Goal: Information Seeking & Learning: Find specific fact

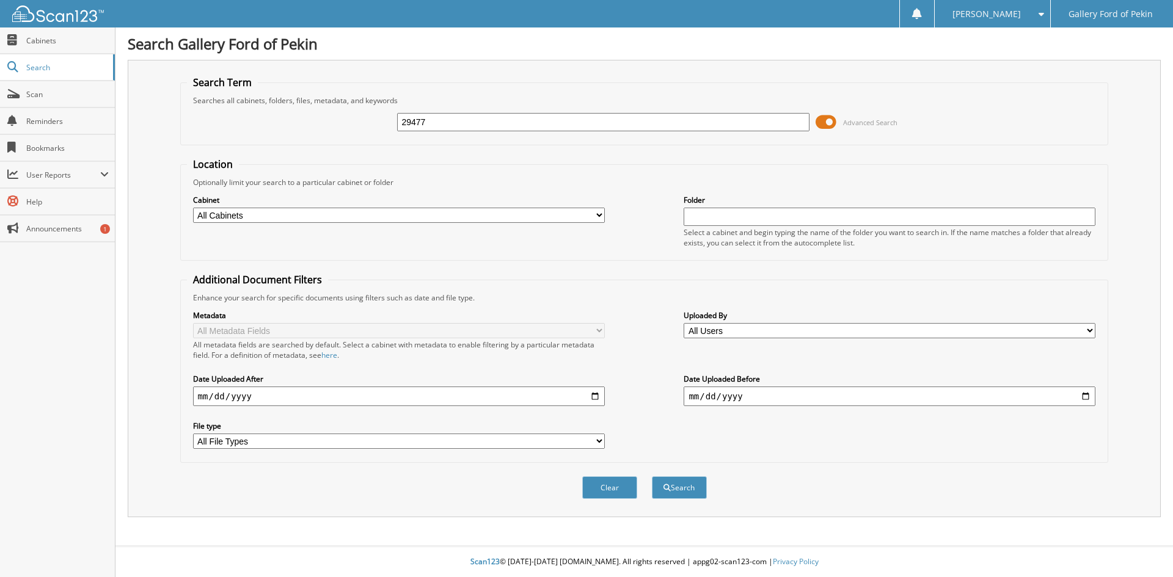
type input "29477"
click at [652, 477] on button "Search" at bounding box center [679, 488] width 55 height 23
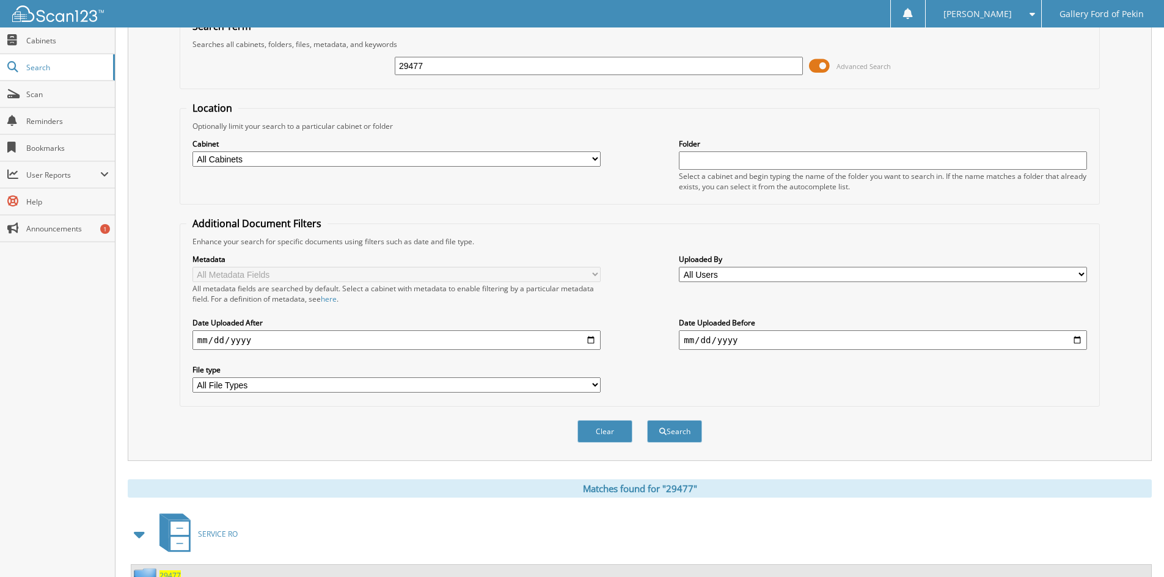
scroll to position [106, 0]
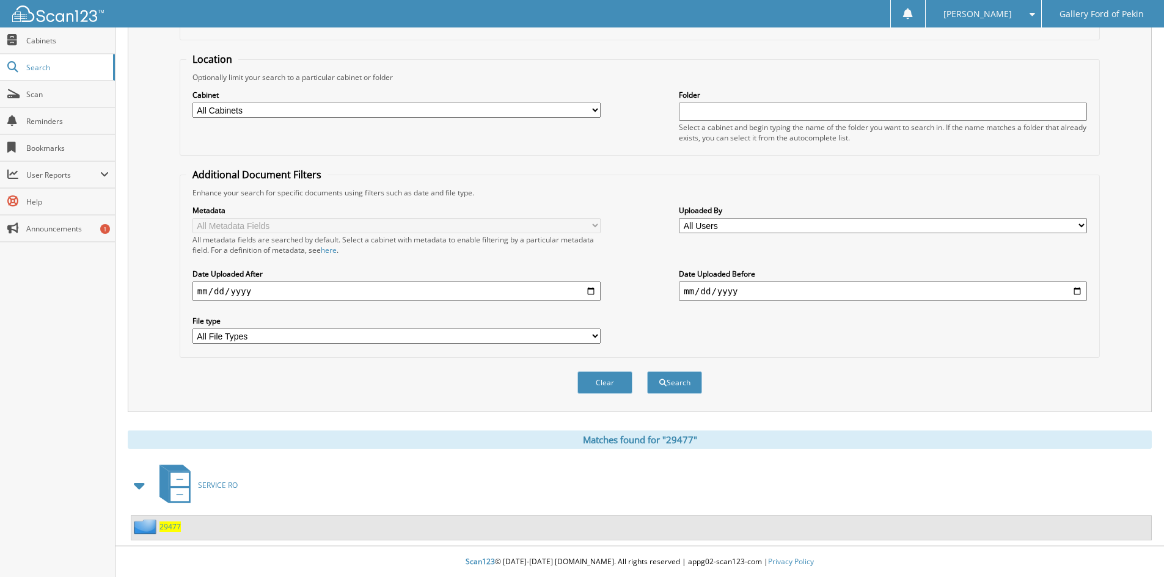
click at [159, 522] on span "29477" at bounding box center [169, 527] width 21 height 10
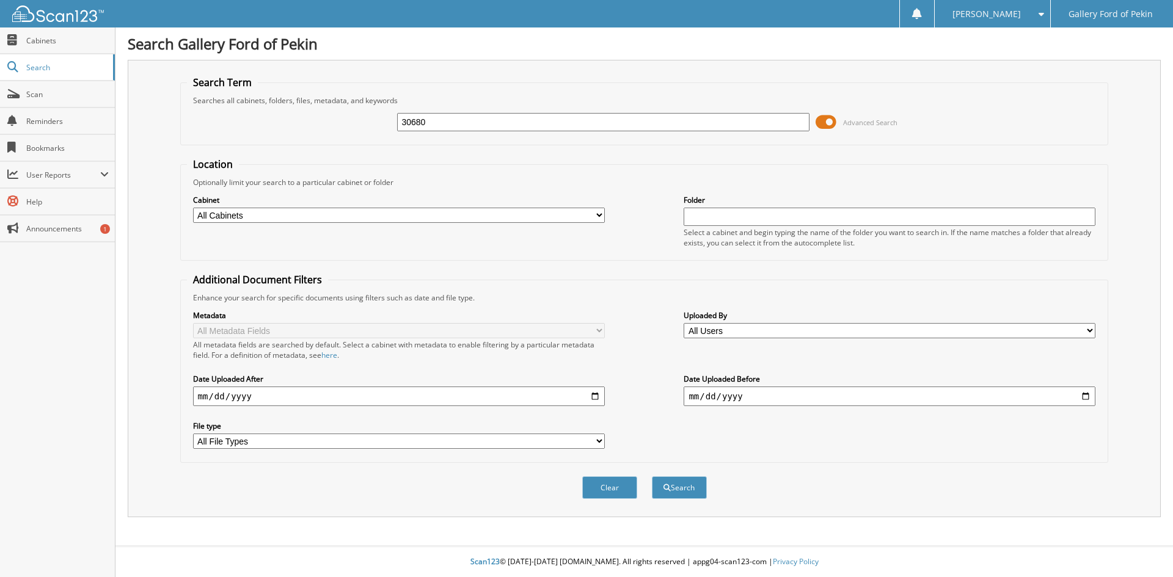
type input "30680"
click at [652, 477] on button "Search" at bounding box center [679, 488] width 55 height 23
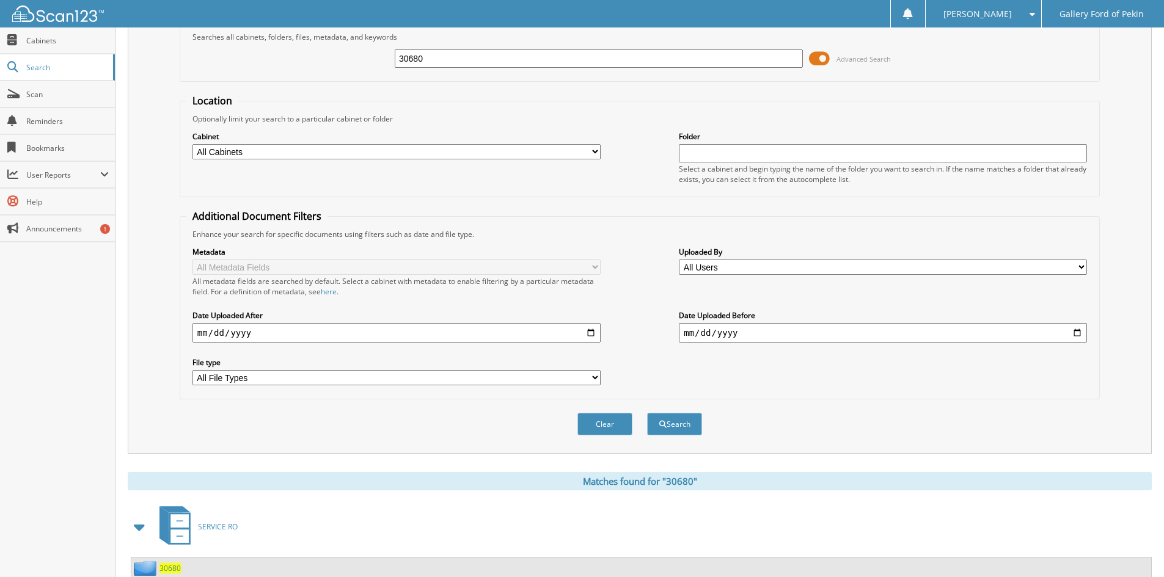
scroll to position [106, 0]
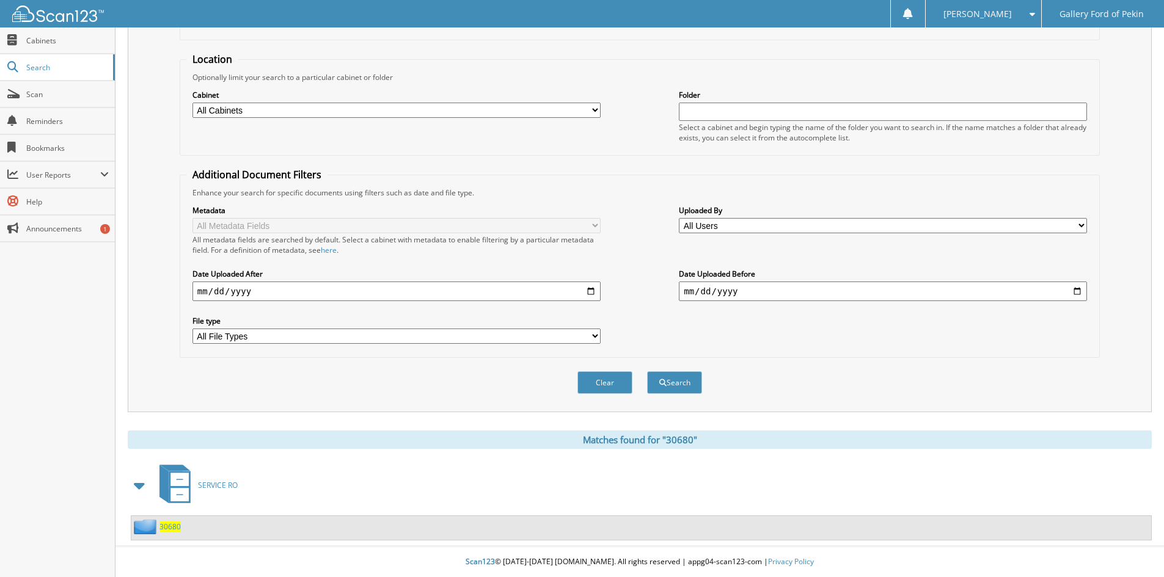
click at [171, 524] on span "30680" at bounding box center [169, 527] width 21 height 10
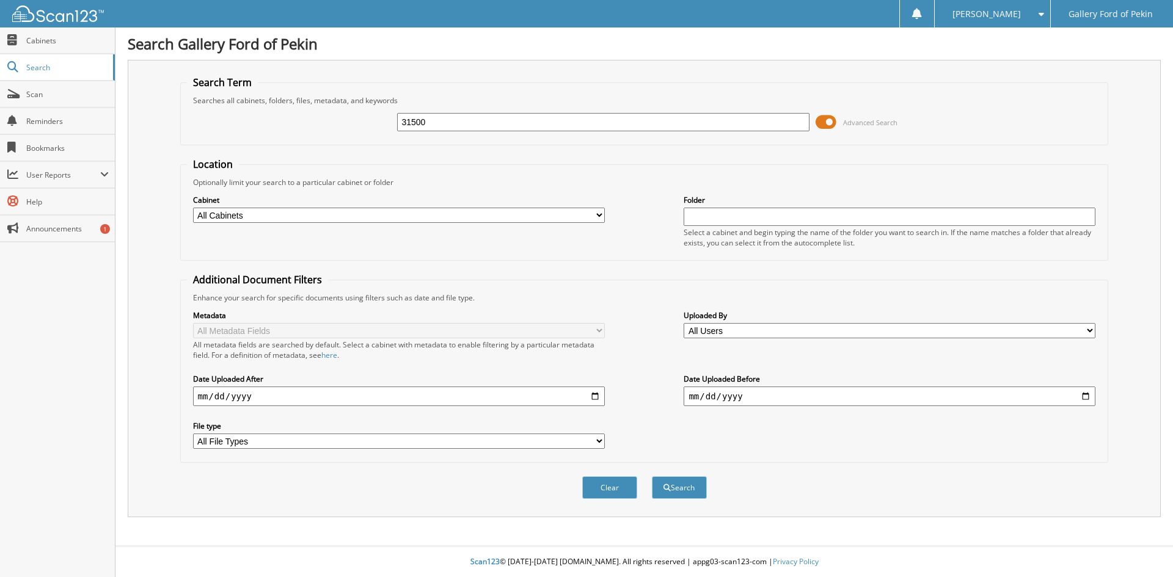
type input "31500"
click at [652, 477] on button "Search" at bounding box center [679, 488] width 55 height 23
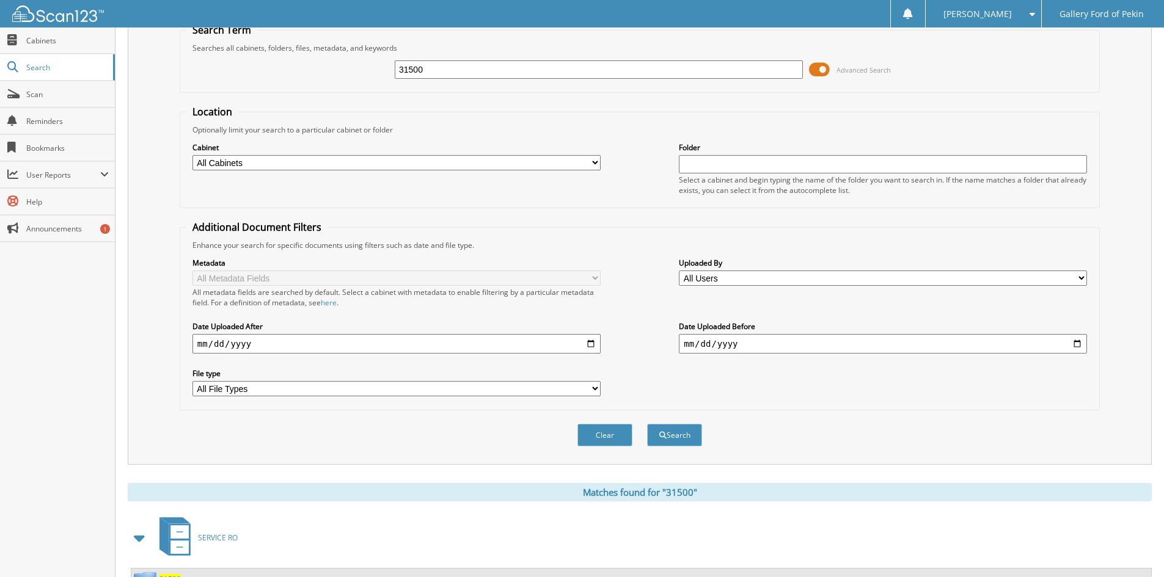
scroll to position [106, 0]
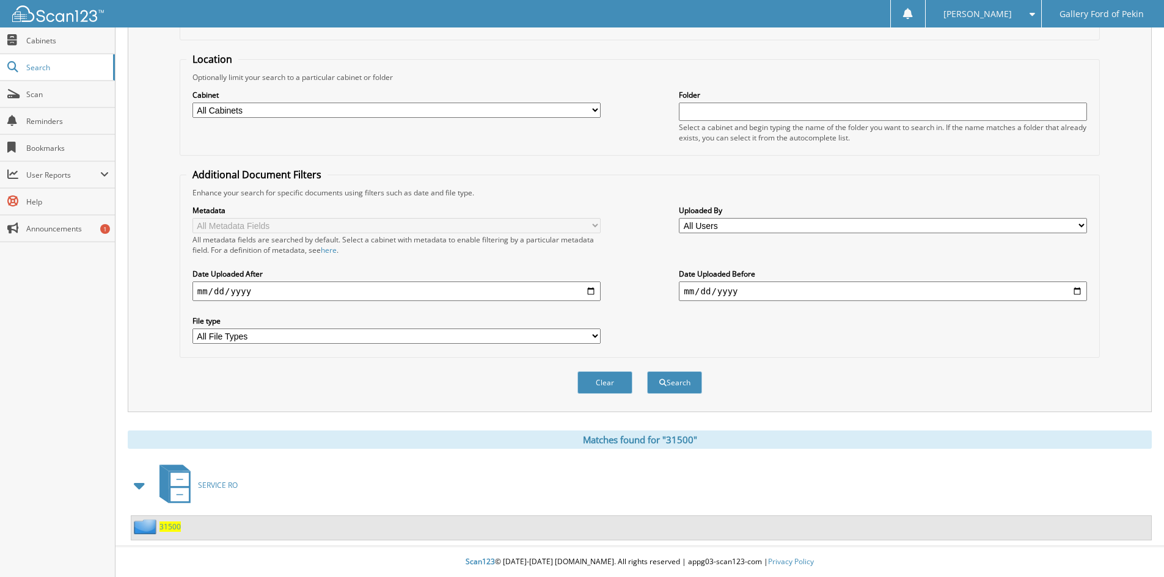
click at [173, 528] on span "31500" at bounding box center [169, 527] width 21 height 10
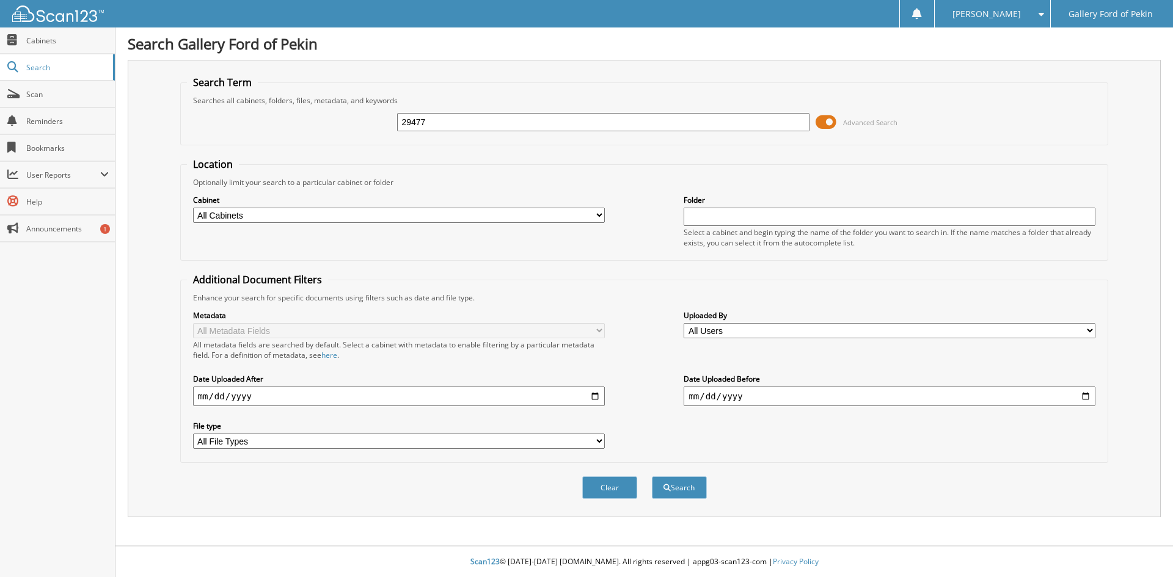
type input "29477"
click at [652, 477] on button "Search" at bounding box center [679, 488] width 55 height 23
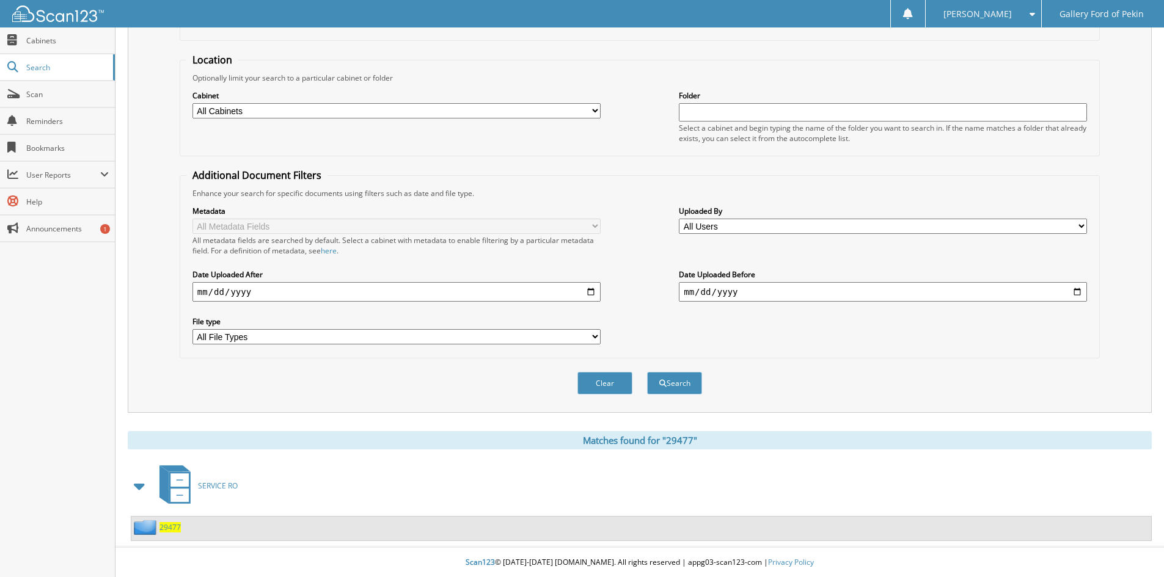
scroll to position [106, 0]
click at [166, 525] on span "29477" at bounding box center [169, 527] width 21 height 10
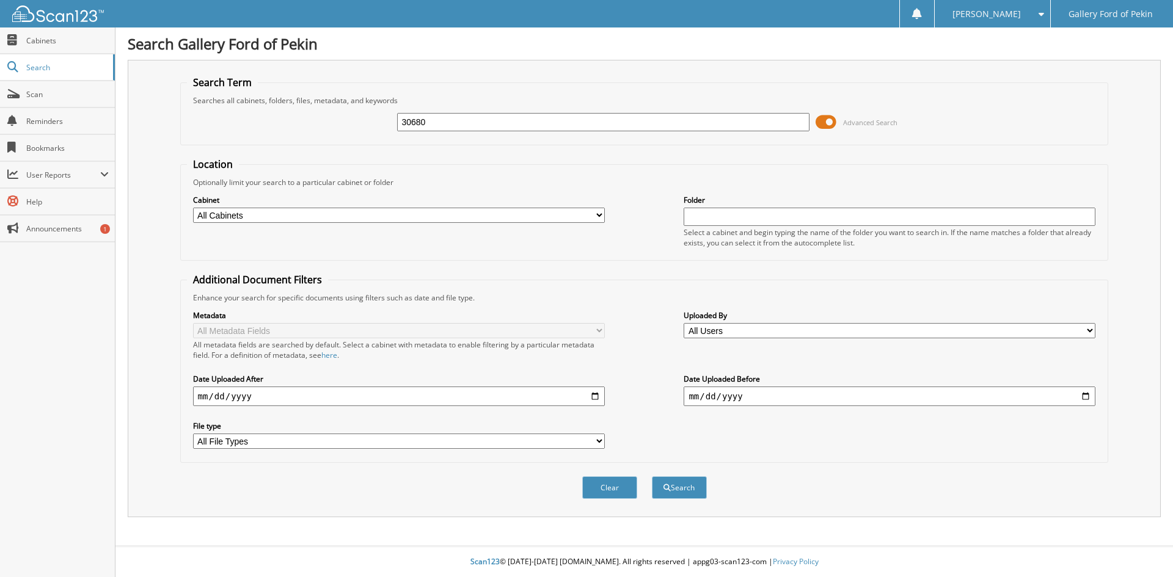
type input "30680"
click at [652, 477] on button "Search" at bounding box center [679, 488] width 55 height 23
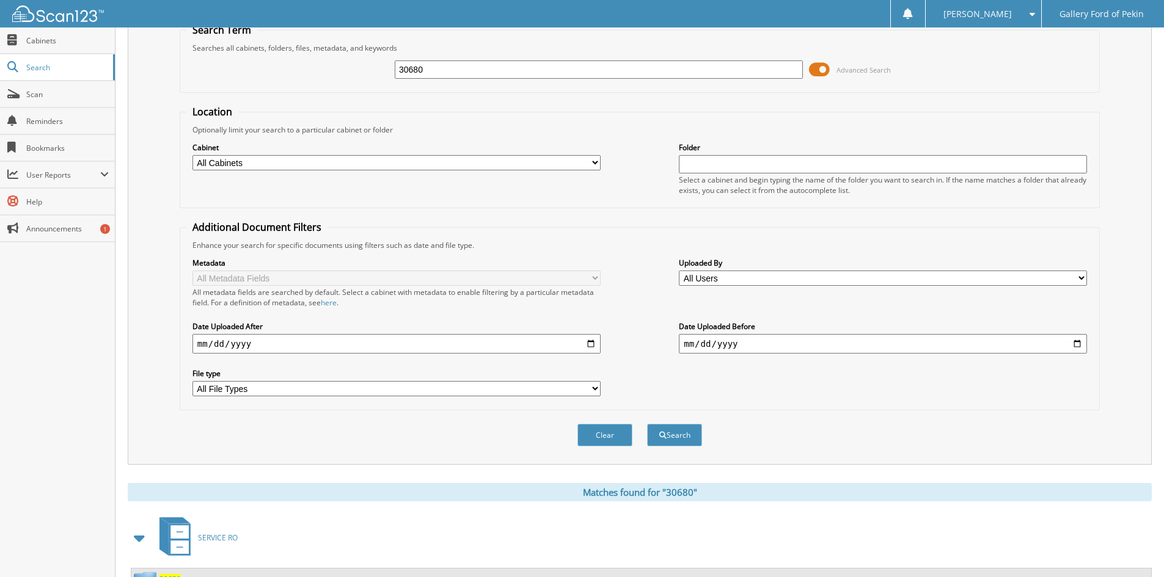
scroll to position [106, 0]
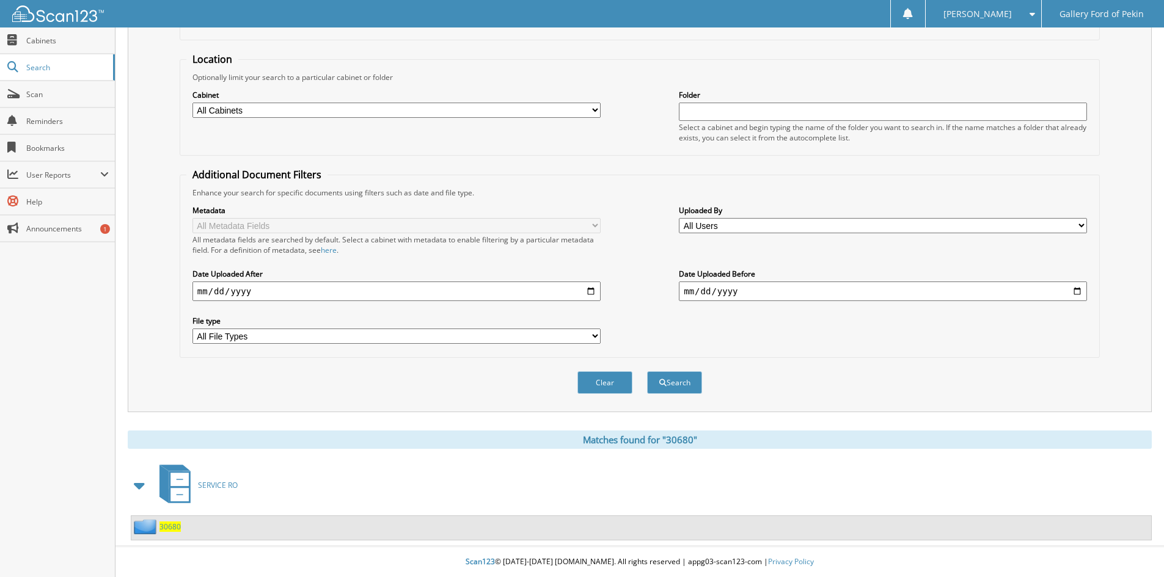
click at [160, 526] on span "30680" at bounding box center [169, 527] width 21 height 10
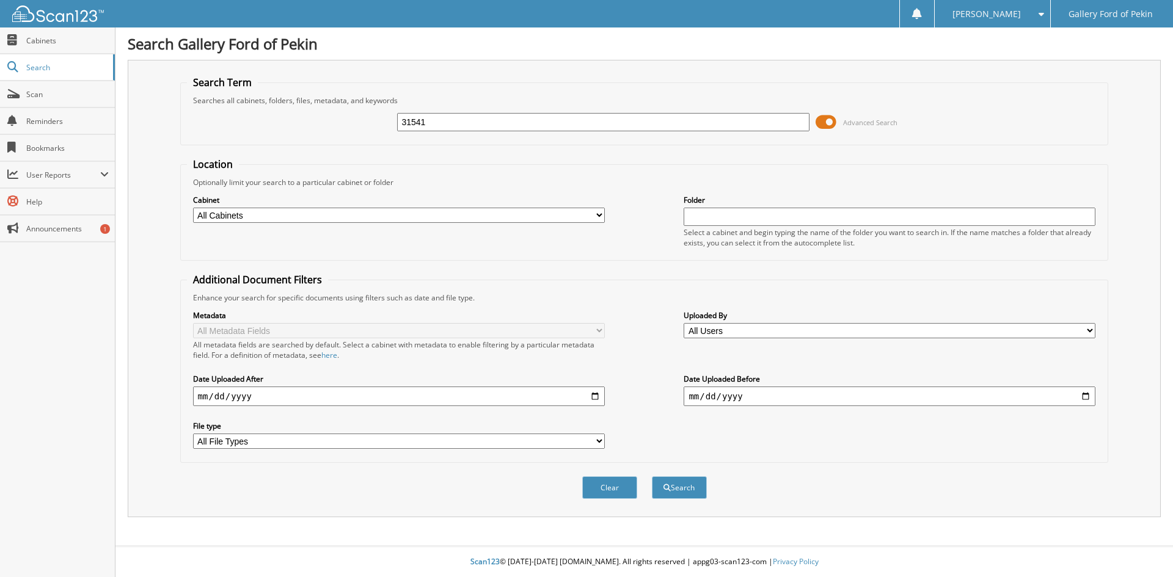
type input "31541"
click at [652, 477] on button "Search" at bounding box center [679, 488] width 55 height 23
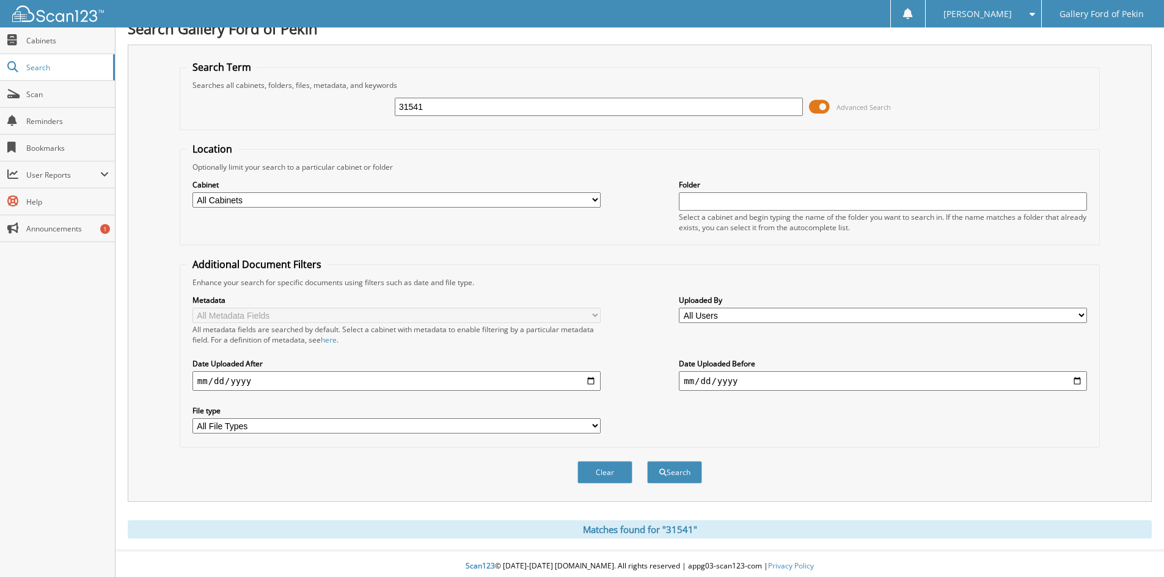
scroll to position [20, 0]
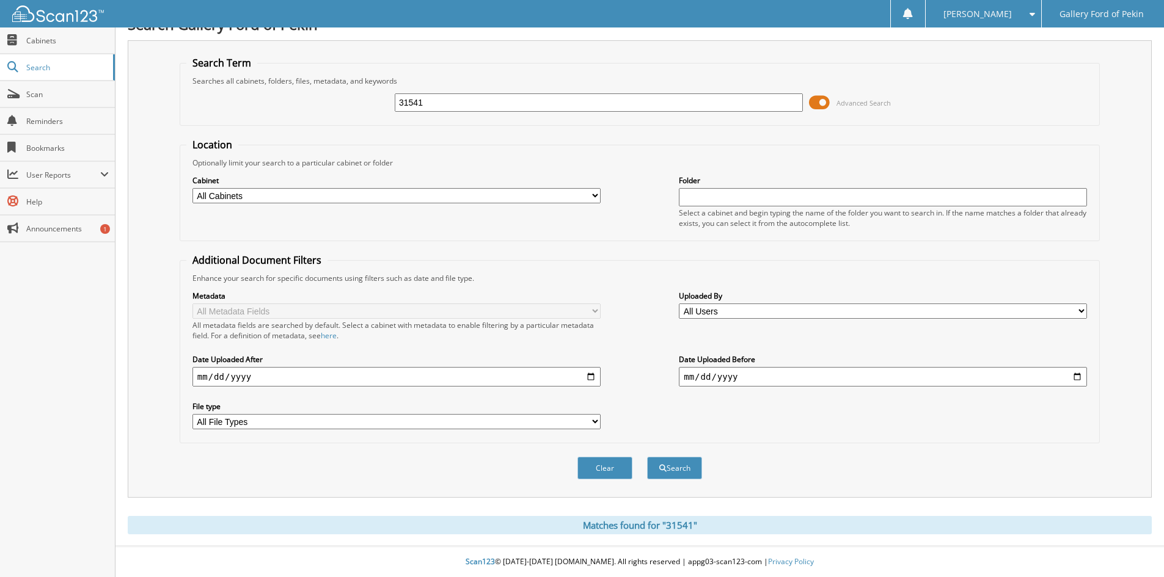
drag, startPoint x: 450, startPoint y: 102, endPoint x: 118, endPoint y: 80, distance: 333.1
click at [119, 80] on div "Search Gallery Ford of Pekin Search Term Searches all cabinets, folders, files,…" at bounding box center [639, 278] width 1049 height 597
type input "29649"
click at [647, 457] on button "Search" at bounding box center [674, 468] width 55 height 23
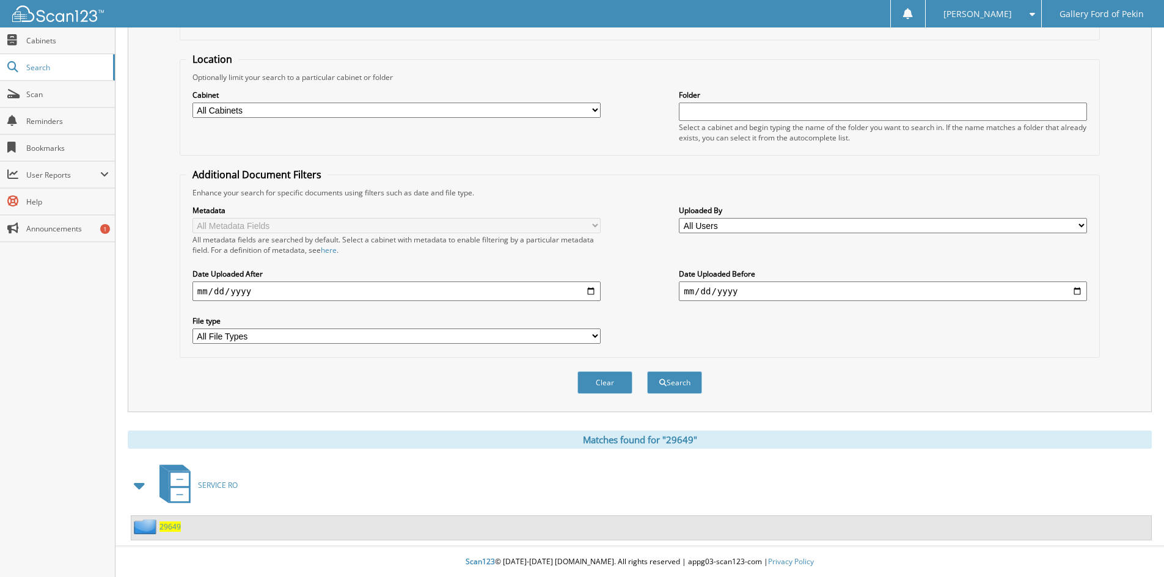
scroll to position [106, 0]
click at [174, 528] on span "29649" at bounding box center [169, 527] width 21 height 10
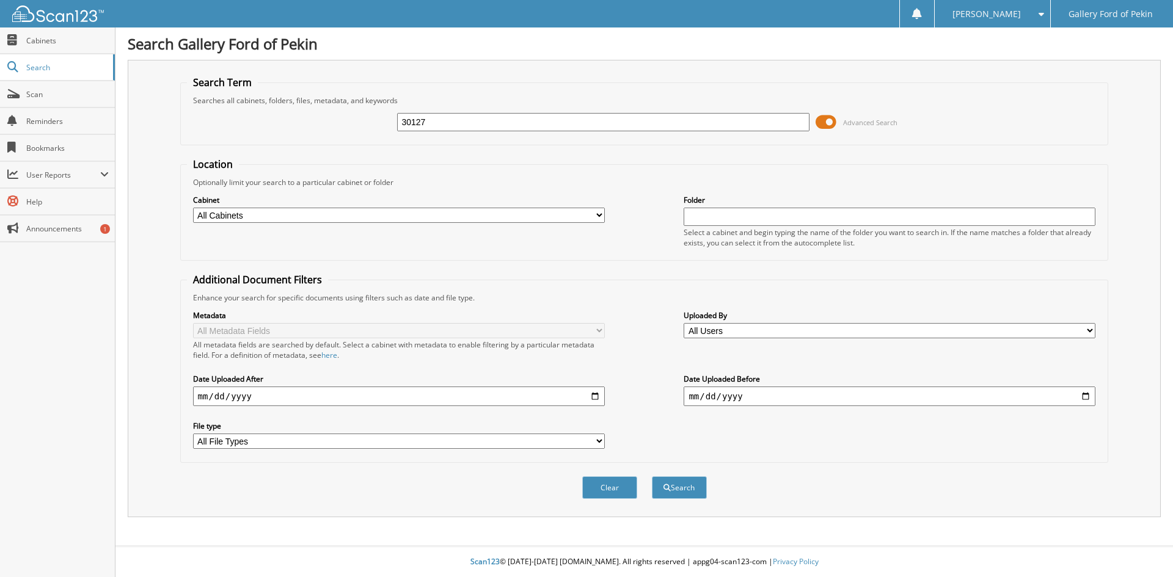
type input "30127"
click at [652, 477] on button "Search" at bounding box center [679, 488] width 55 height 23
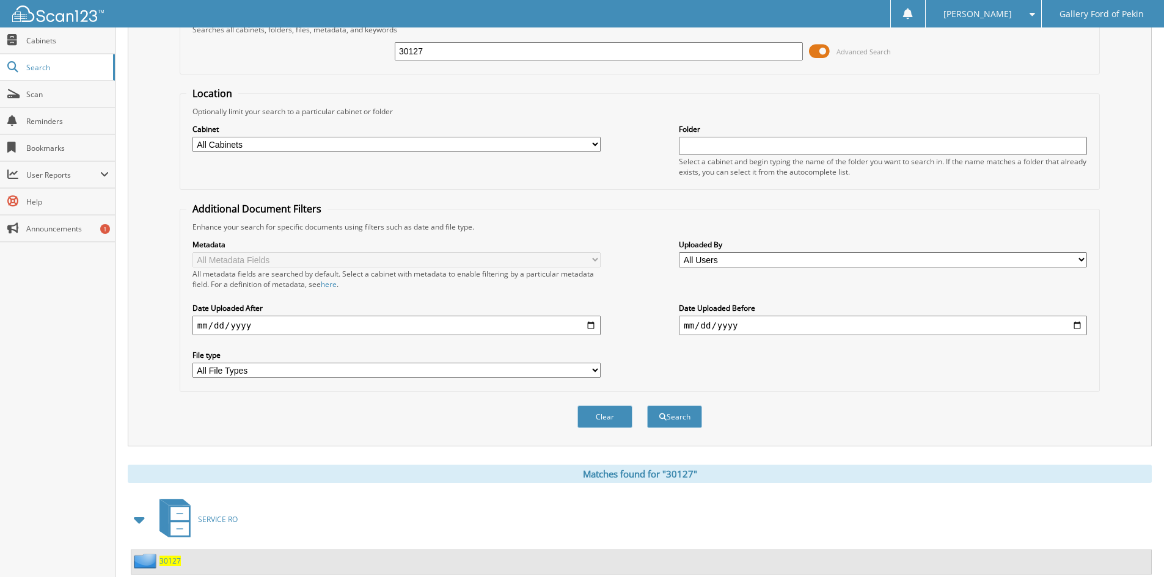
scroll to position [106, 0]
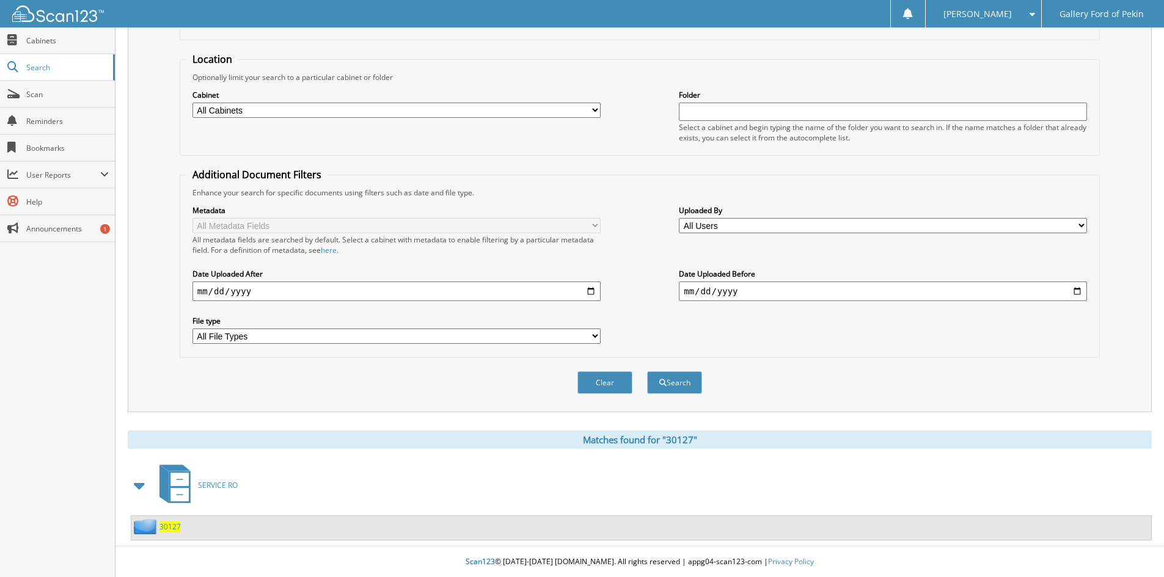
click at [172, 528] on span "30127" at bounding box center [169, 527] width 21 height 10
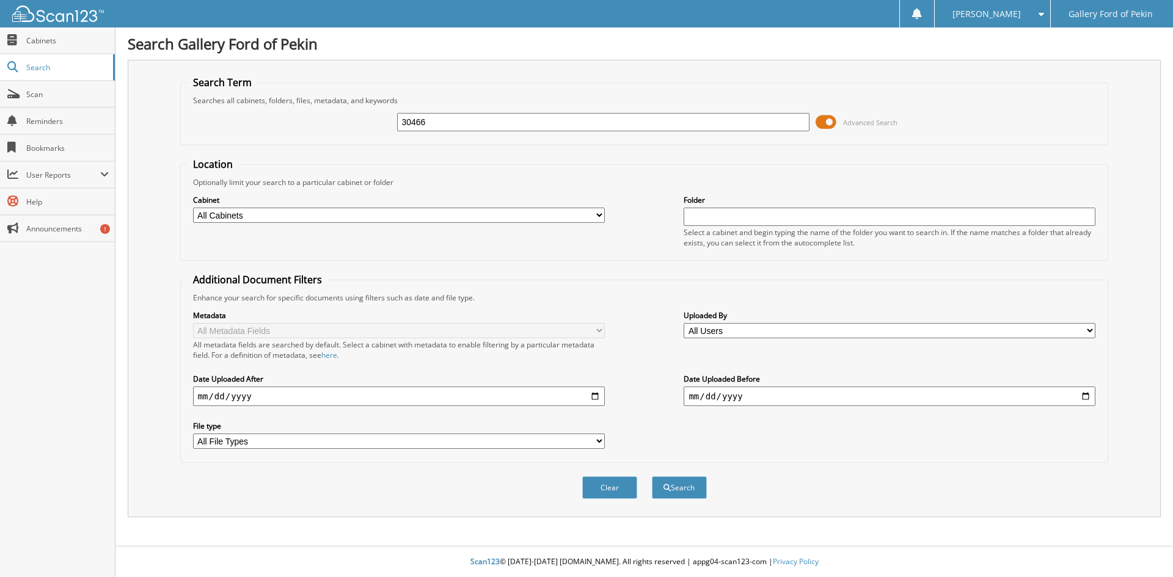
type input "30466"
click at [652, 477] on button "Search" at bounding box center [679, 488] width 55 height 23
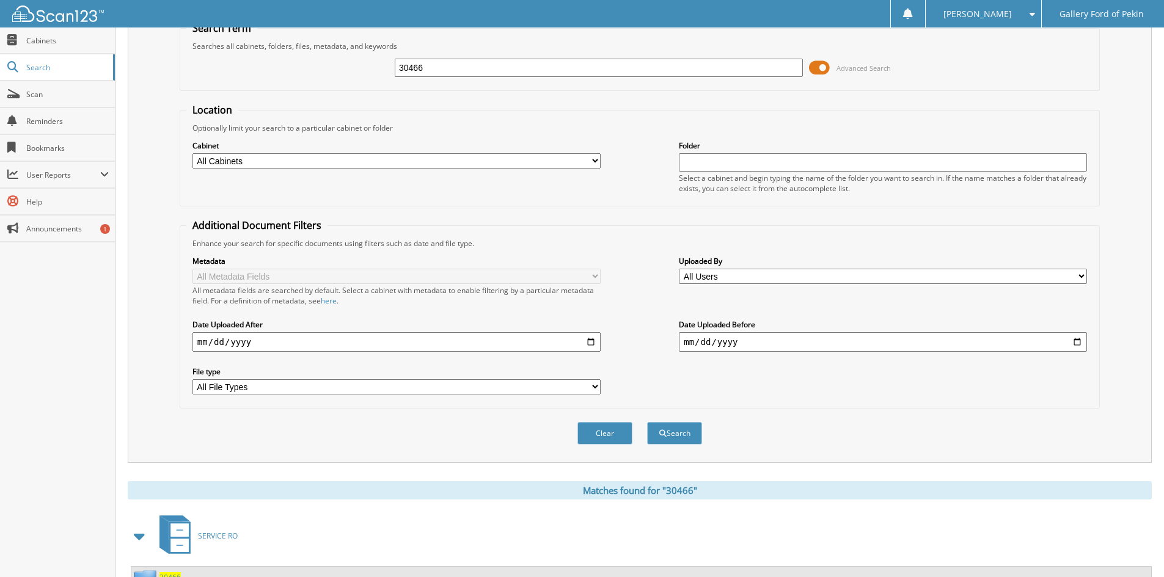
scroll to position [106, 0]
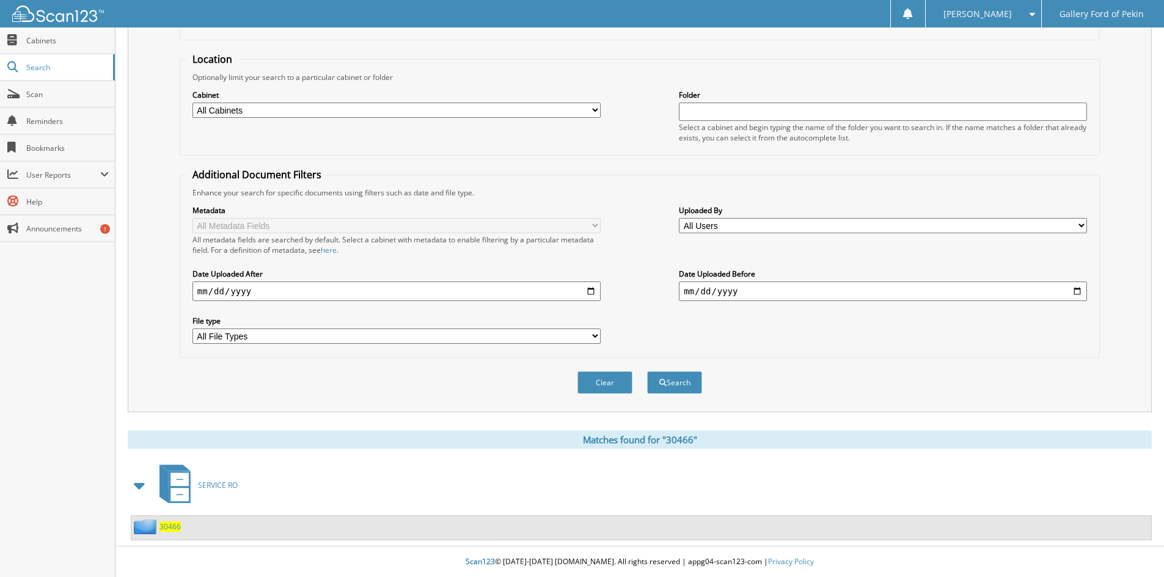
click at [169, 530] on span "30466" at bounding box center [169, 527] width 21 height 10
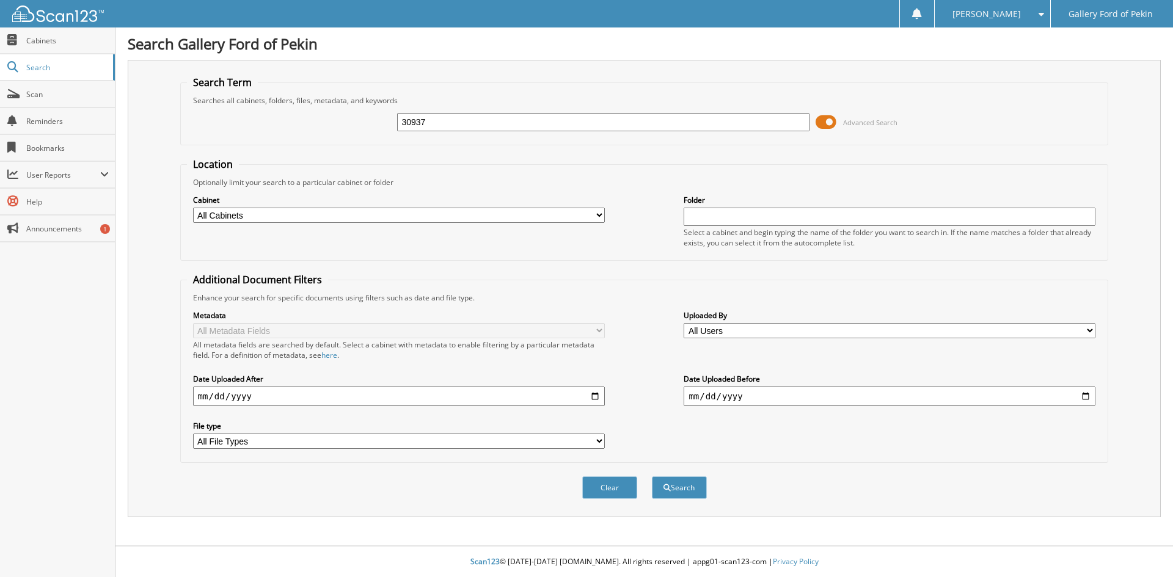
type input "30937"
click at [652, 477] on button "Search" at bounding box center [679, 488] width 55 height 23
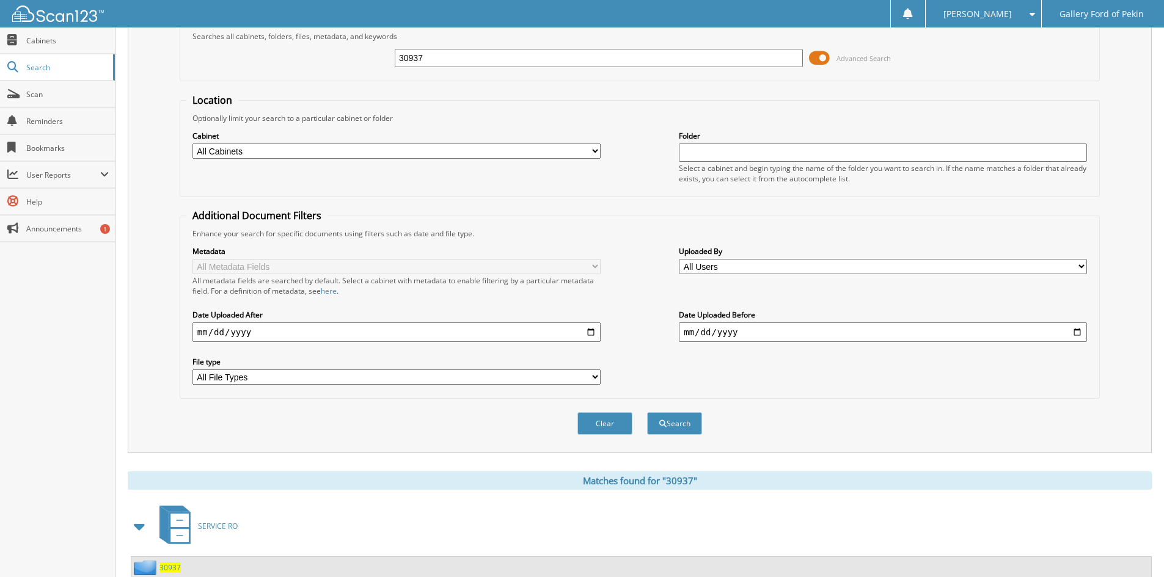
scroll to position [106, 0]
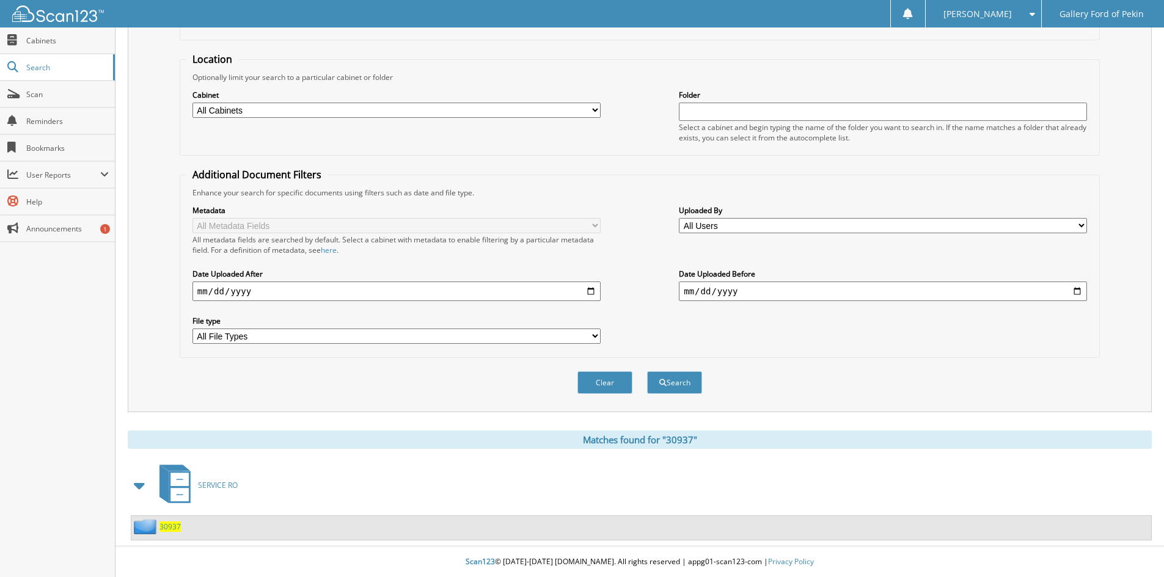
click at [172, 526] on span "30937" at bounding box center [169, 527] width 21 height 10
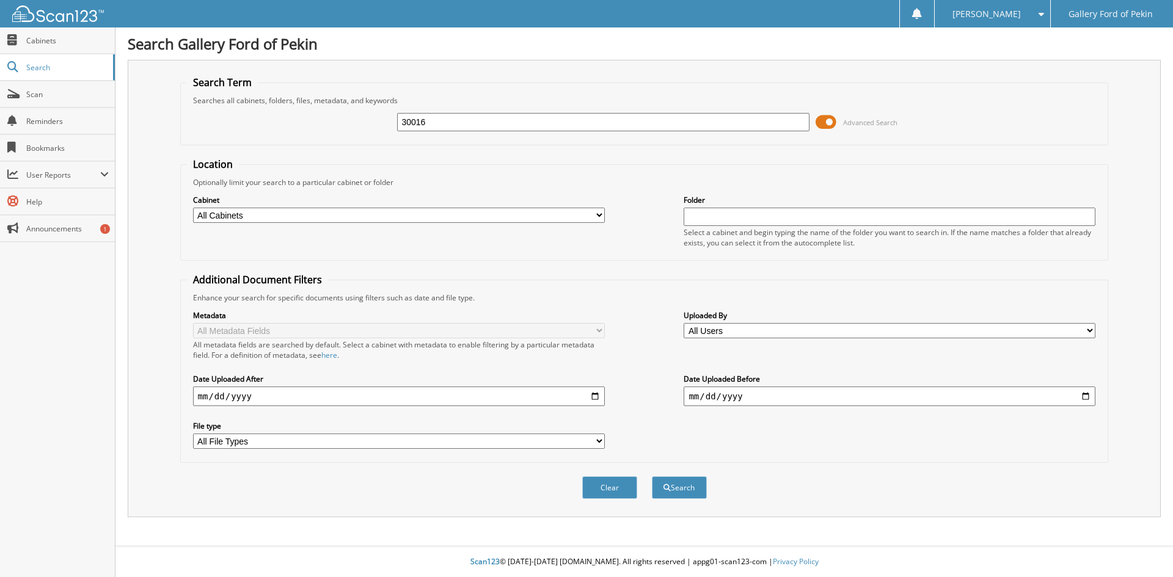
type input "30016"
click at [652, 477] on button "Search" at bounding box center [679, 488] width 55 height 23
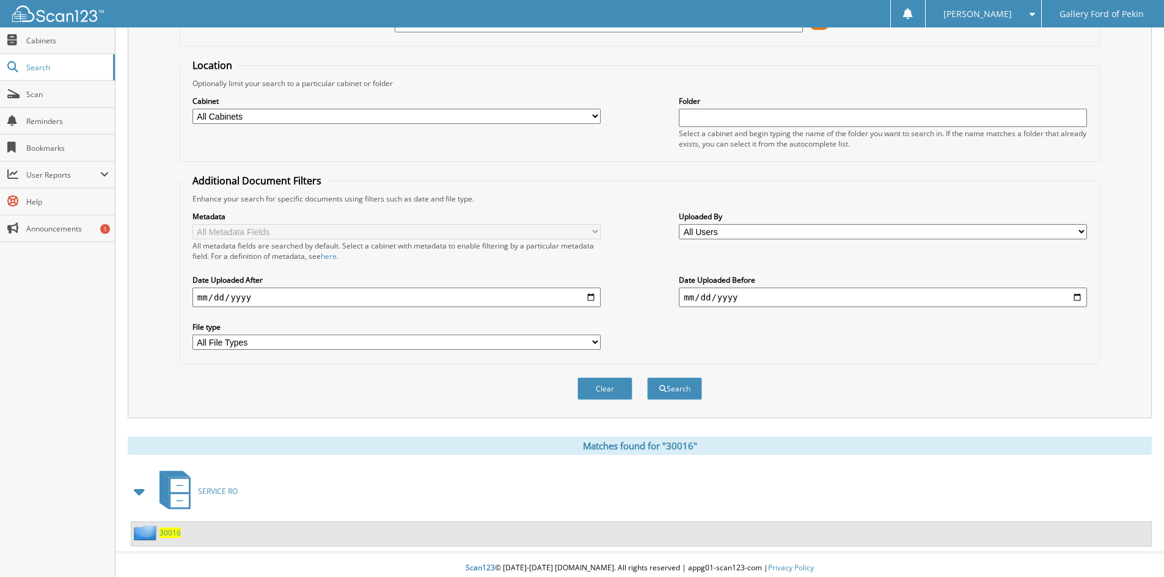
scroll to position [106, 0]
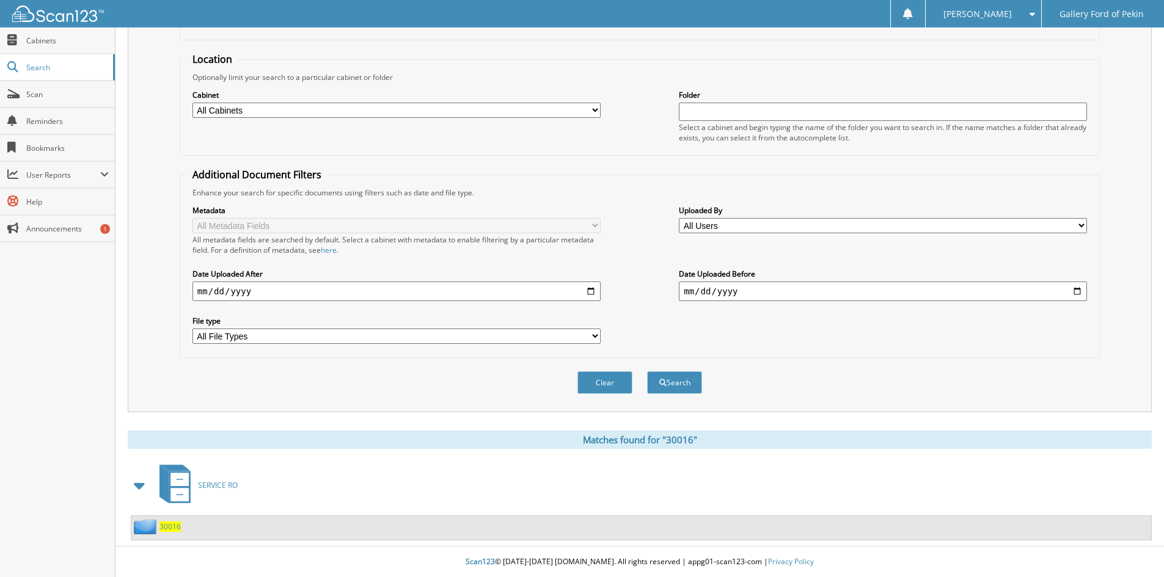
click at [170, 528] on span "30016" at bounding box center [169, 527] width 21 height 10
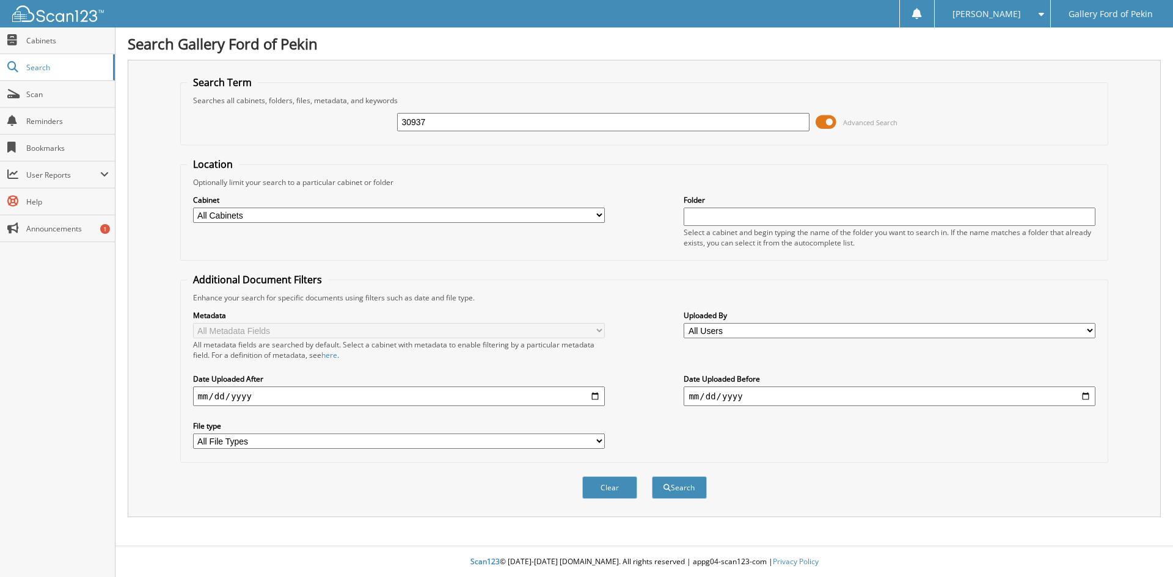
type input "30937"
click at [652, 477] on button "Search" at bounding box center [679, 488] width 55 height 23
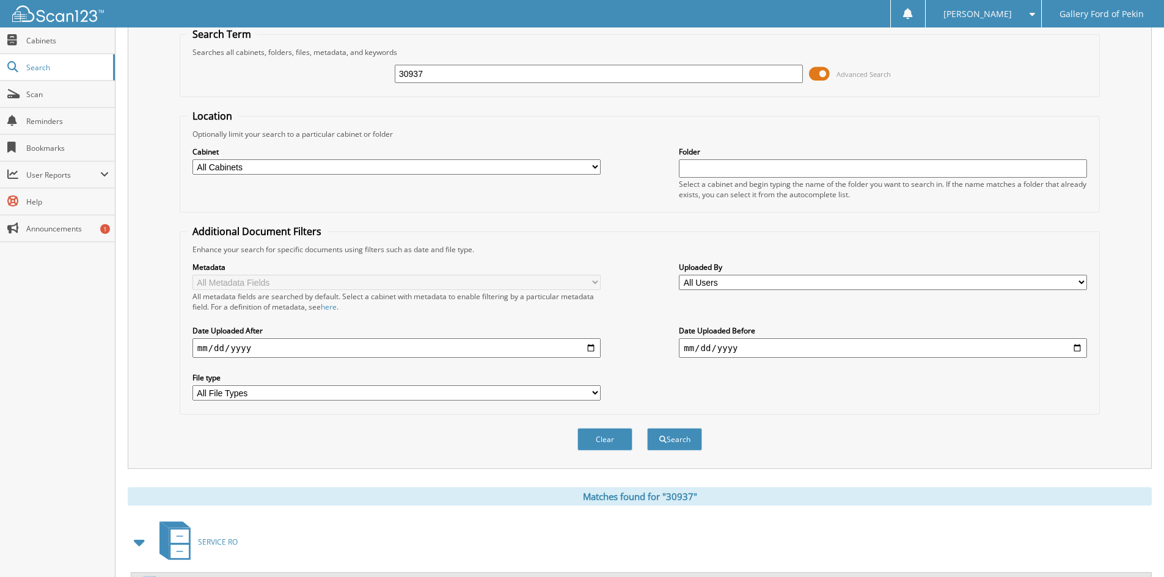
scroll to position [106, 0]
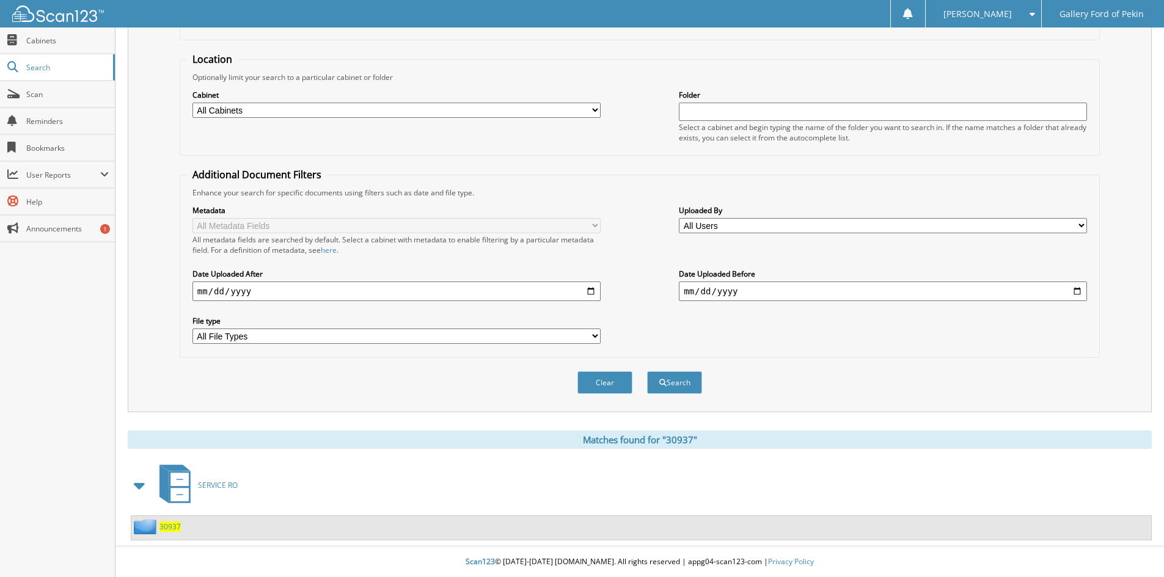
drag, startPoint x: 169, startPoint y: 527, endPoint x: 167, endPoint y: 520, distance: 7.0
click at [169, 526] on span "30937" at bounding box center [169, 527] width 21 height 10
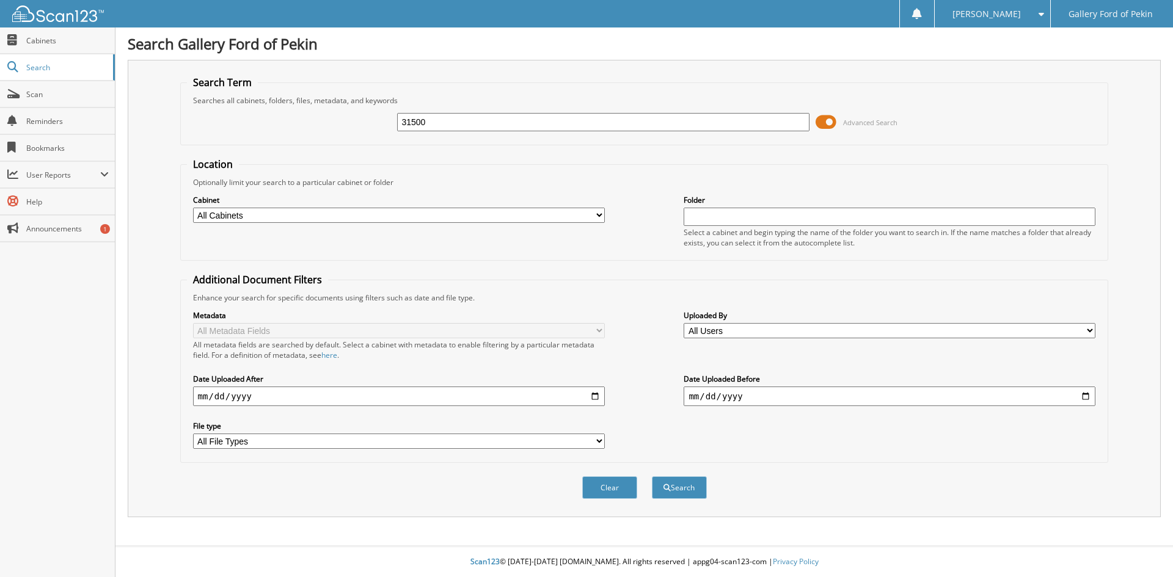
type input "31500"
click at [652, 477] on button "Search" at bounding box center [679, 488] width 55 height 23
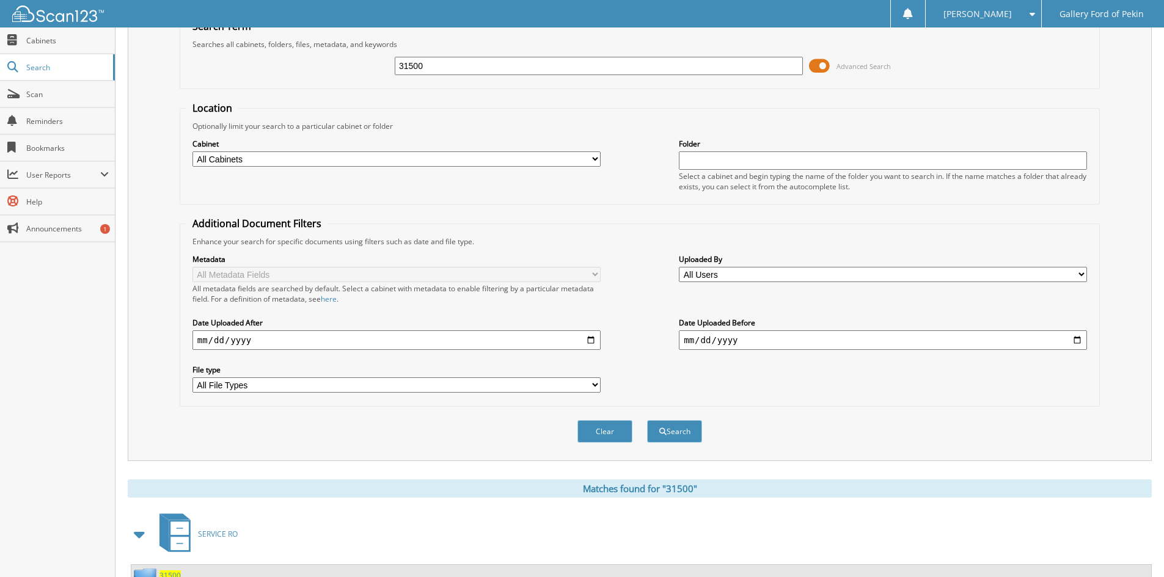
scroll to position [106, 0]
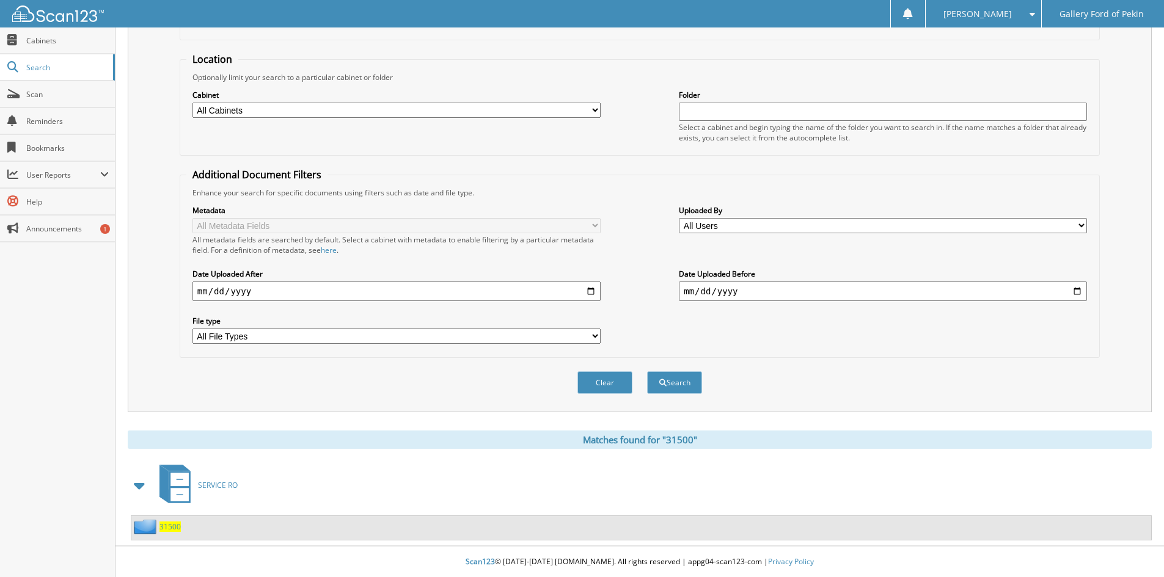
click span "31500"
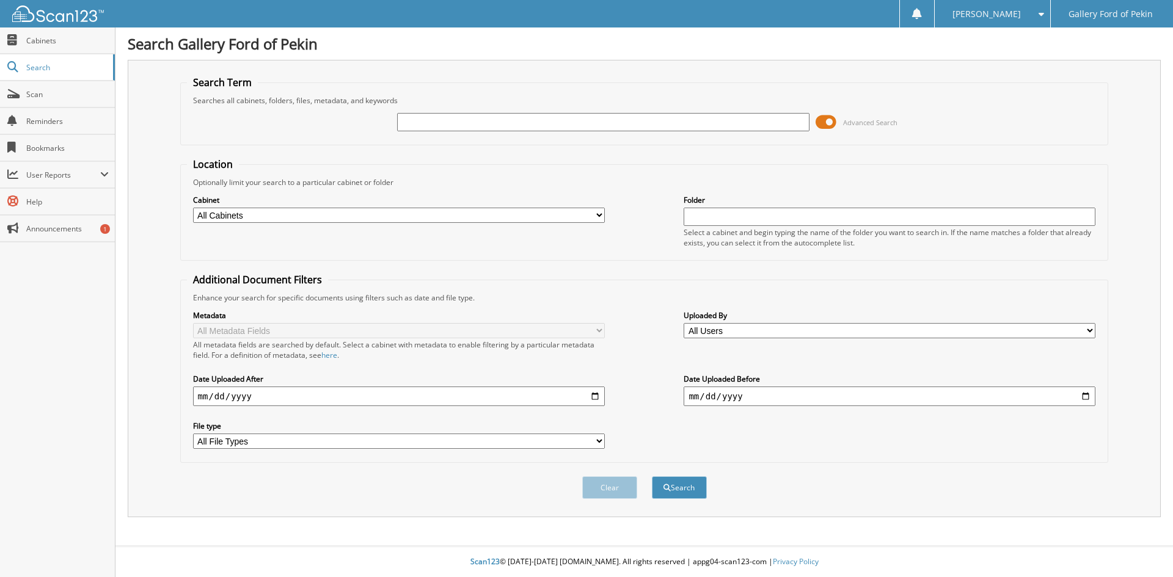
type input "3"
type input "29477"
click at [652, 477] on button "Search" at bounding box center [679, 488] width 55 height 23
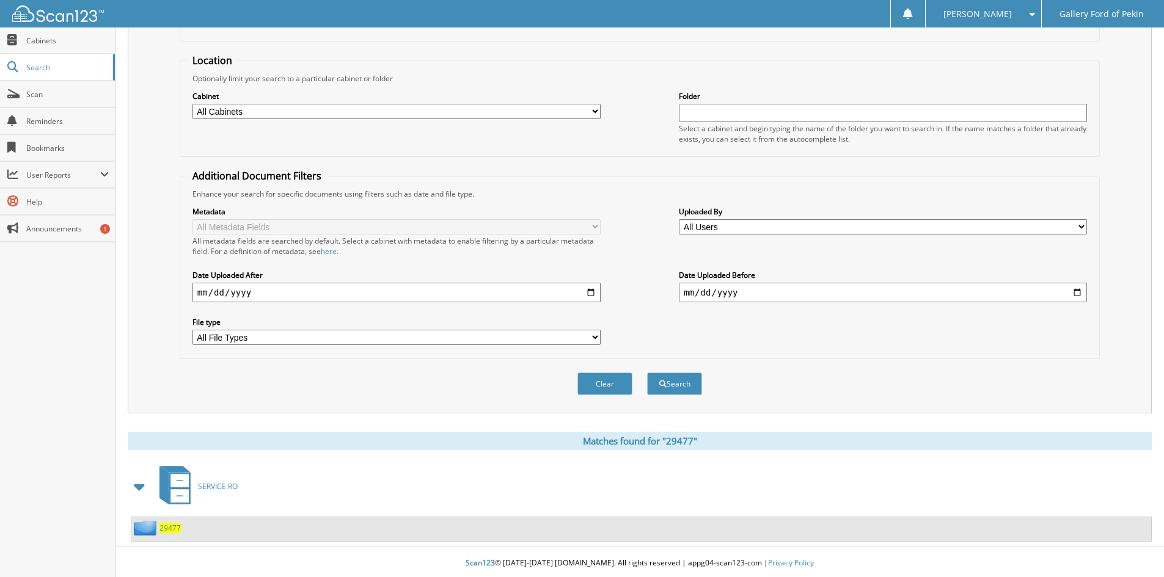
scroll to position [106, 0]
click at [170, 527] on span "29477" at bounding box center [169, 527] width 21 height 10
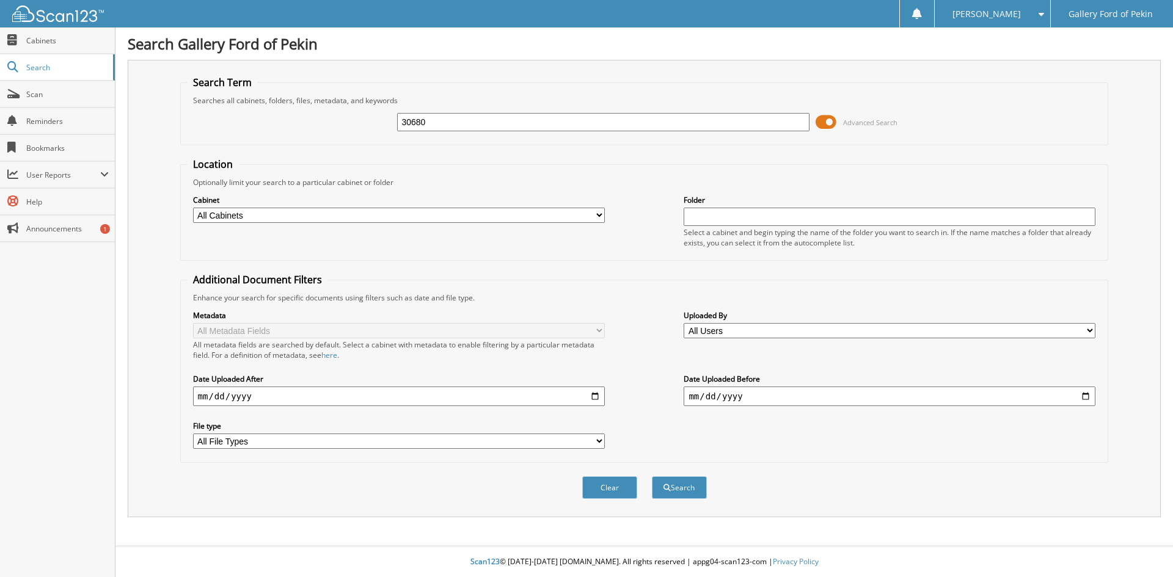
type input "30680"
click at [652, 477] on button "Search" at bounding box center [679, 488] width 55 height 23
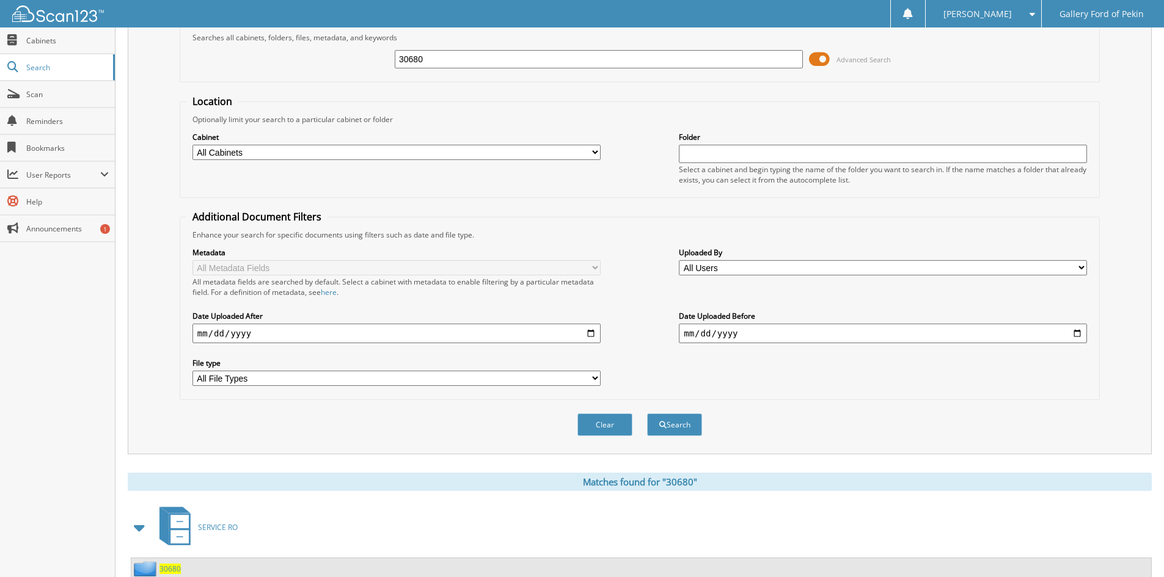
scroll to position [106, 0]
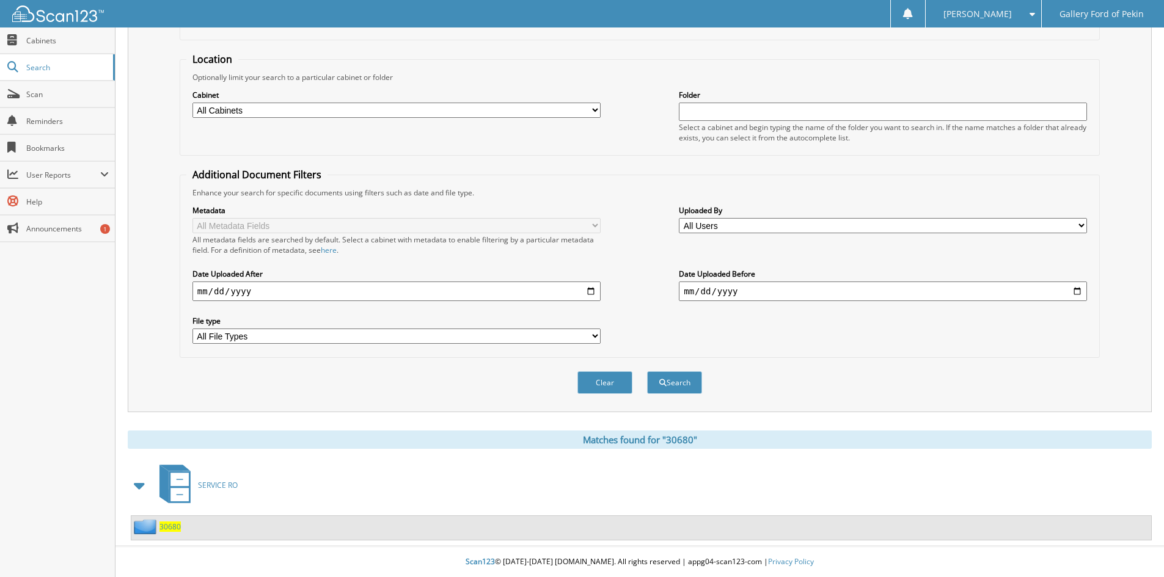
click at [169, 529] on span "30680" at bounding box center [169, 527] width 21 height 10
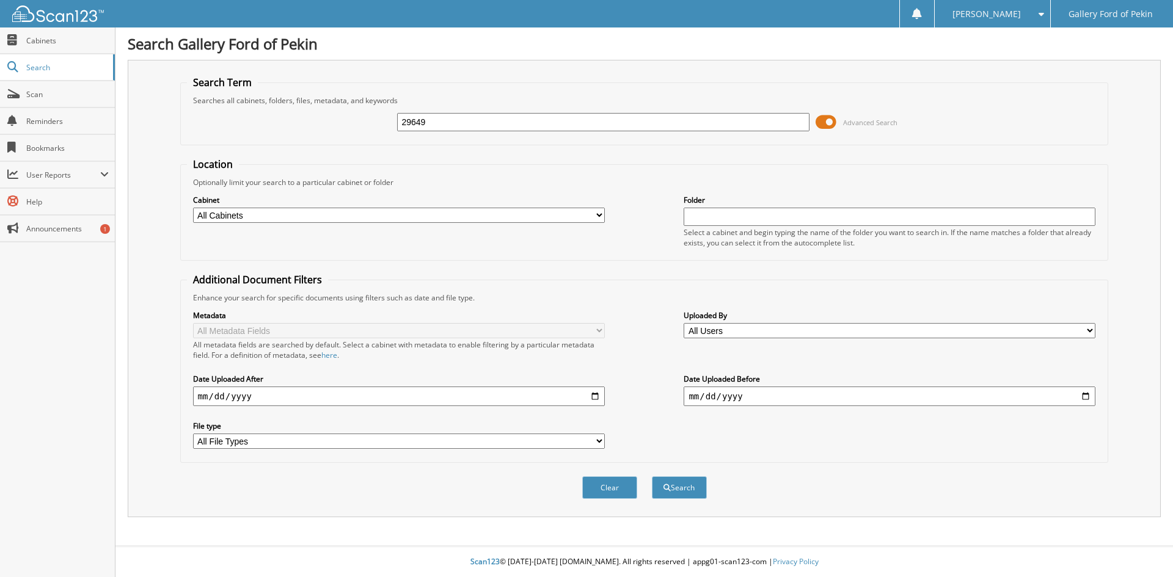
type input "29649"
click at [652, 477] on button "Search" at bounding box center [679, 488] width 55 height 23
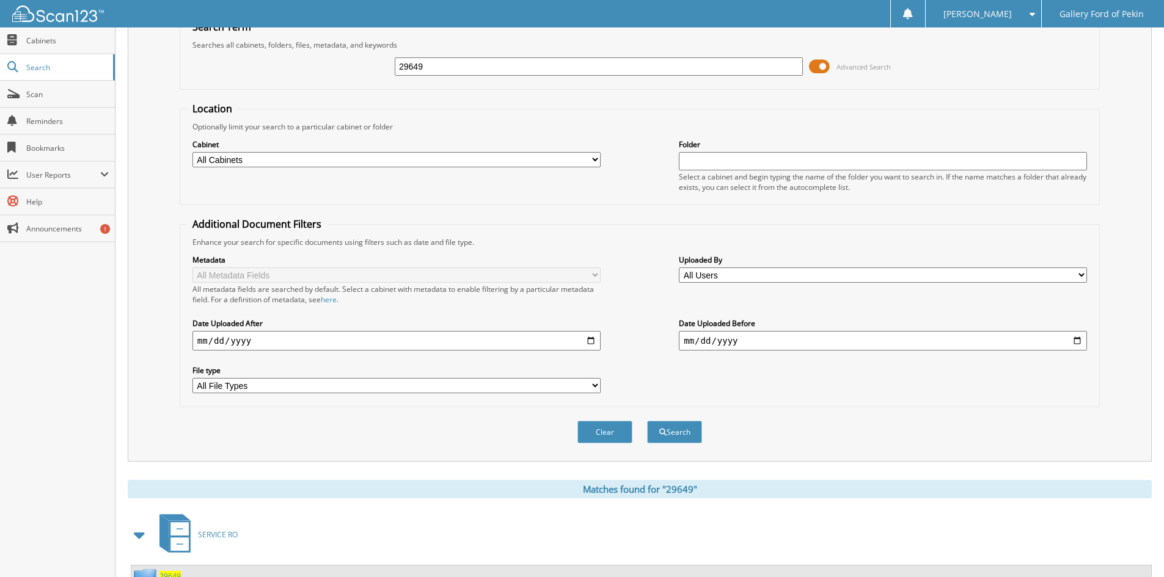
scroll to position [106, 0]
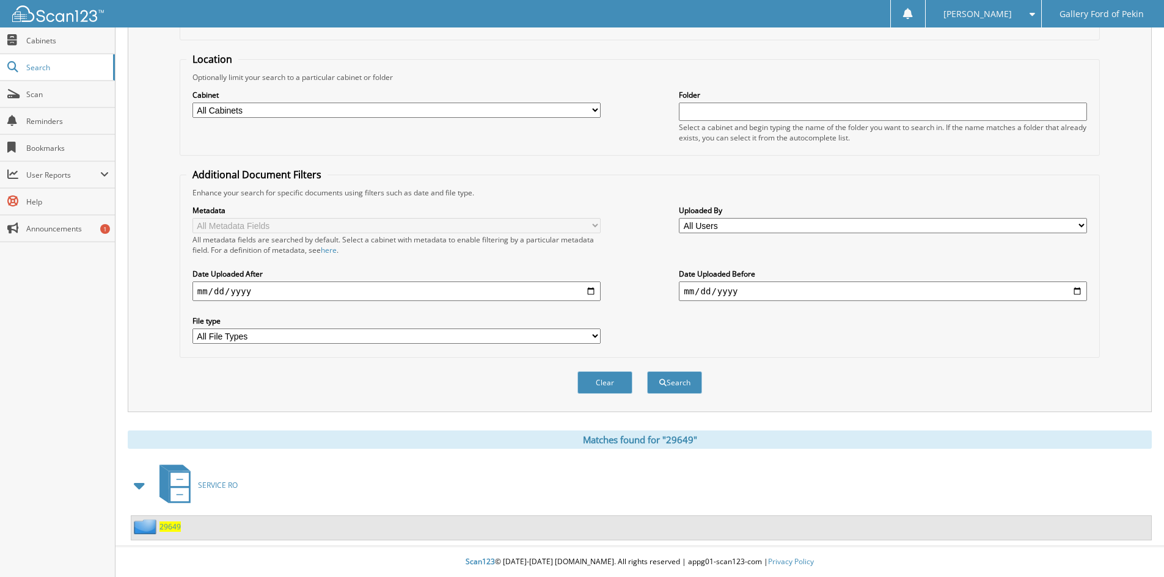
click at [175, 527] on span "29649" at bounding box center [169, 527] width 21 height 10
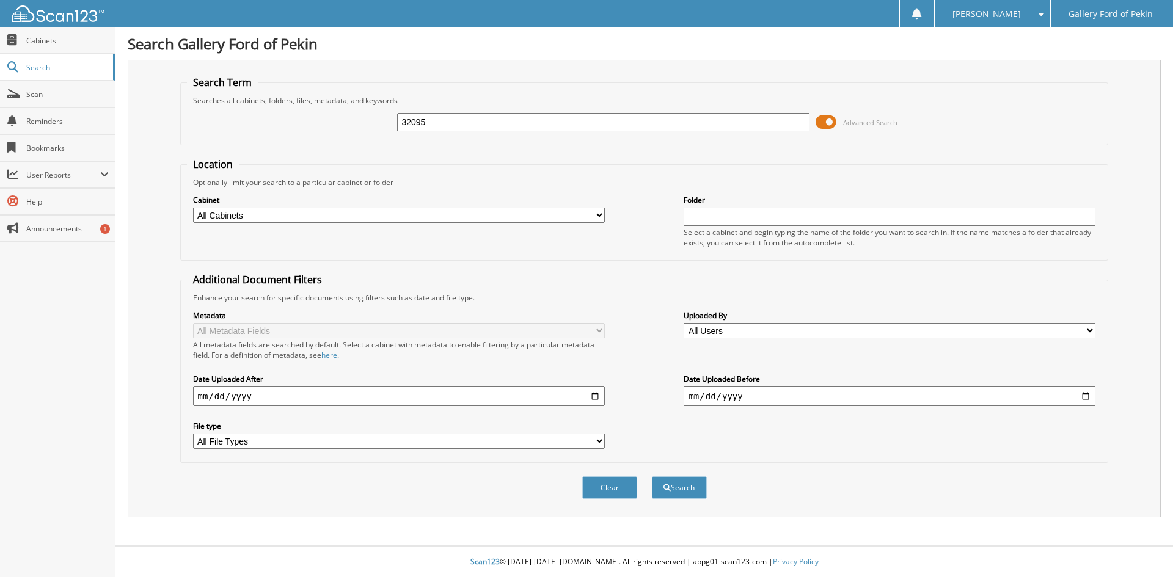
type input "32095"
click at [652, 477] on button "Search" at bounding box center [679, 488] width 55 height 23
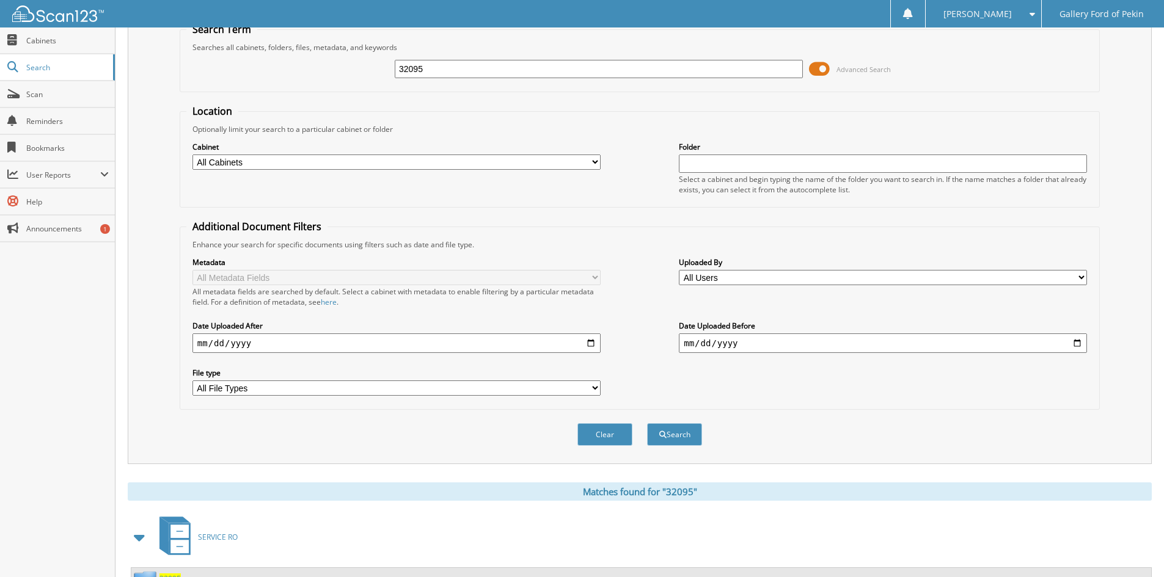
scroll to position [106, 0]
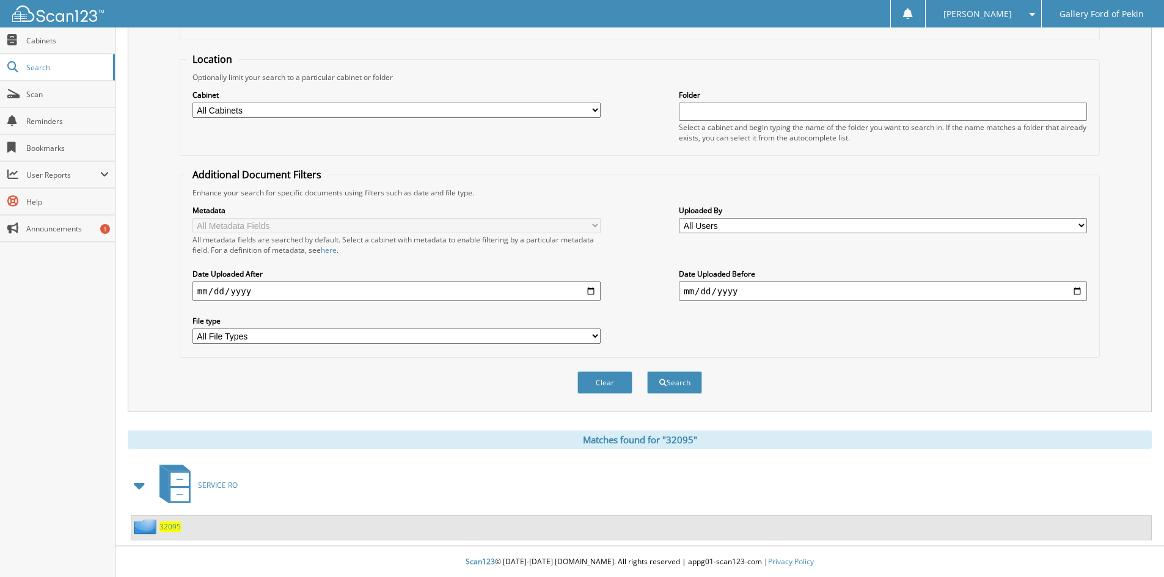
click at [170, 525] on span "32095" at bounding box center [169, 527] width 21 height 10
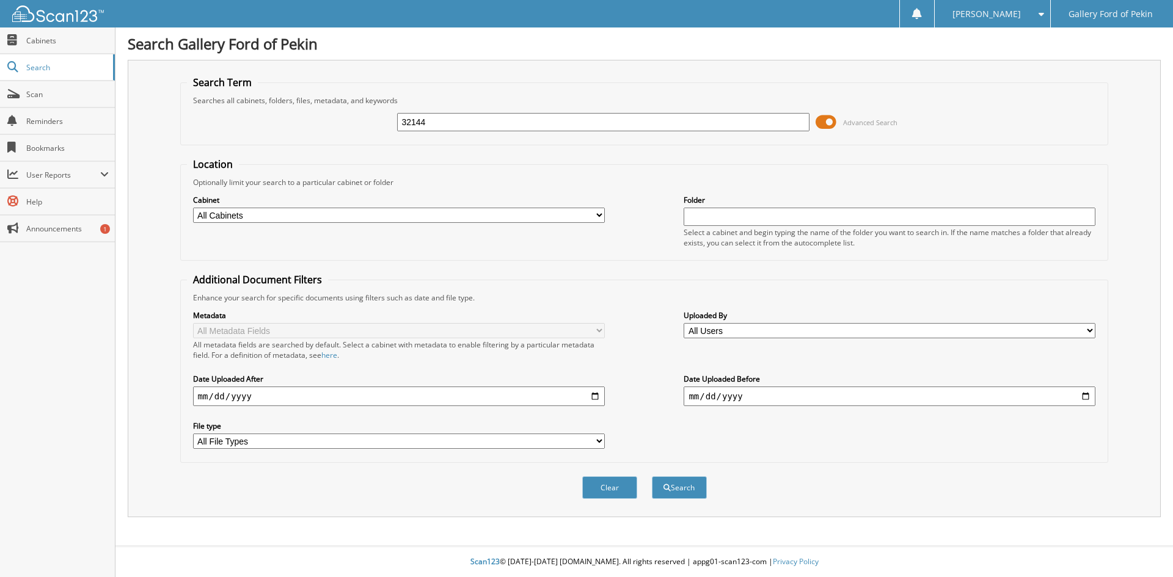
type input "32144"
click at [652, 477] on button "Search" at bounding box center [679, 488] width 55 height 23
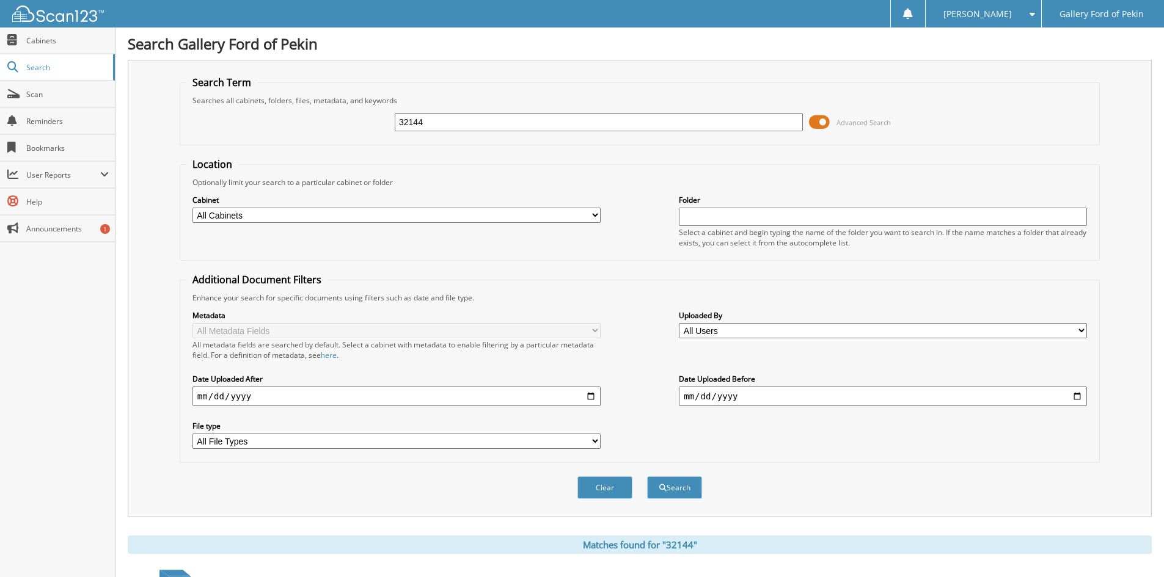
scroll to position [106, 0]
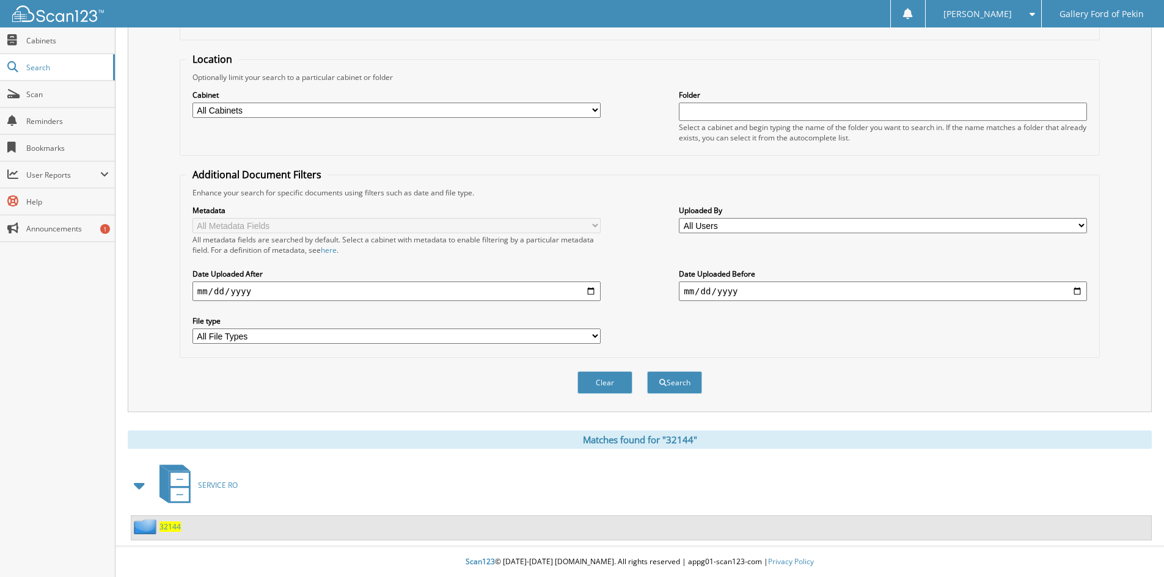
click at [163, 525] on span "32144" at bounding box center [169, 527] width 21 height 10
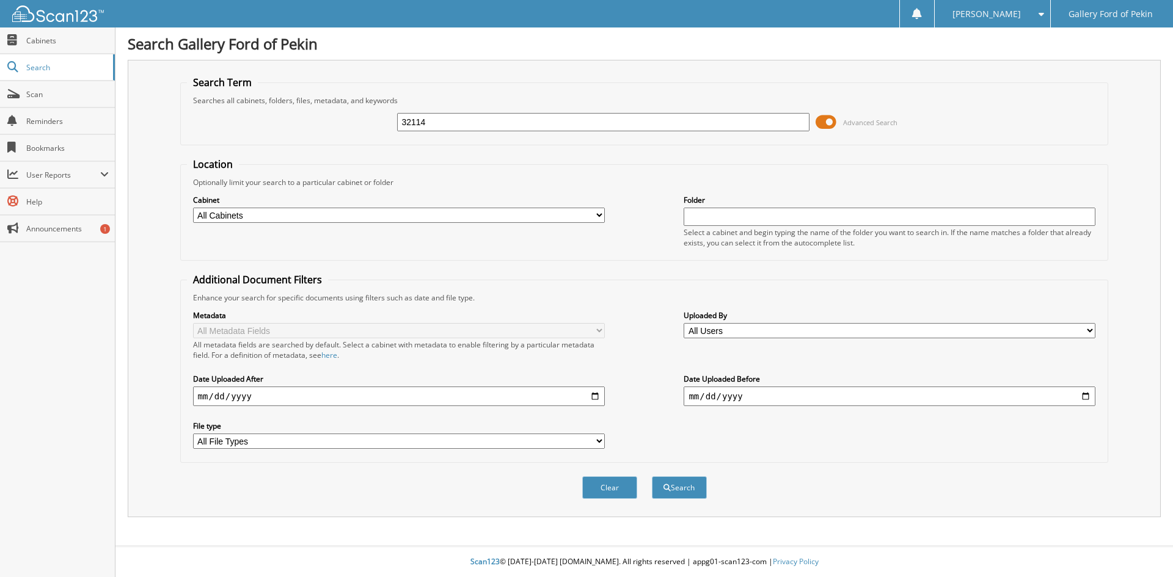
type input "32114"
click at [652, 477] on button "Search" at bounding box center [679, 488] width 55 height 23
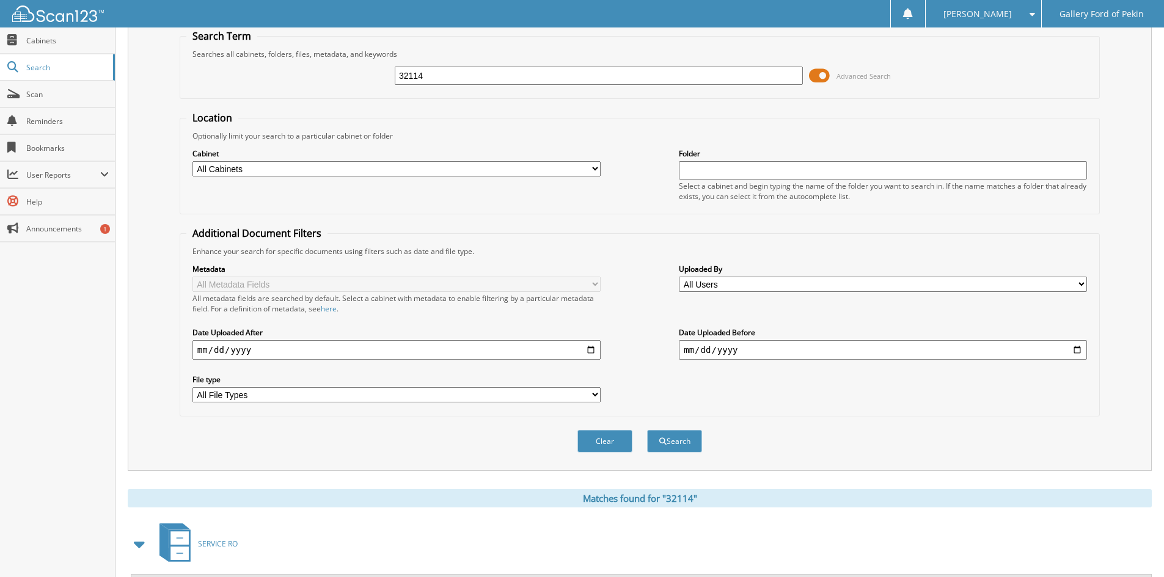
scroll to position [106, 0]
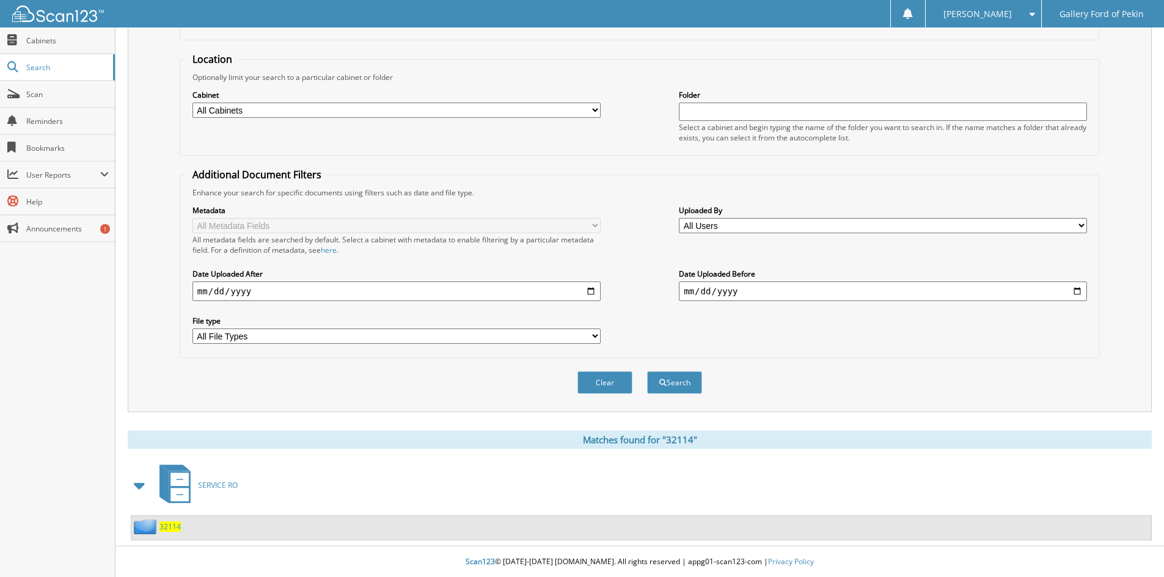
click at [161, 527] on span "32114" at bounding box center [169, 527] width 21 height 10
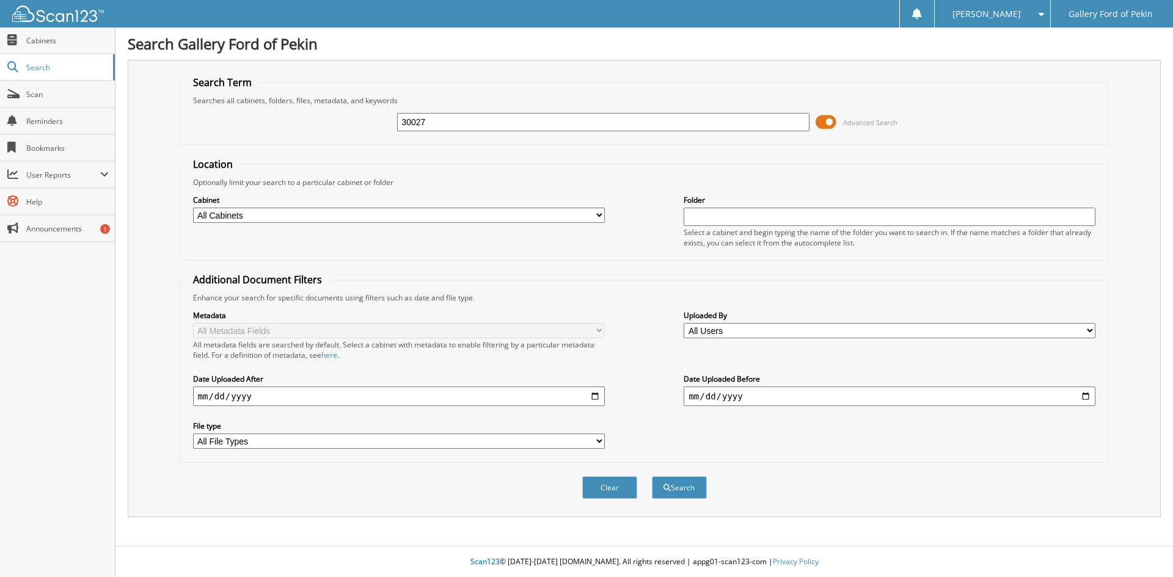
type input "30027"
click at [652, 477] on button "Search" at bounding box center [679, 488] width 55 height 23
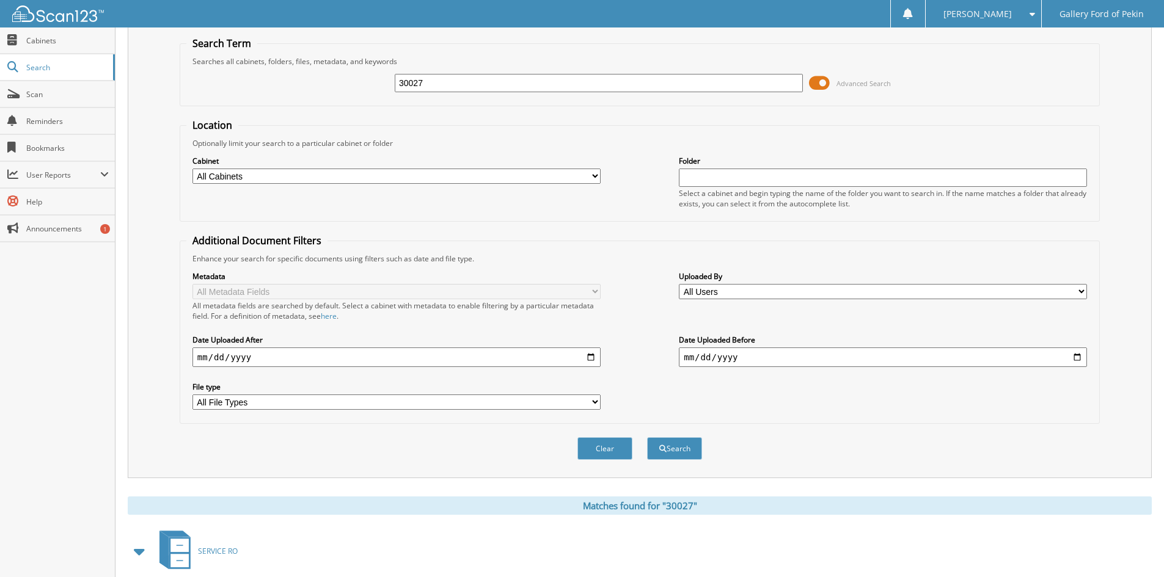
scroll to position [106, 0]
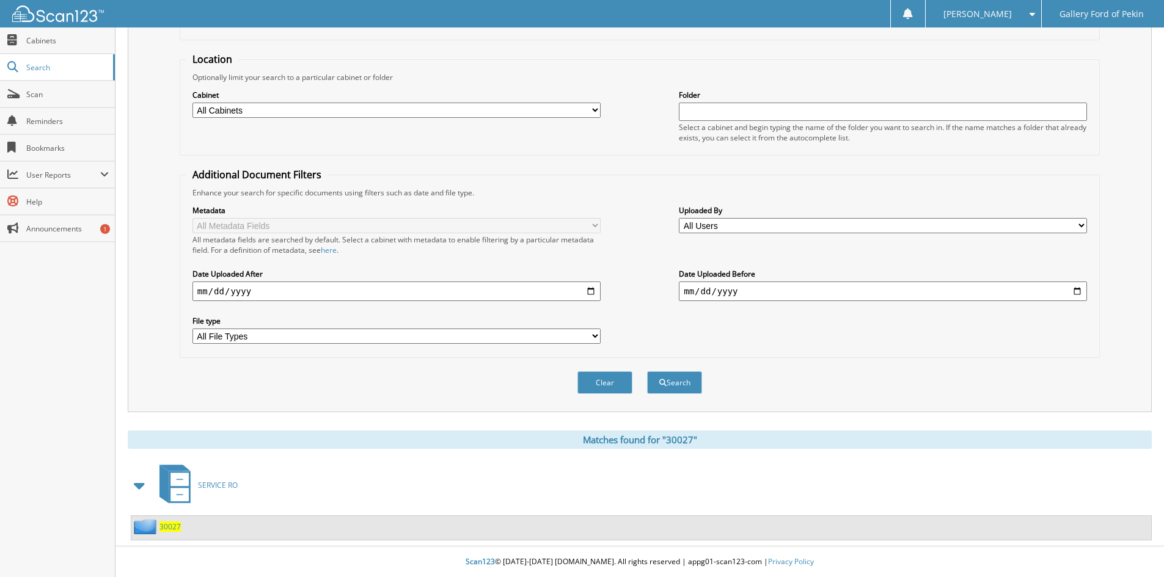
click at [175, 532] on span "30027" at bounding box center [169, 527] width 21 height 10
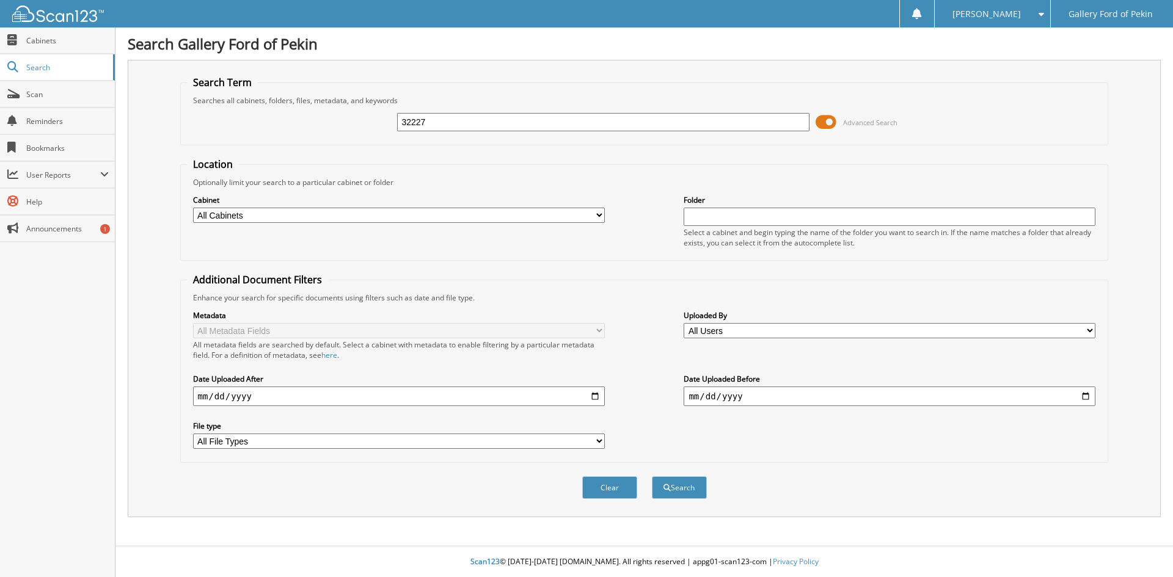
type input "32227"
click at [652, 477] on button "Search" at bounding box center [679, 488] width 55 height 23
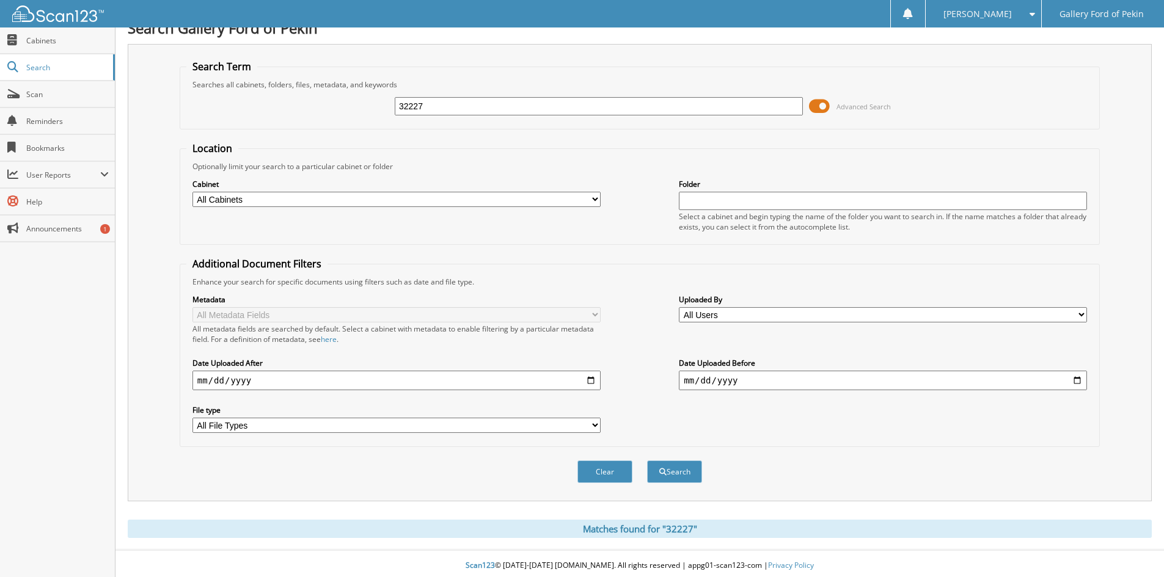
scroll to position [20, 0]
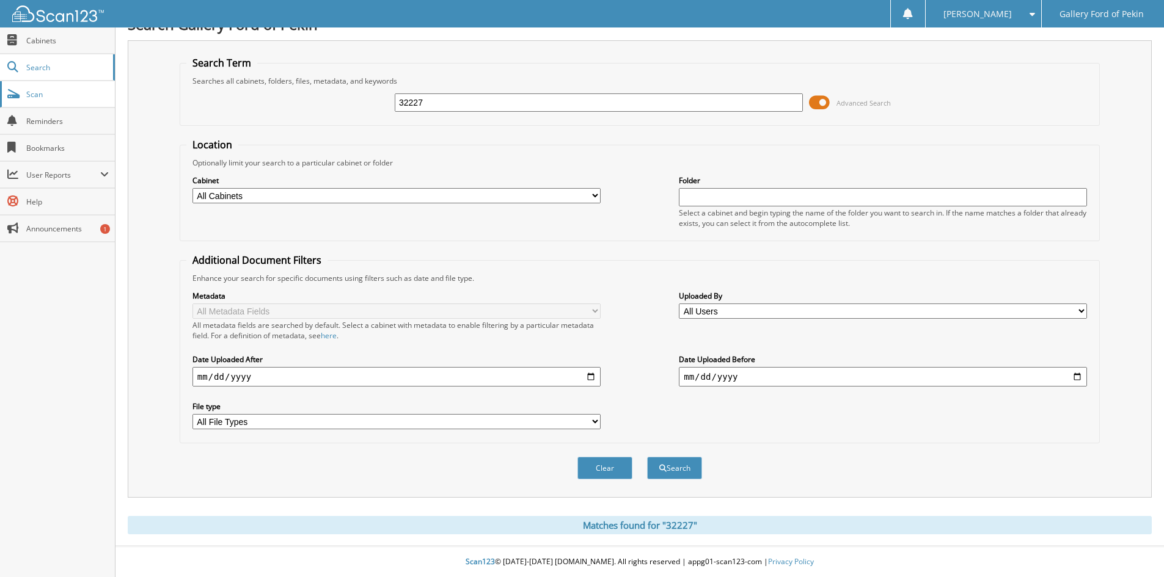
drag, startPoint x: 429, startPoint y: 101, endPoint x: 42, endPoint y: 101, distance: 386.8
click at [42, 101] on body "[PERSON_NAME] Settings Logout Gallery Ford of Pekin Close Cabinets Search" at bounding box center [582, 278] width 1164 height 597
type input "3"
type input "29970"
click at [647, 457] on button "Search" at bounding box center [674, 468] width 55 height 23
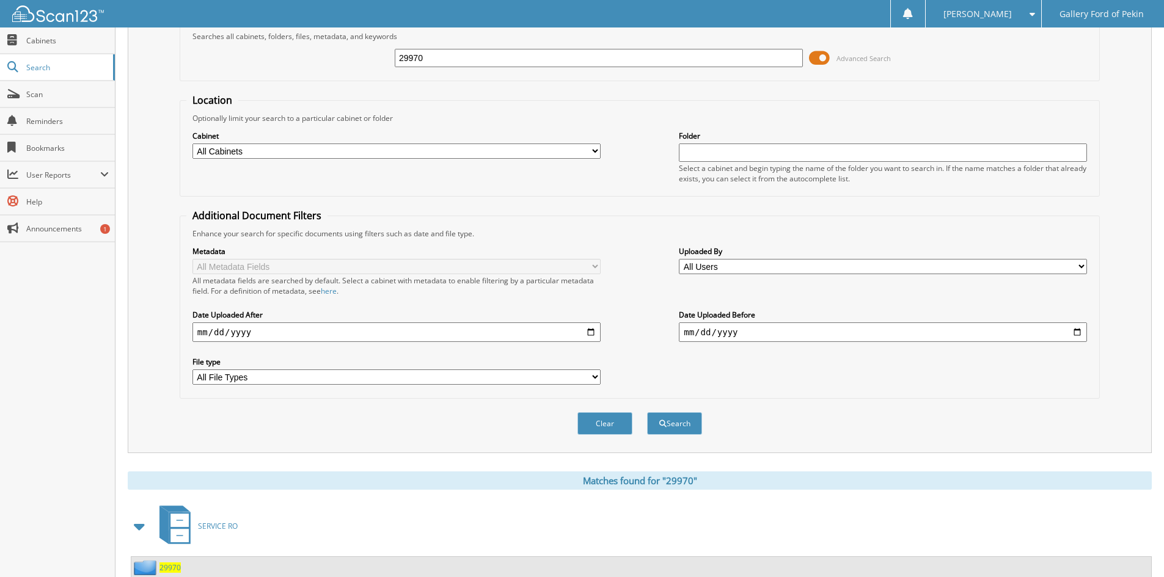
scroll to position [106, 0]
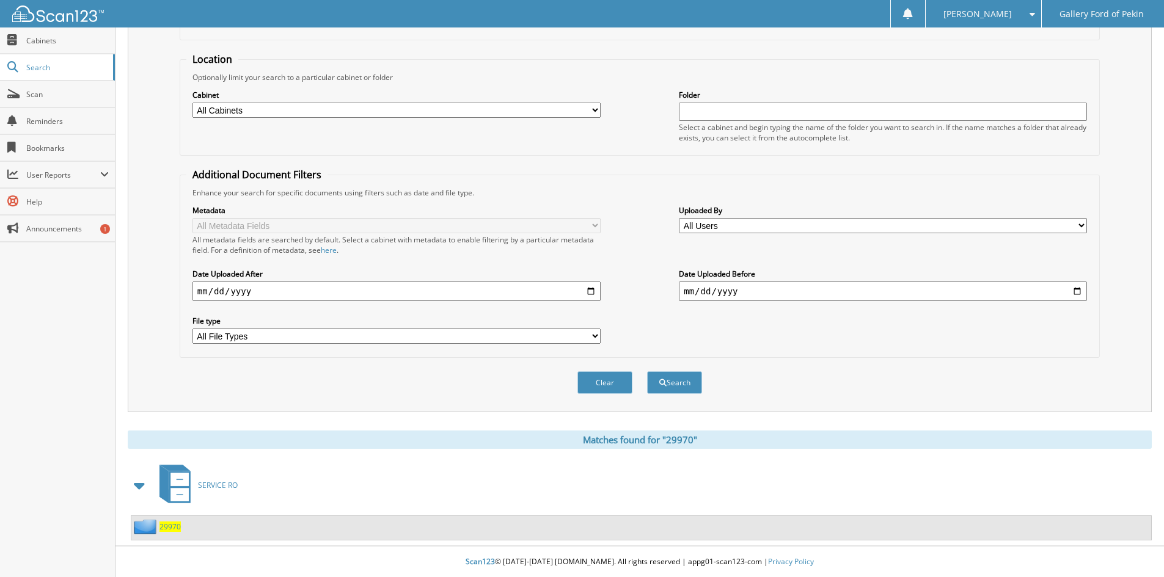
click at [170, 525] on span "29970" at bounding box center [169, 527] width 21 height 10
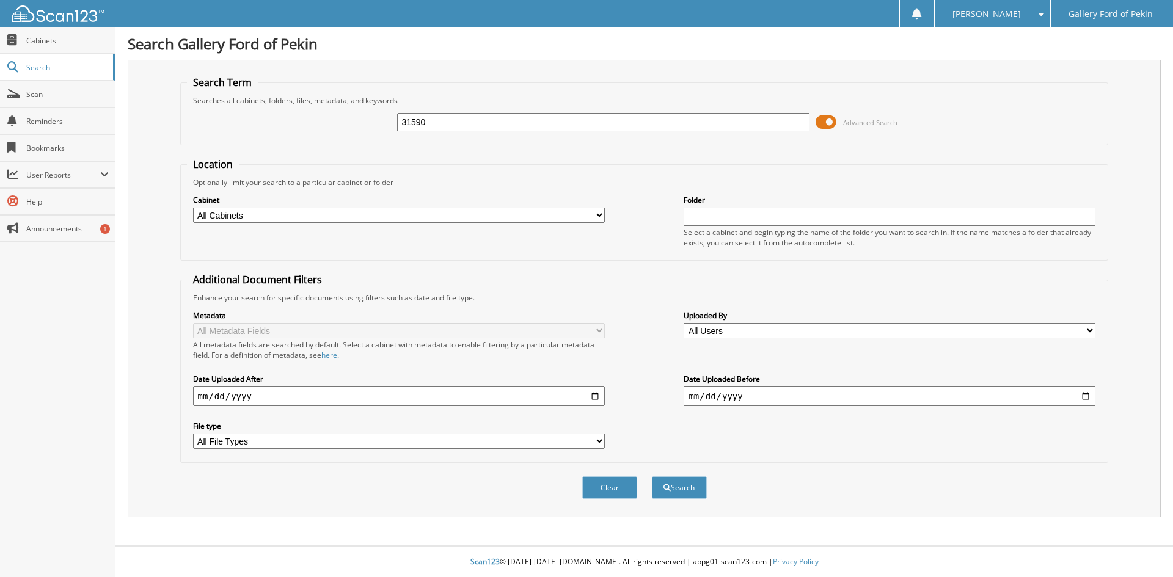
type input "31590"
click at [652, 477] on button "Search" at bounding box center [679, 488] width 55 height 23
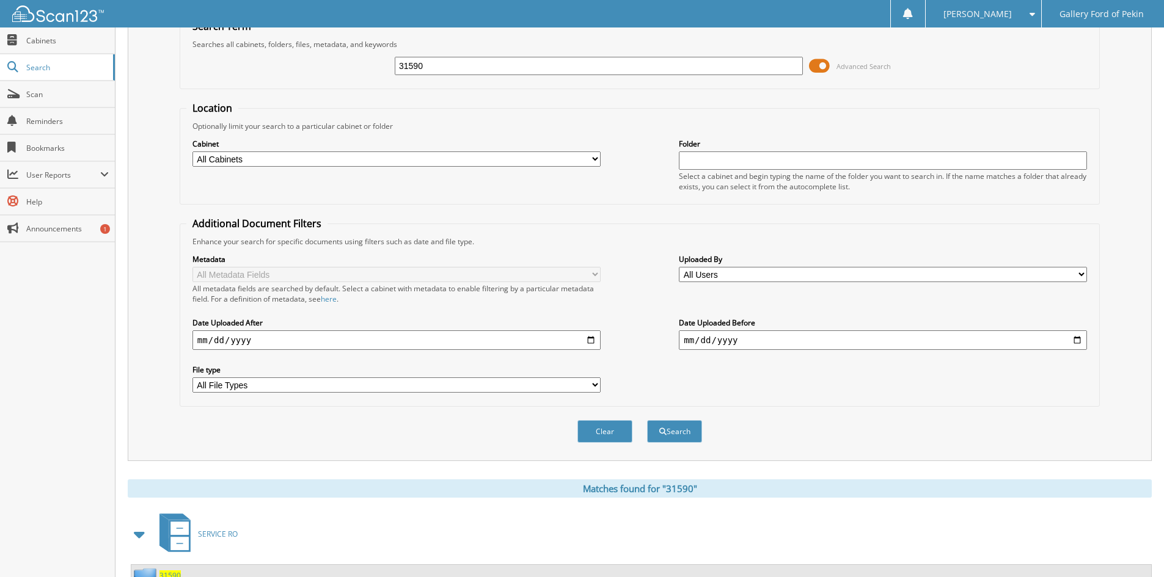
scroll to position [106, 0]
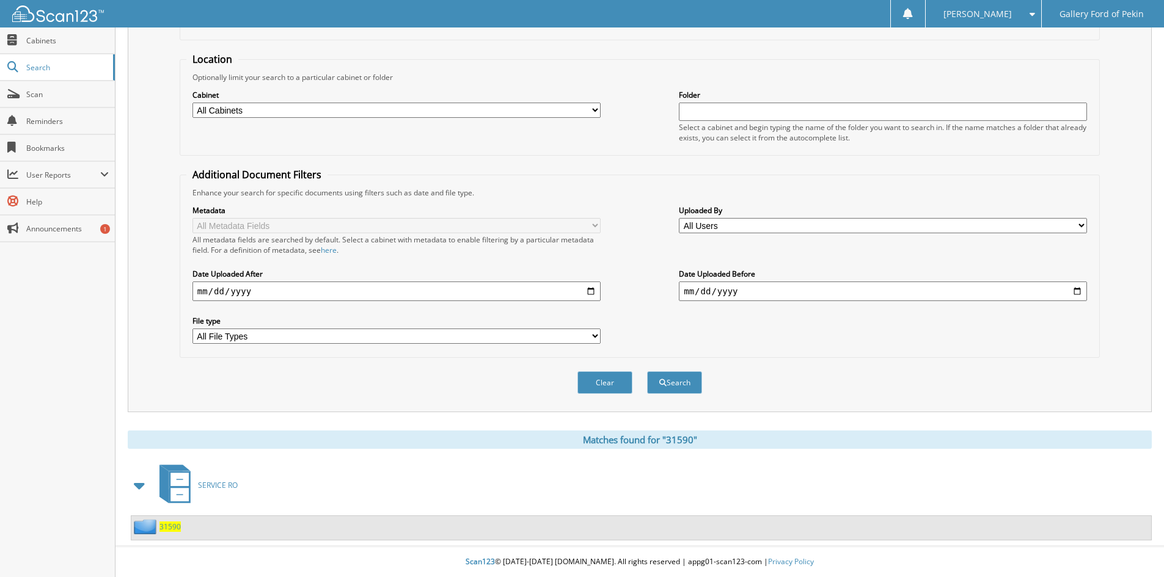
click at [219, 483] on span "SERVICE RO" at bounding box center [218, 485] width 40 height 10
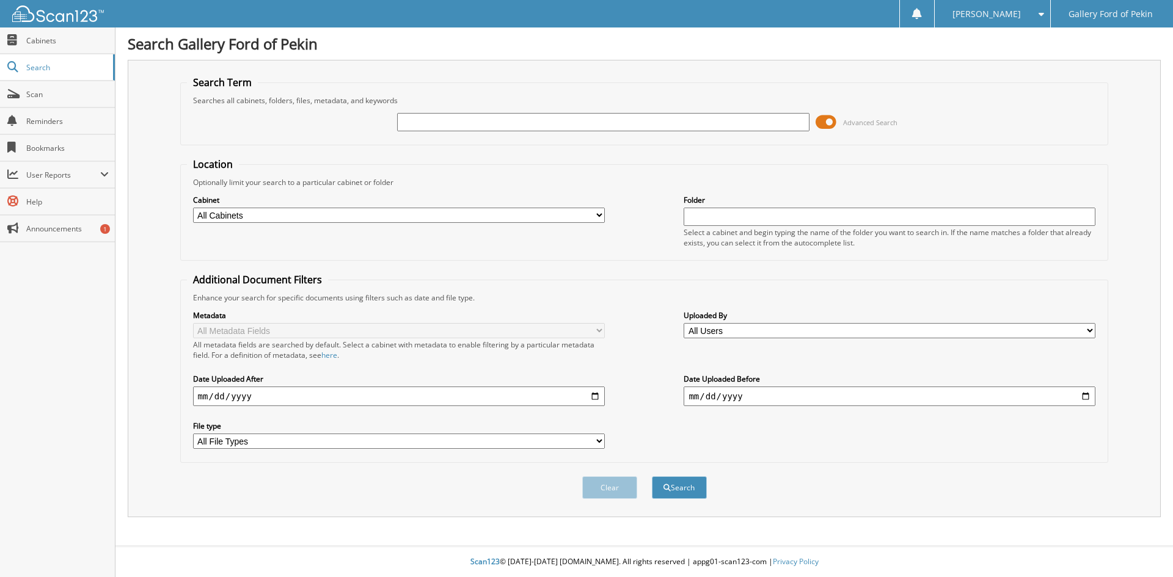
click at [447, 125] on input "text" at bounding box center [603, 122] width 412 height 18
type input "31590"
click at [652, 477] on button "Search" at bounding box center [679, 488] width 55 height 23
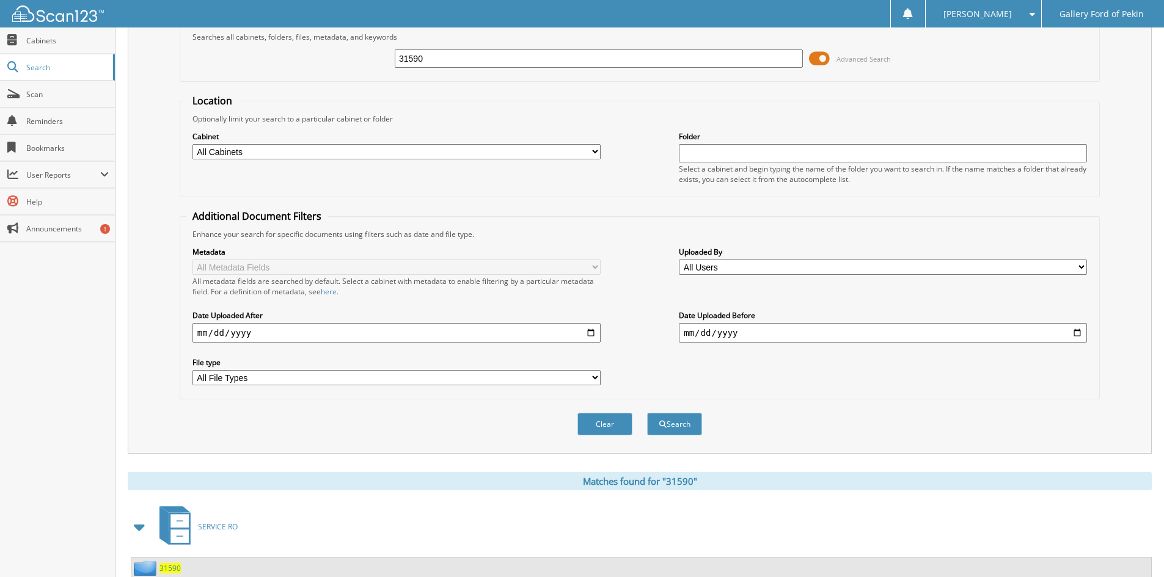
scroll to position [106, 0]
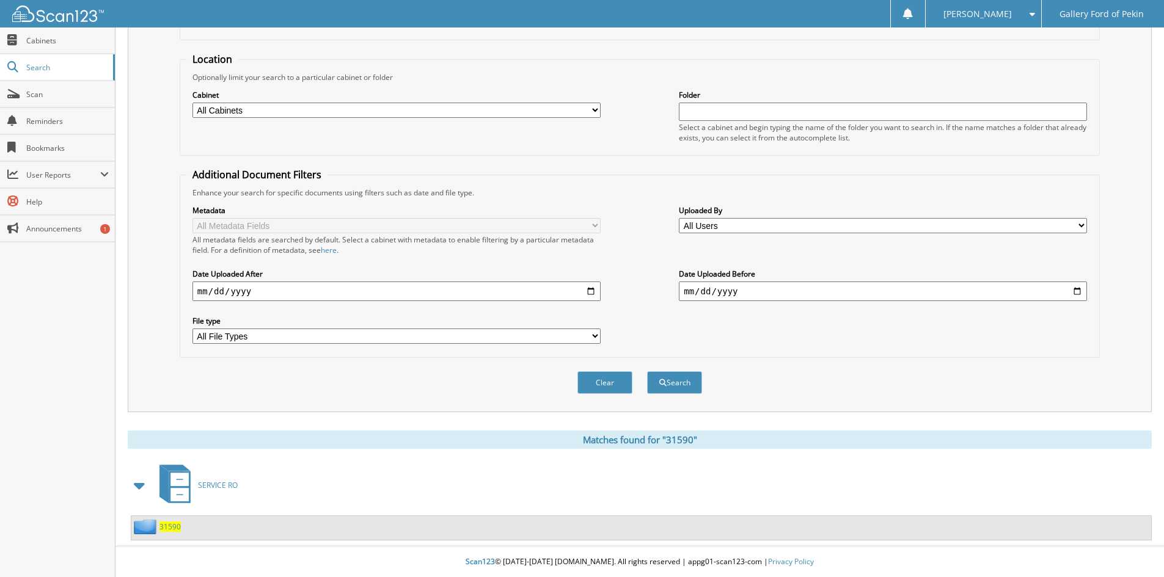
click at [172, 525] on span "31590" at bounding box center [169, 527] width 21 height 10
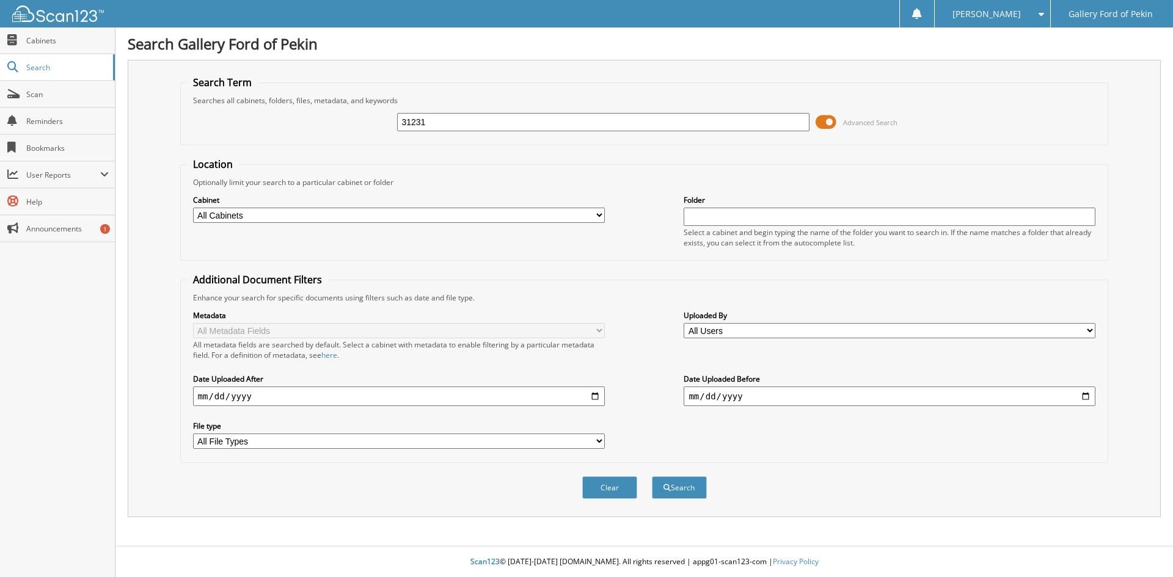
type input "31231"
click at [652, 477] on button "Search" at bounding box center [679, 488] width 55 height 23
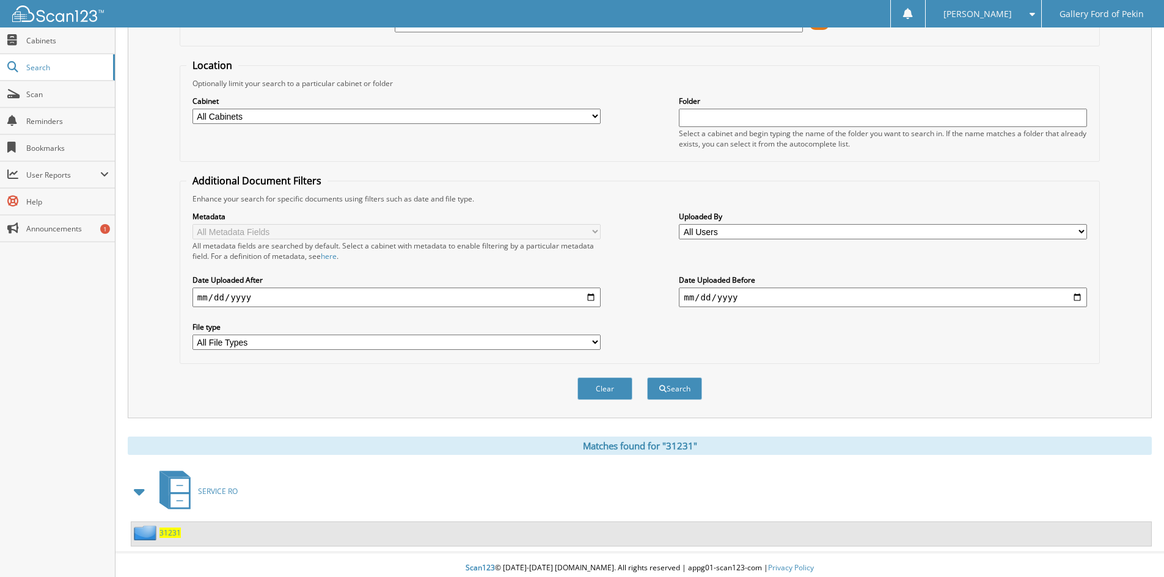
scroll to position [106, 0]
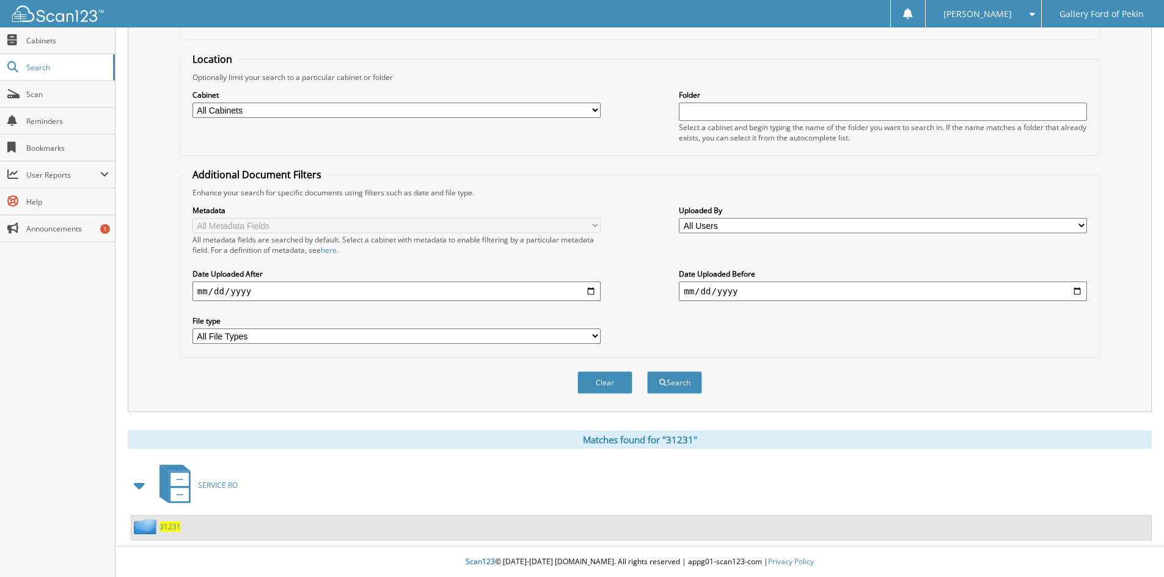
click at [165, 521] on div "31231" at bounding box center [155, 526] width 49 height 15
click at [170, 529] on span "31231" at bounding box center [169, 527] width 21 height 10
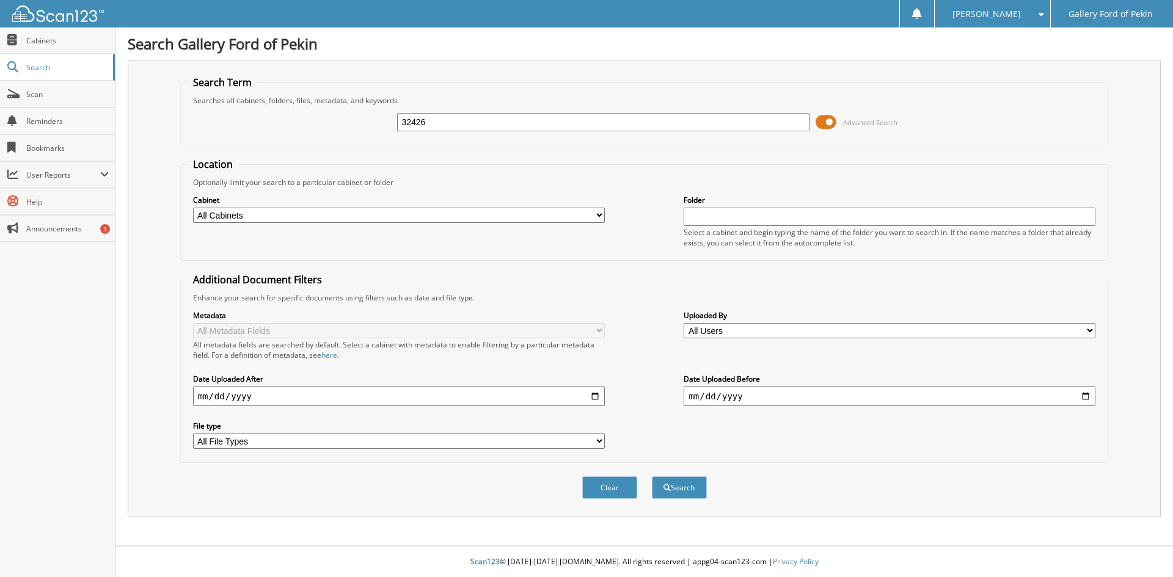
type input "32426"
click at [652, 477] on button "Search" at bounding box center [679, 488] width 55 height 23
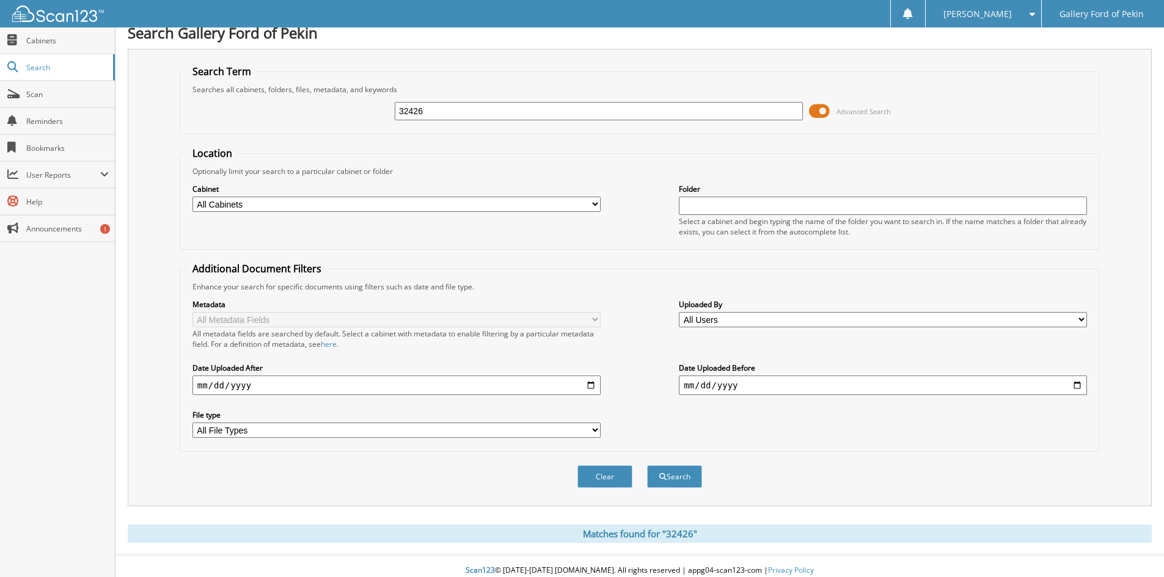
scroll to position [20, 0]
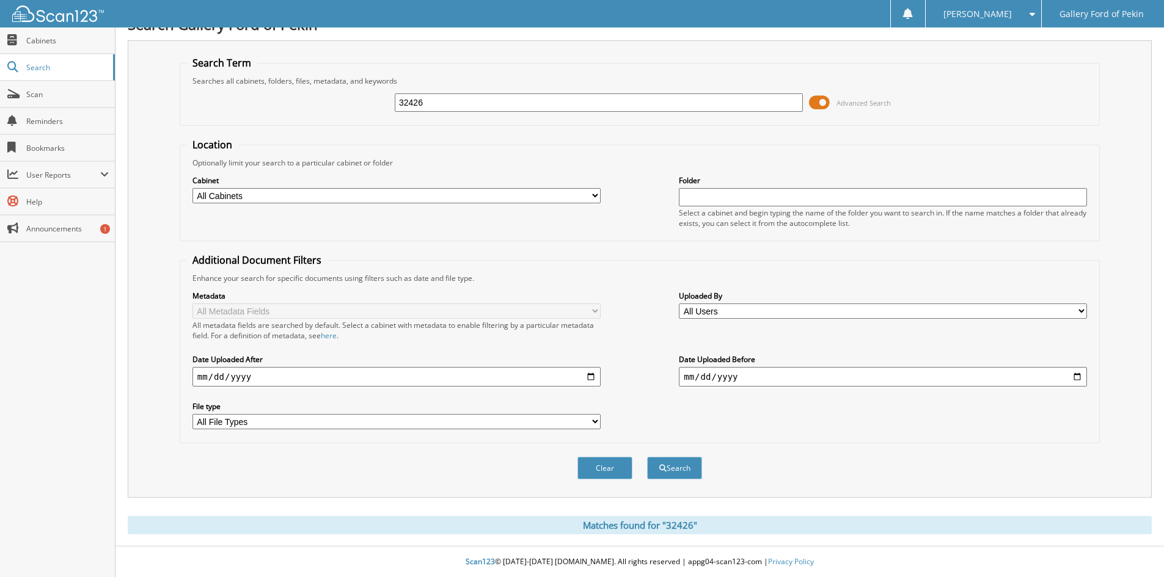
drag, startPoint x: 456, startPoint y: 100, endPoint x: 122, endPoint y: 77, distance: 335.1
click at [122, 77] on div "Search Gallery Ford of Pekin Search Term Searches all cabinets, folders, files,…" at bounding box center [639, 278] width 1049 height 597
type input "32134"
click at [647, 457] on button "Search" at bounding box center [674, 468] width 55 height 23
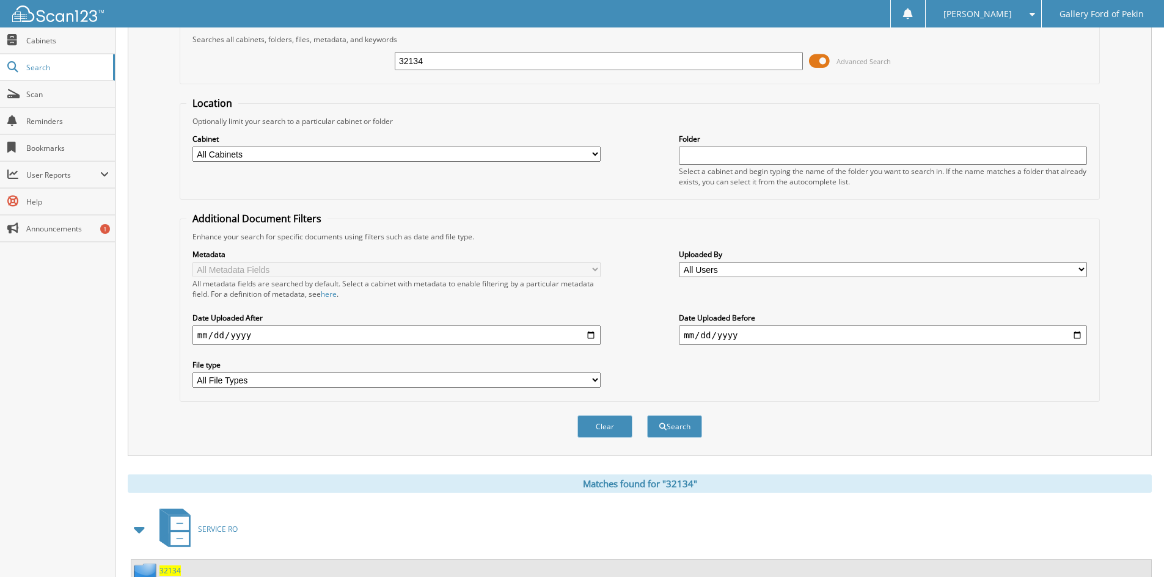
scroll to position [106, 0]
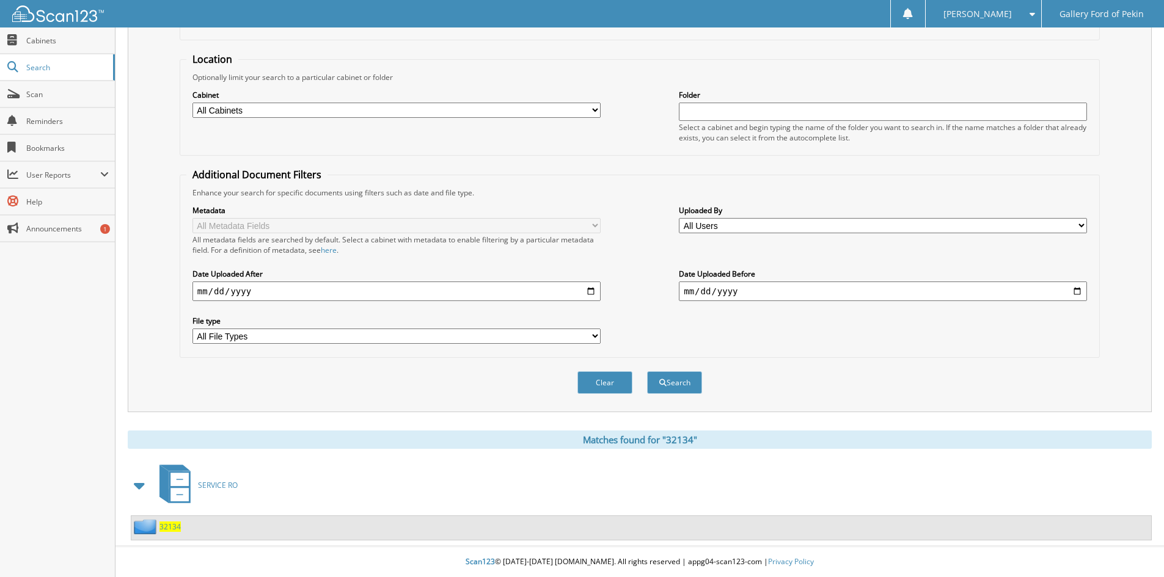
click at [174, 526] on span "32134" at bounding box center [169, 527] width 21 height 10
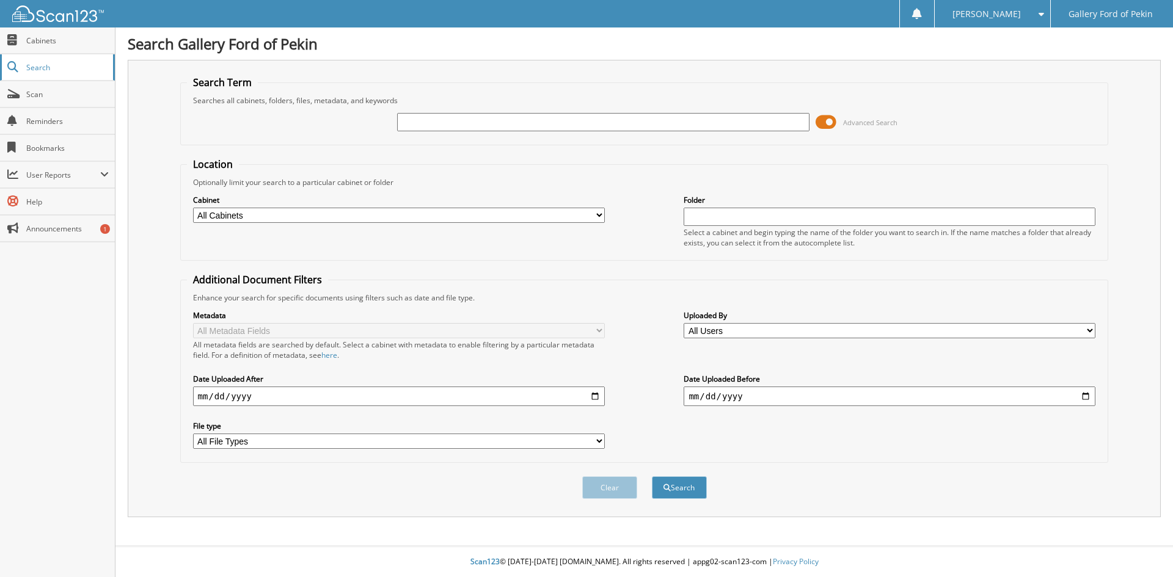
drag, startPoint x: 0, startPoint y: 0, endPoint x: 35, endPoint y: 62, distance: 71.4
click at [35, 62] on span "Search" at bounding box center [66, 67] width 81 height 10
click at [442, 119] on input "text" at bounding box center [603, 122] width 412 height 18
type input "32146"
click at [652, 477] on button "Search" at bounding box center [679, 488] width 55 height 23
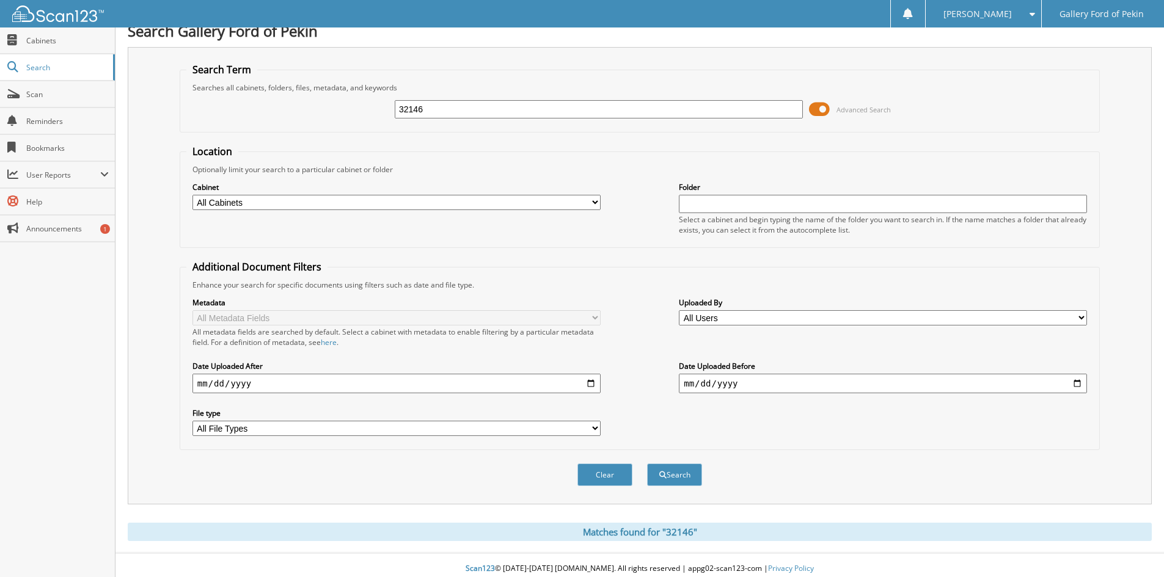
scroll to position [20, 0]
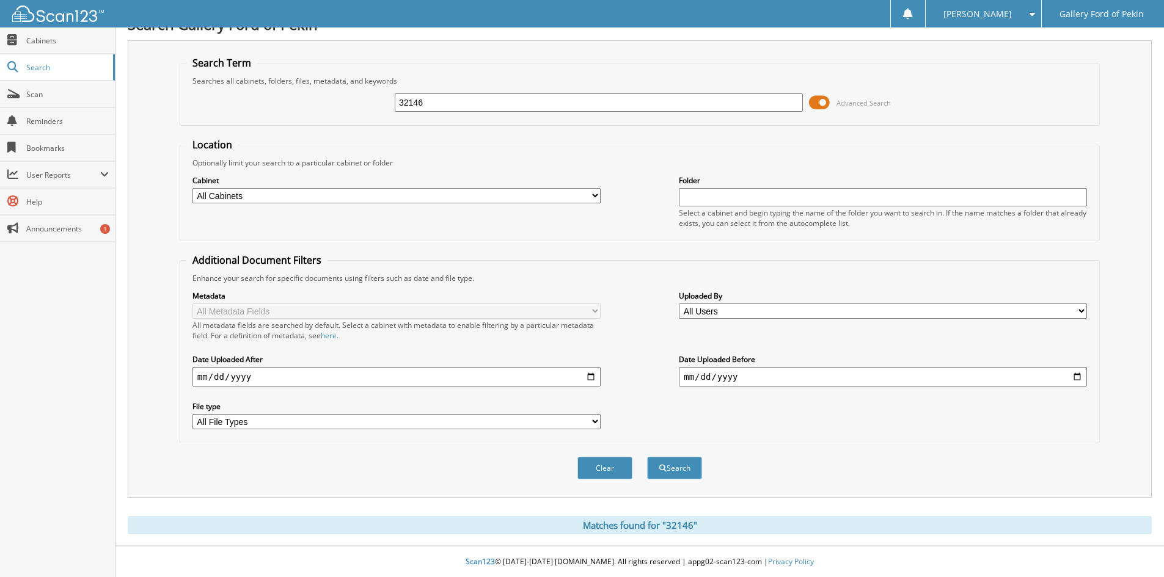
drag, startPoint x: 443, startPoint y: 104, endPoint x: 255, endPoint y: 104, distance: 187.6
click at [267, 89] on div "32146 Advanced Search" at bounding box center [639, 102] width 907 height 33
type input "29901"
click at [647, 457] on button "Search" at bounding box center [674, 468] width 55 height 23
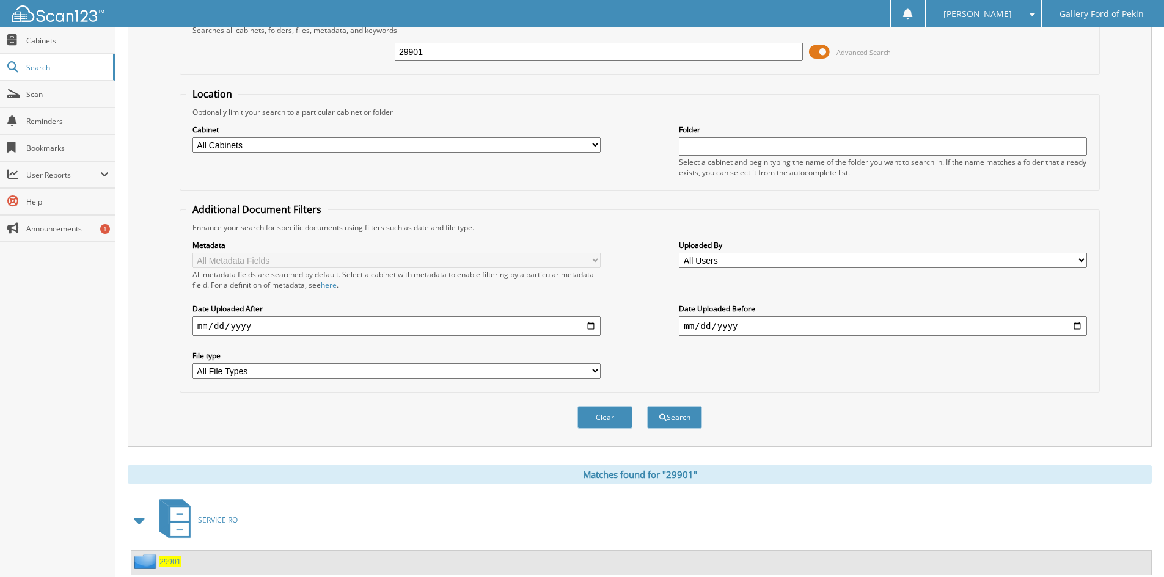
scroll to position [106, 0]
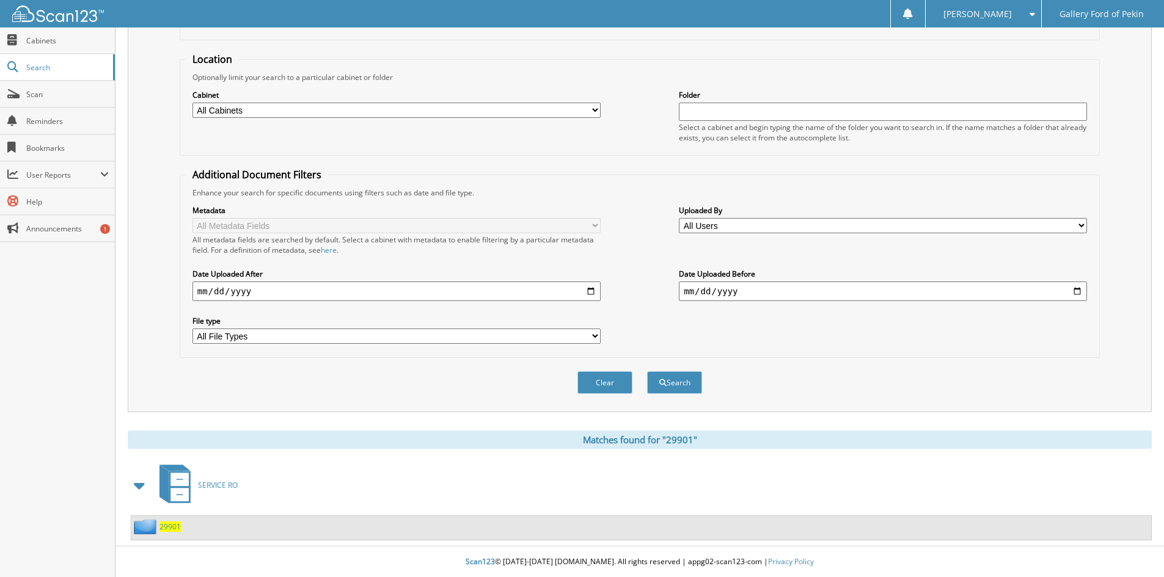
click at [168, 527] on span "29901" at bounding box center [169, 527] width 21 height 10
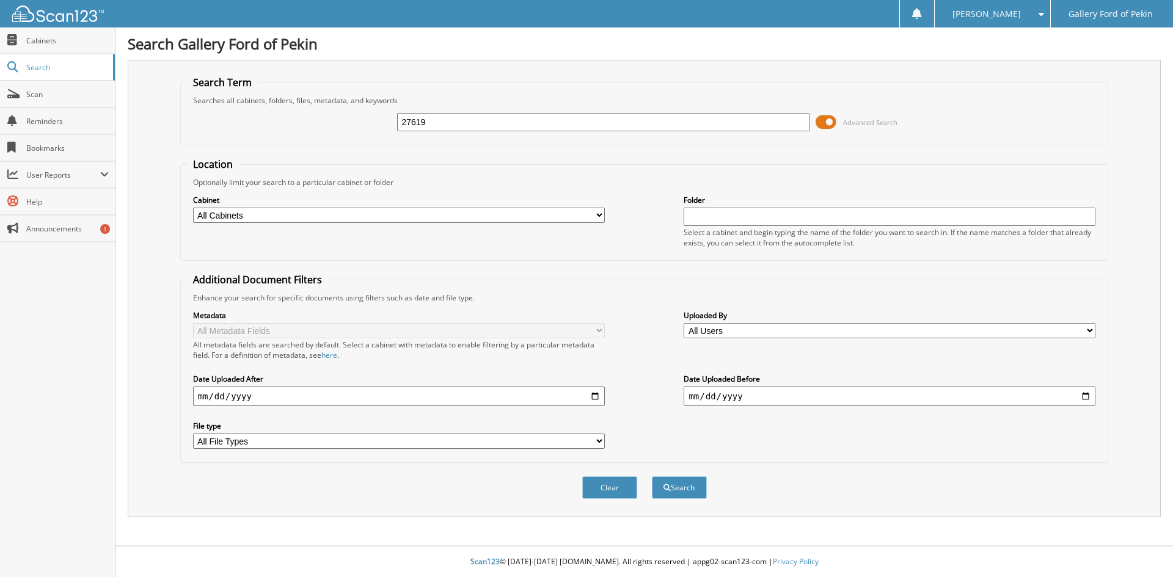
type input "27619"
click at [652, 477] on button "Search" at bounding box center [679, 488] width 55 height 23
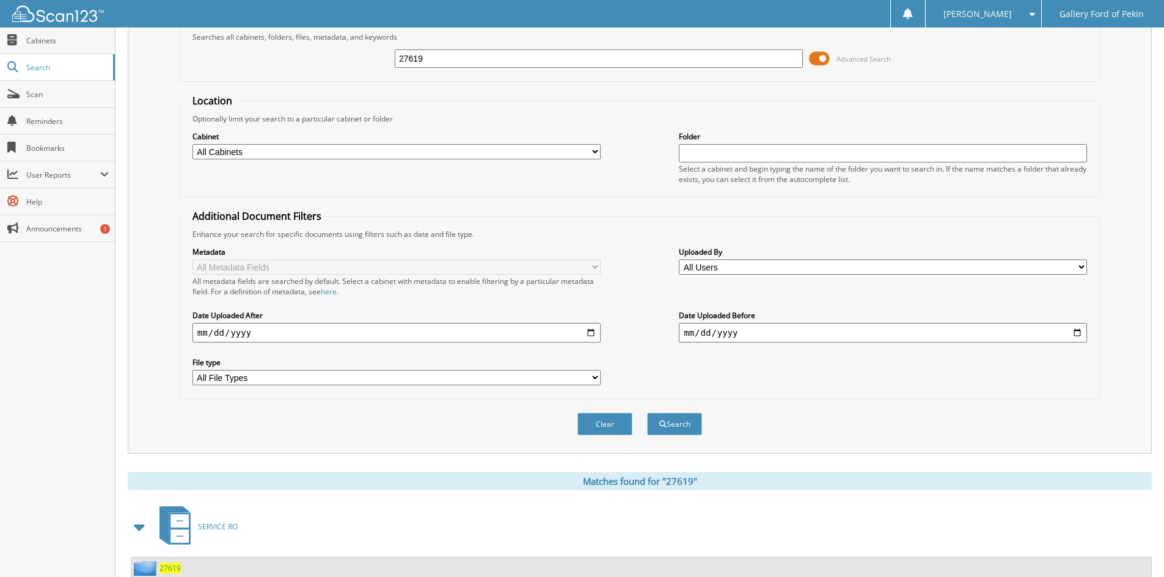
scroll to position [106, 0]
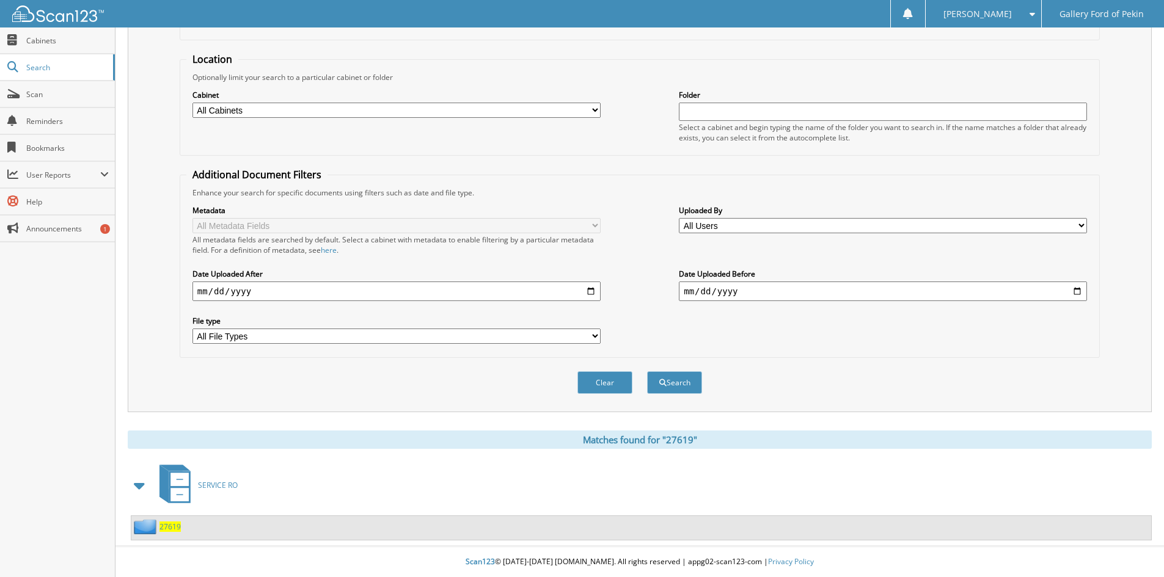
click at [168, 525] on span "27619" at bounding box center [169, 527] width 21 height 10
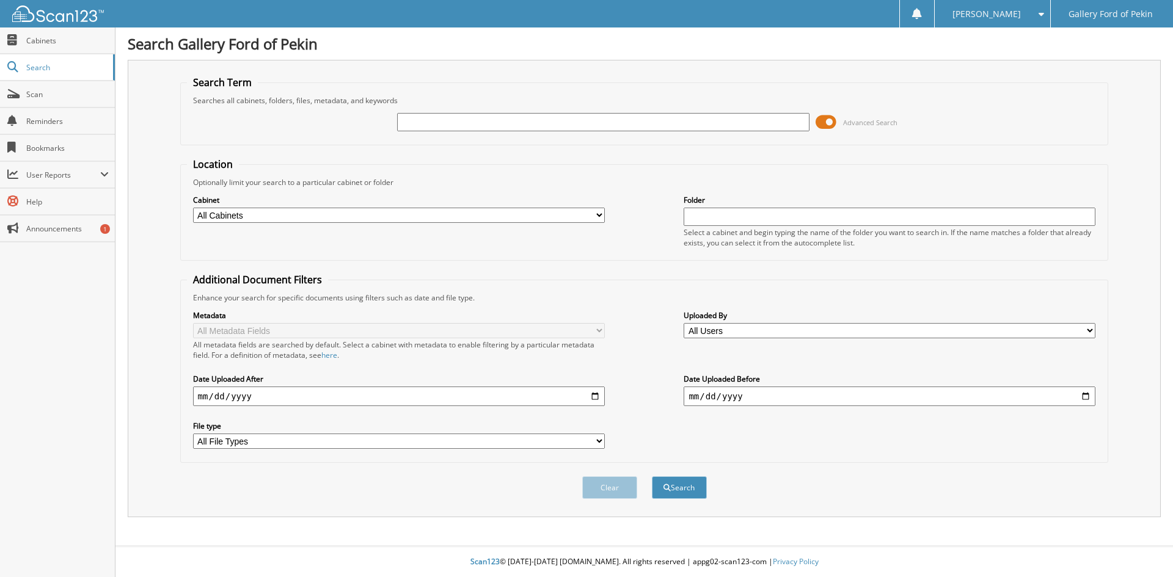
click at [427, 120] on input "text" at bounding box center [603, 122] width 412 height 18
type input "30326"
click at [652, 477] on button "Search" at bounding box center [679, 488] width 55 height 23
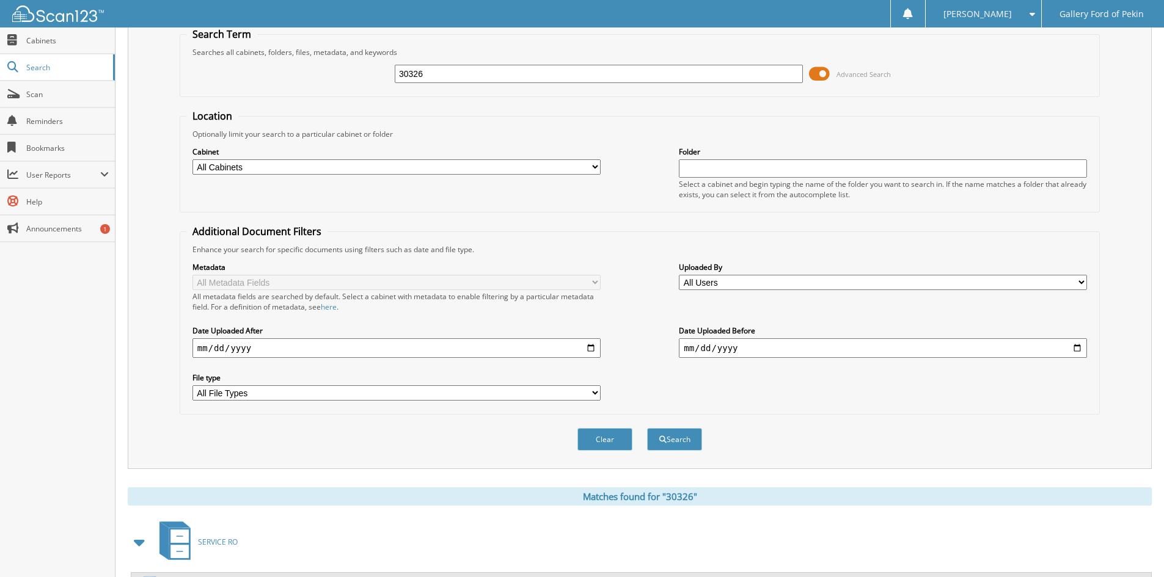
scroll to position [106, 0]
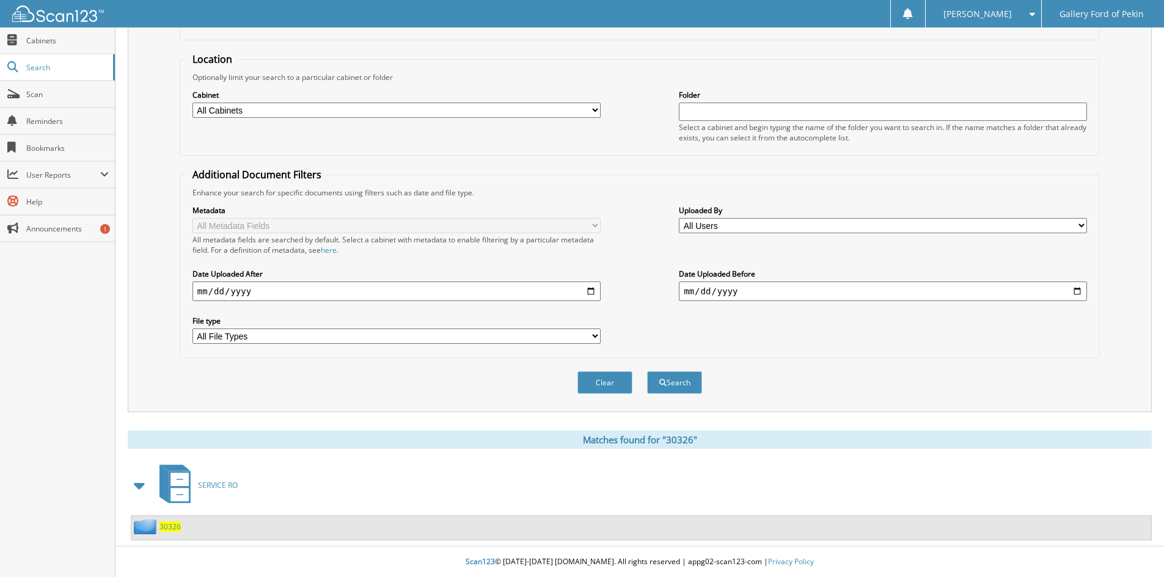
click at [169, 522] on span "30326" at bounding box center [169, 527] width 21 height 10
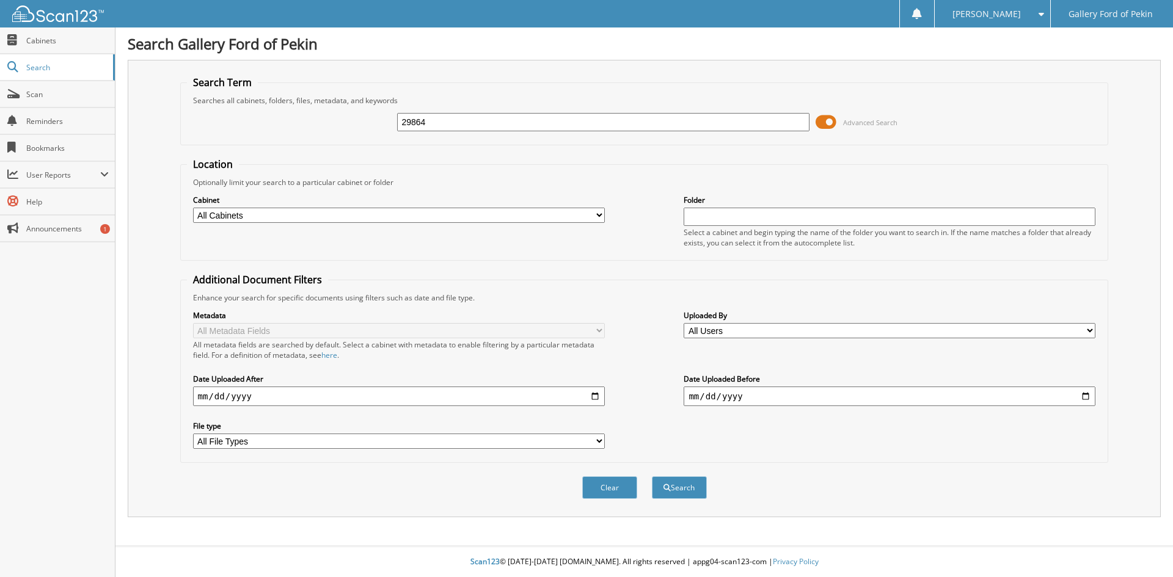
type input "29864"
click at [652, 477] on button "Search" at bounding box center [679, 488] width 55 height 23
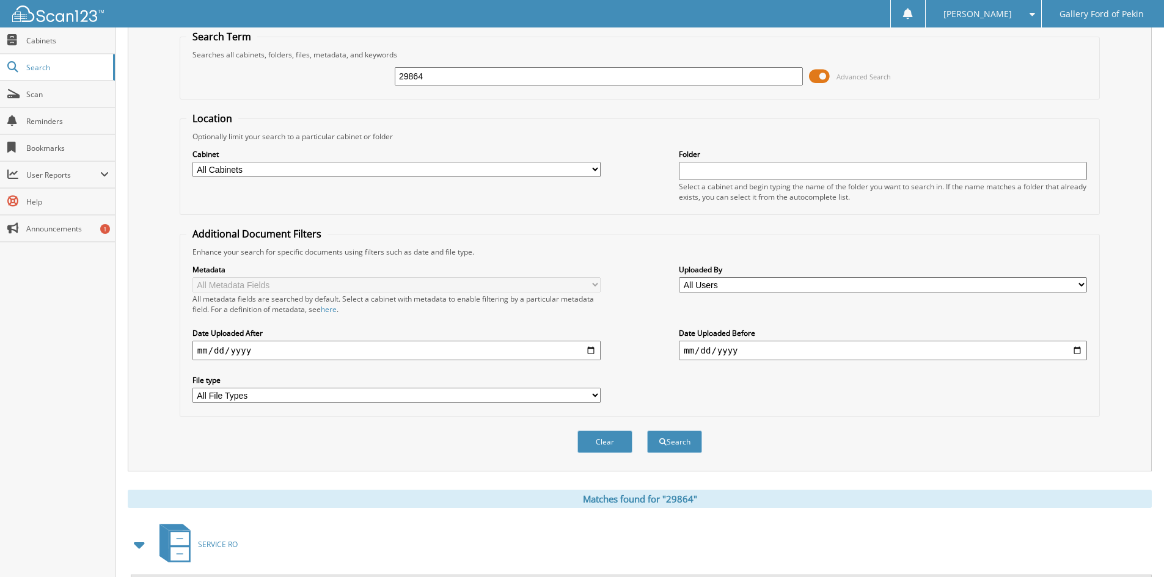
scroll to position [106, 0]
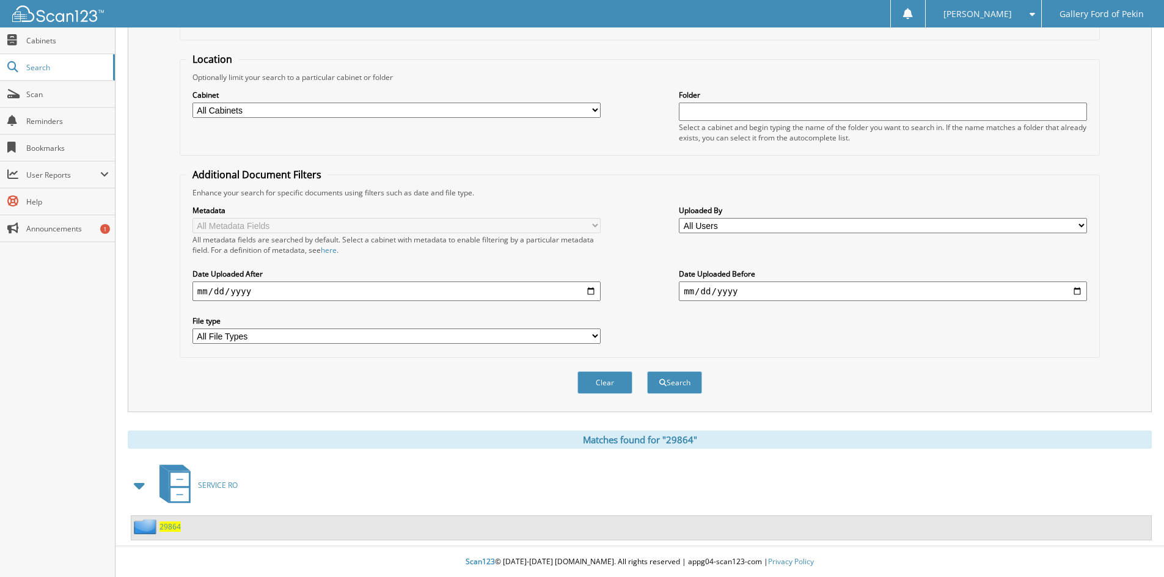
click at [174, 526] on span "29864" at bounding box center [169, 527] width 21 height 10
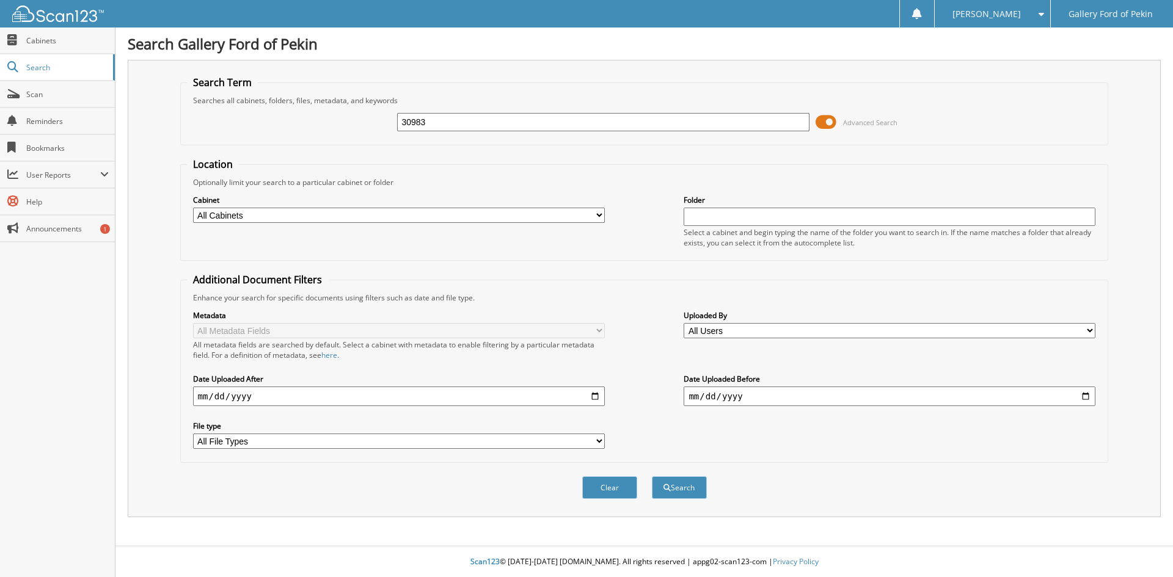
type input "30983"
click at [652, 477] on button "Search" at bounding box center [679, 488] width 55 height 23
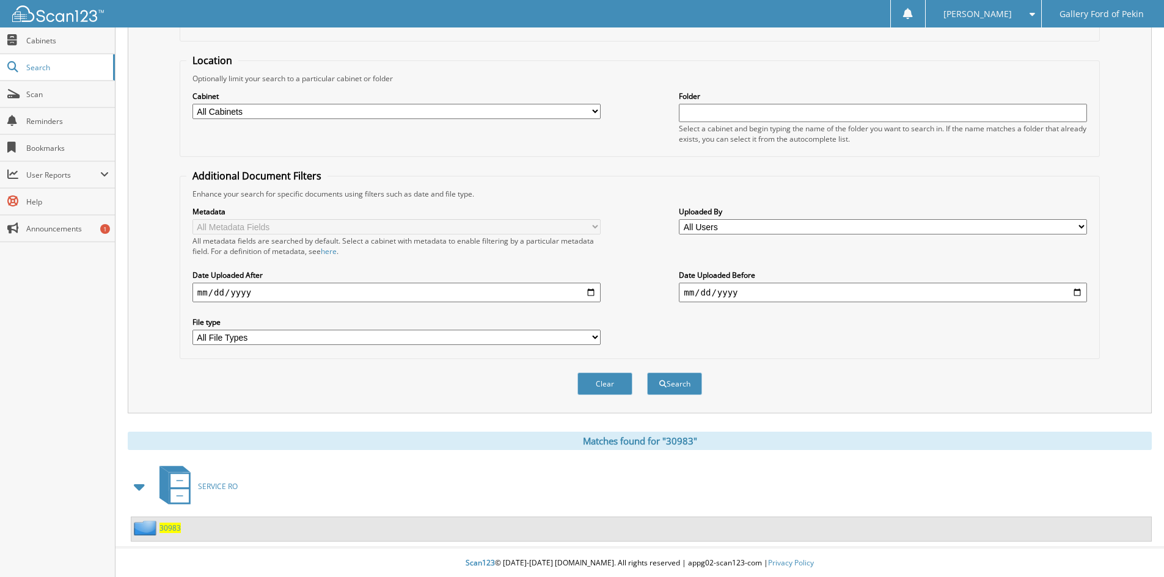
scroll to position [106, 0]
click at [179, 527] on span "30983" at bounding box center [169, 527] width 21 height 10
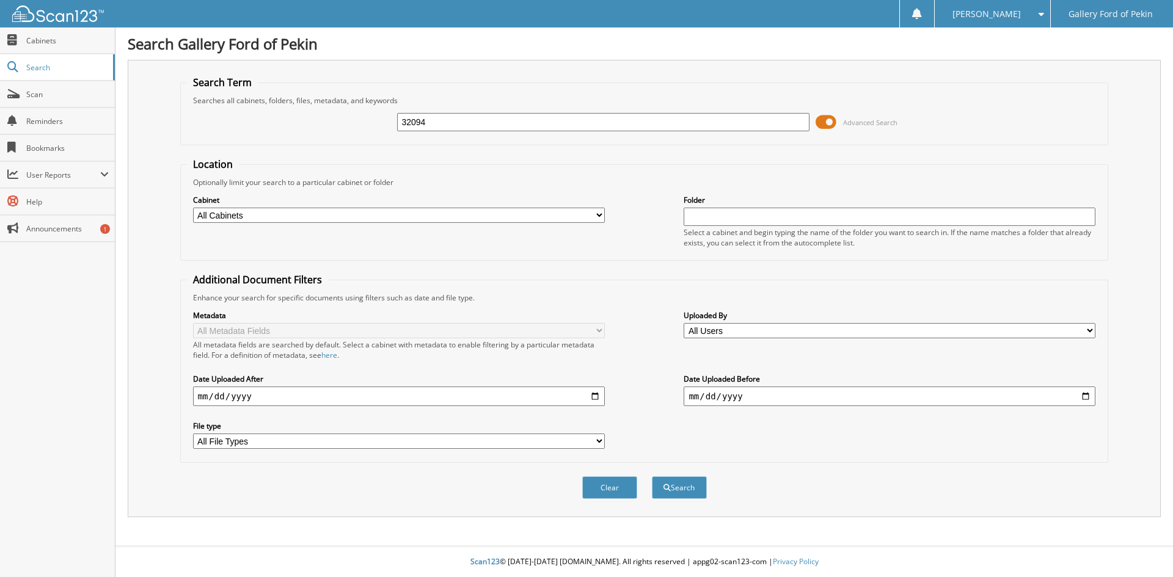
type input "32094"
click at [652, 477] on button "Search" at bounding box center [679, 488] width 55 height 23
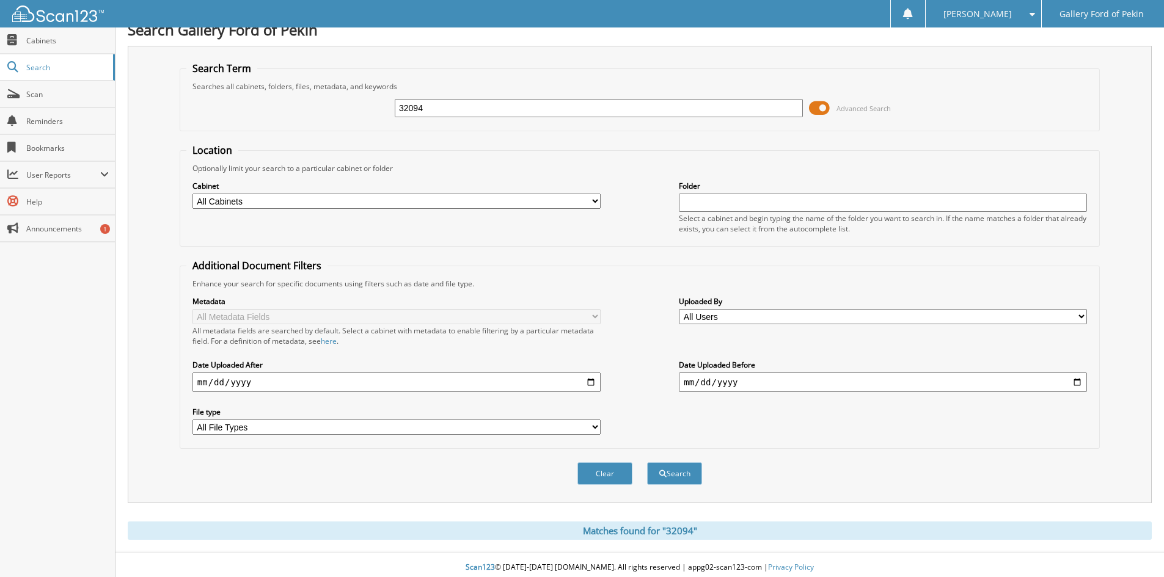
scroll to position [20, 0]
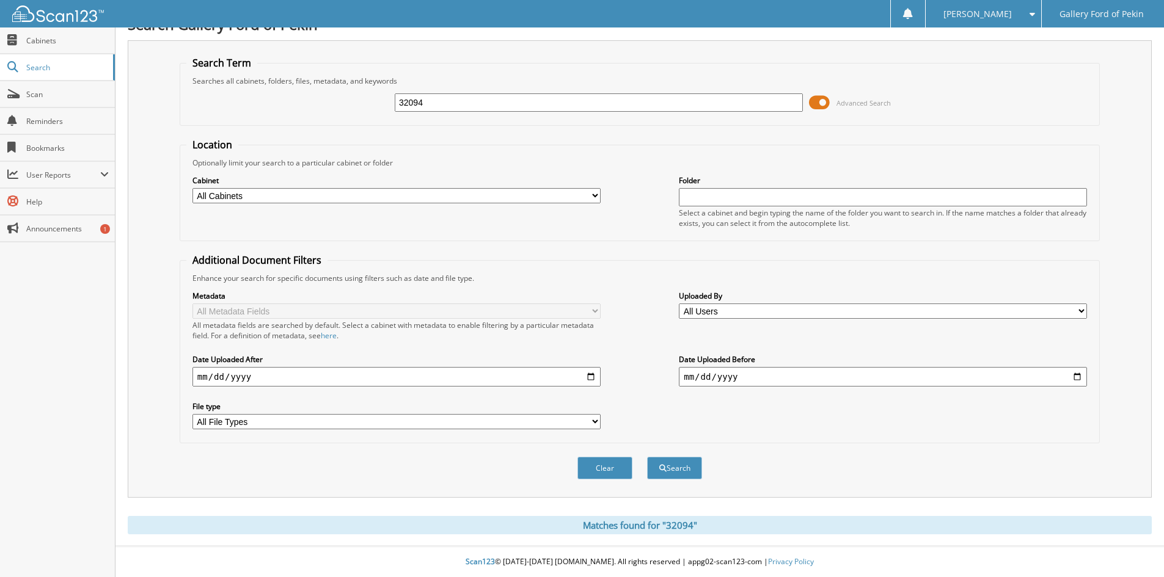
drag, startPoint x: 474, startPoint y: 100, endPoint x: 263, endPoint y: 87, distance: 211.2
click at [263, 87] on div "32094 Advanced Search" at bounding box center [639, 102] width 907 height 33
type input "30143"
click at [647, 457] on button "Search" at bounding box center [674, 468] width 55 height 23
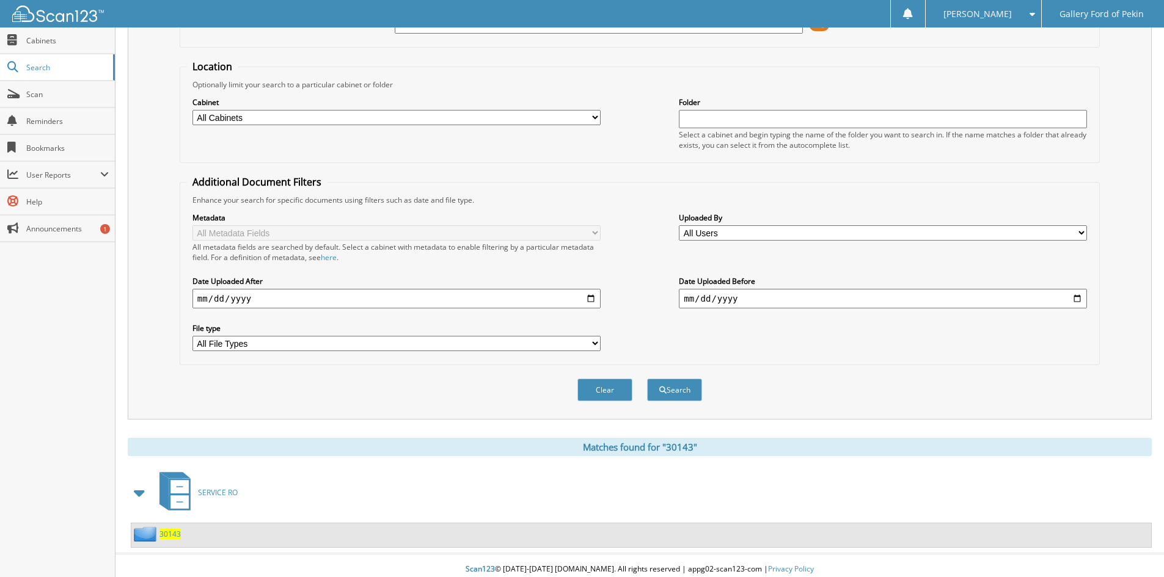
scroll to position [106, 0]
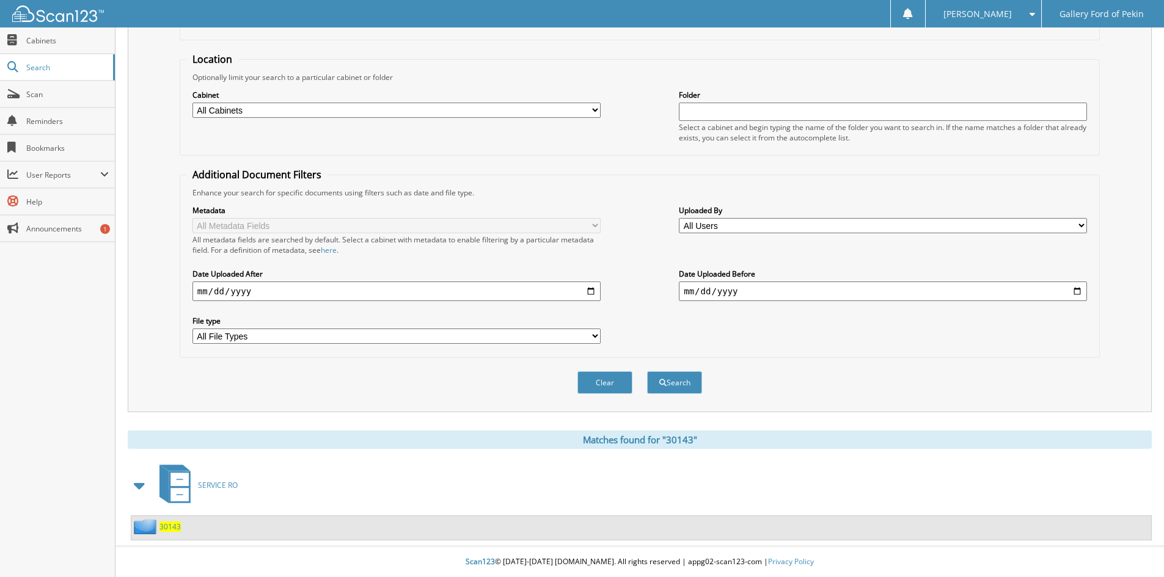
click at [169, 525] on span "30143" at bounding box center [169, 527] width 21 height 10
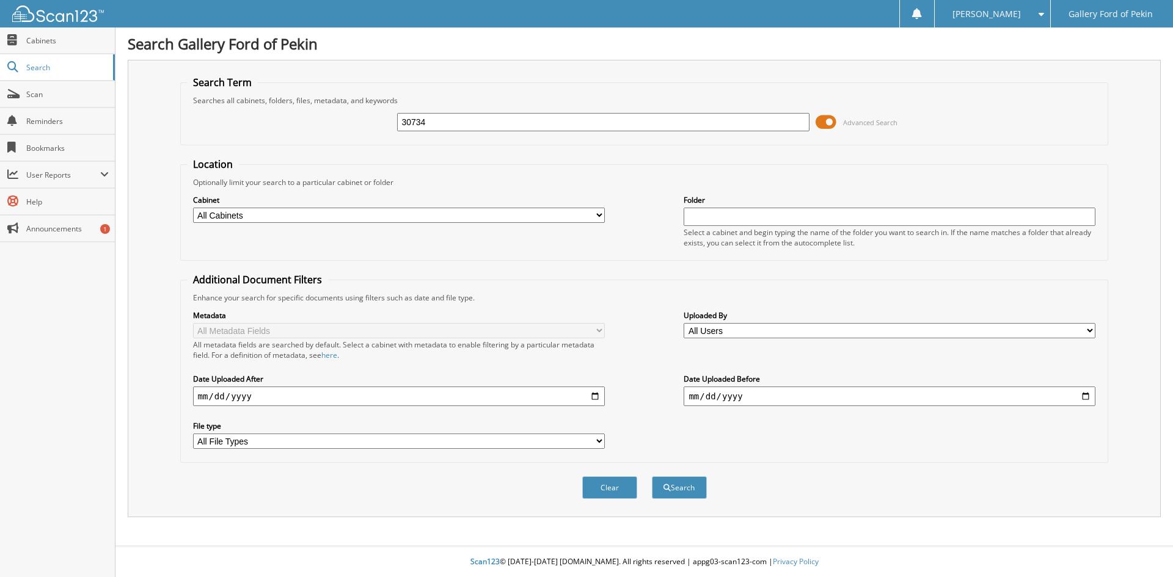
type input "30734"
click at [652, 477] on button "Search" at bounding box center [679, 488] width 55 height 23
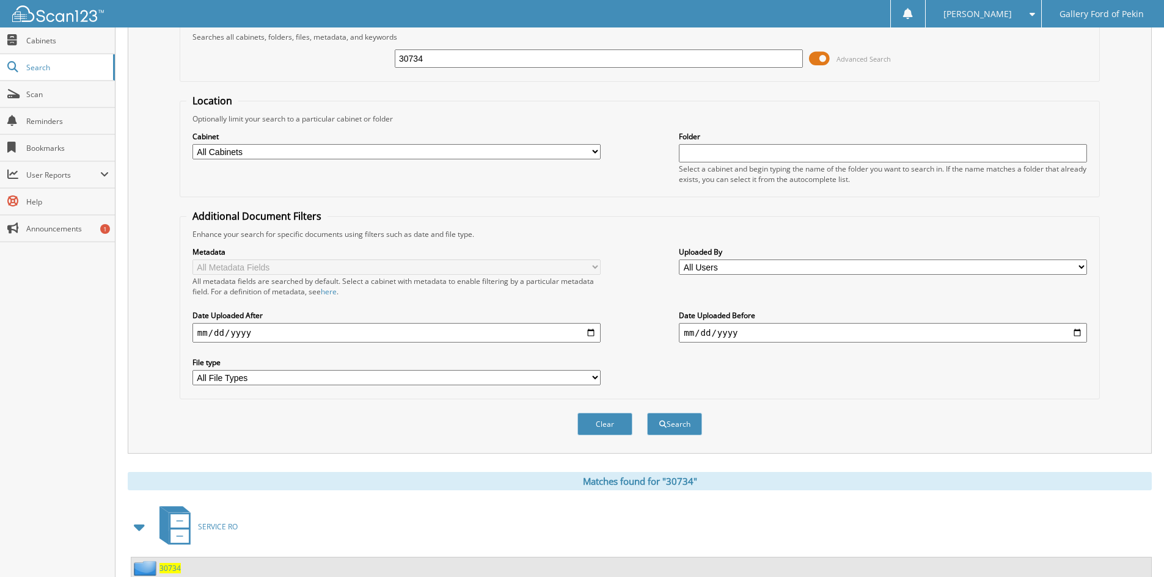
scroll to position [106, 0]
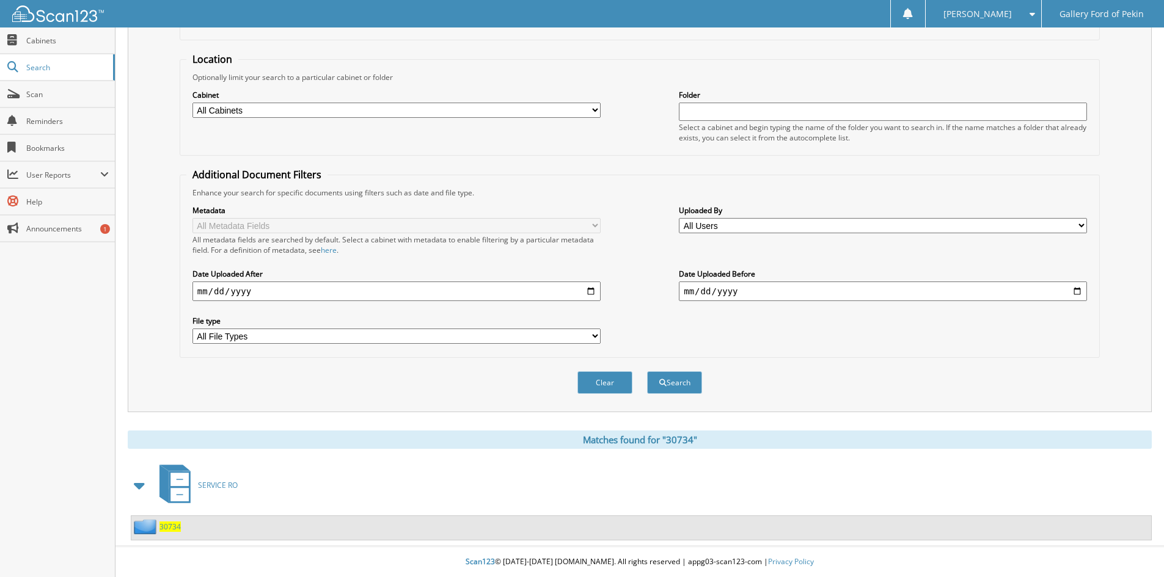
click at [167, 530] on span "30734" at bounding box center [169, 527] width 21 height 10
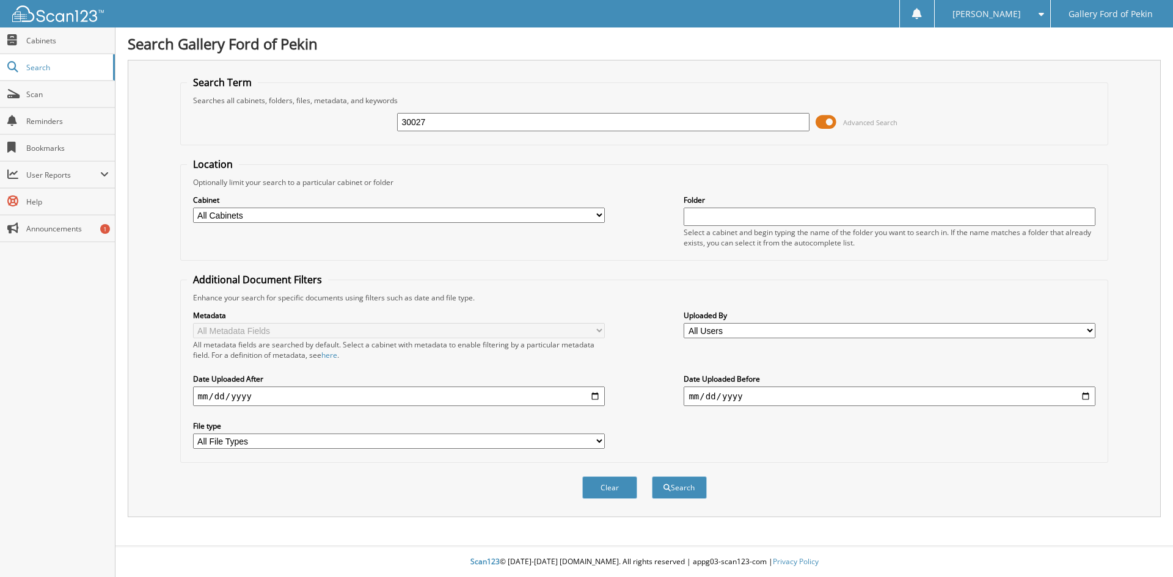
type input "30027"
click at [652, 477] on button "Search" at bounding box center [679, 488] width 55 height 23
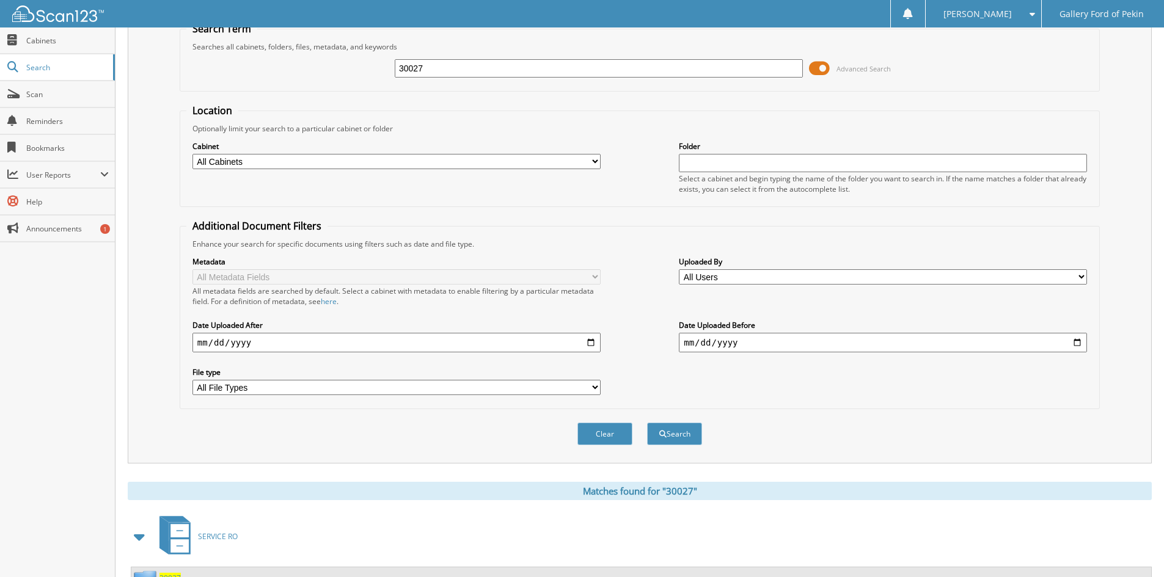
scroll to position [106, 0]
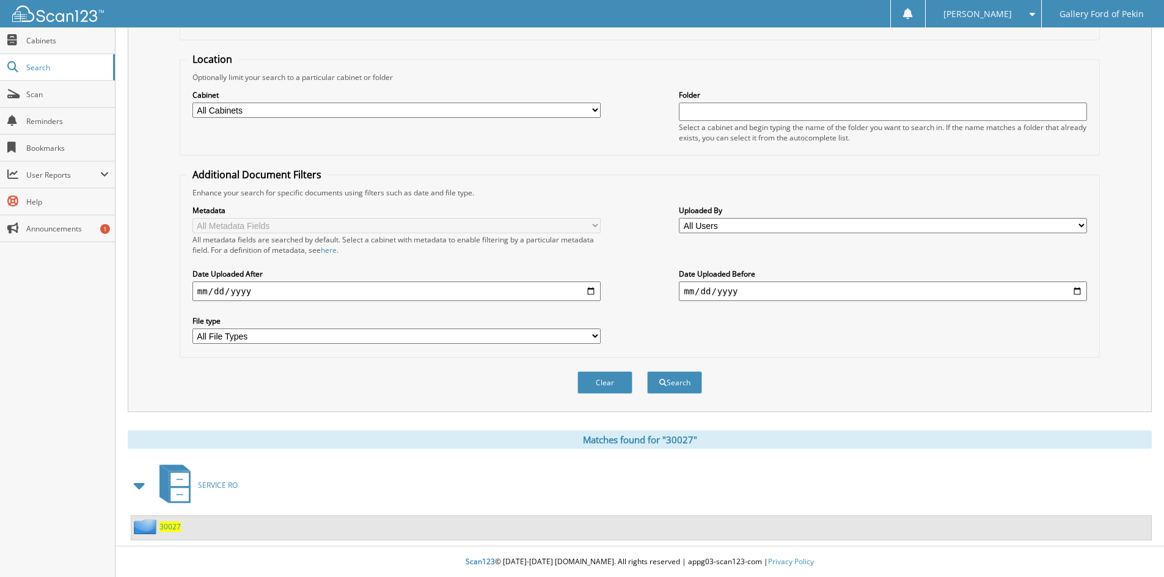
click at [173, 526] on span "30027" at bounding box center [169, 527] width 21 height 10
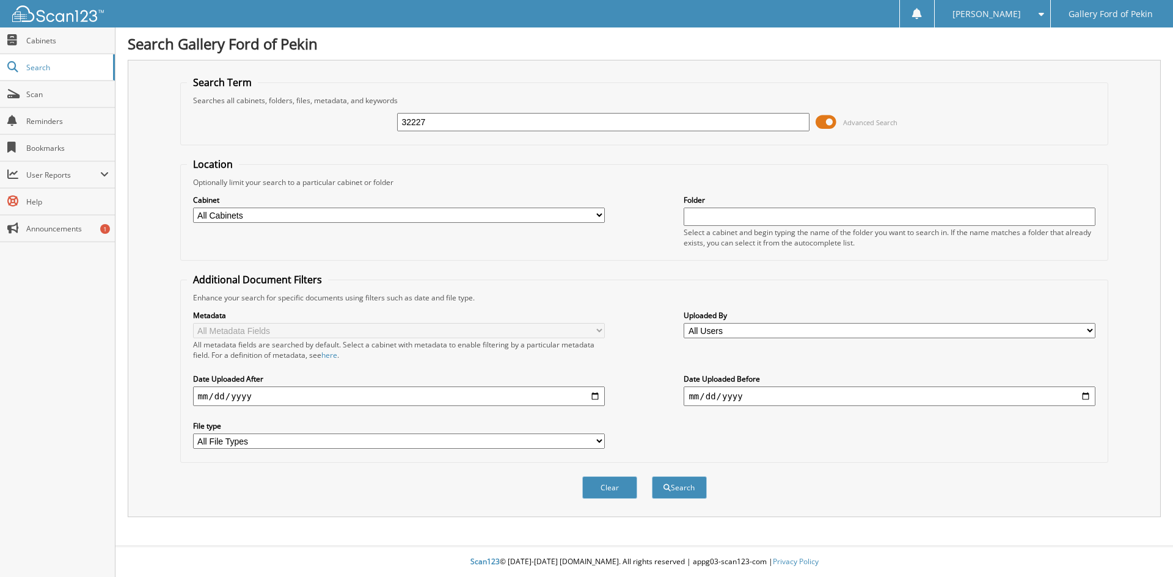
type input "32227"
click at [652, 477] on button "Search" at bounding box center [679, 488] width 55 height 23
